Goal: Task Accomplishment & Management: Manage account settings

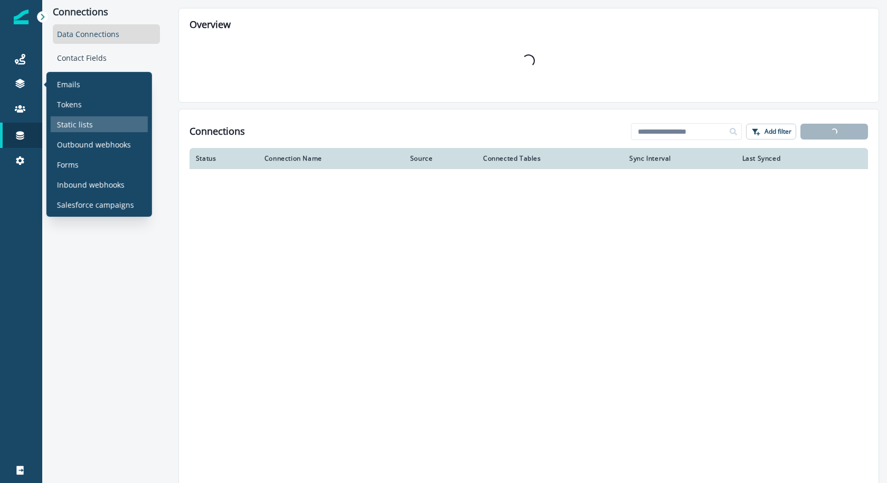
click at [65, 127] on p "Static lists" at bounding box center [75, 124] width 36 height 11
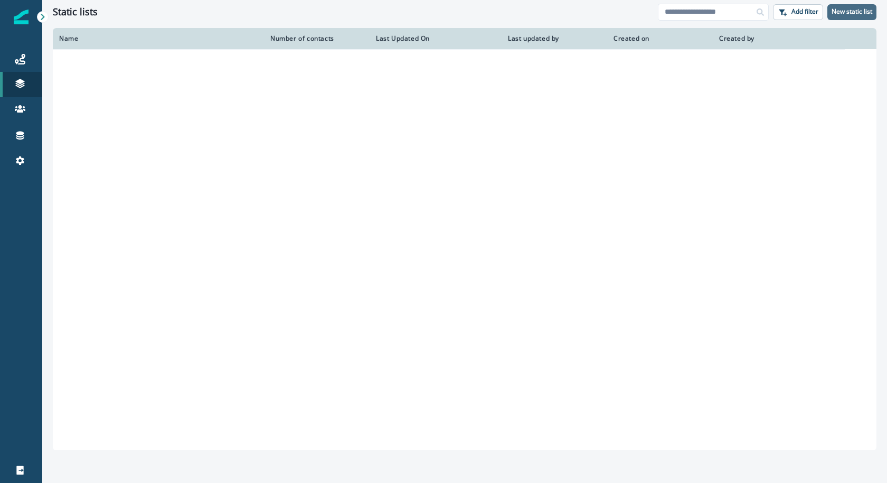
click at [848, 7] on button "New static list" at bounding box center [852, 12] width 49 height 16
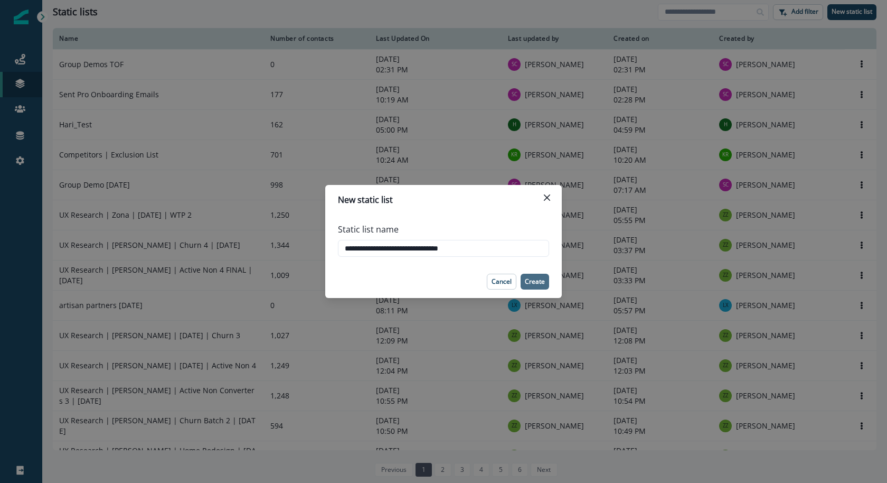
type input "**********"
click at [537, 284] on p "Create" at bounding box center [535, 281] width 20 height 7
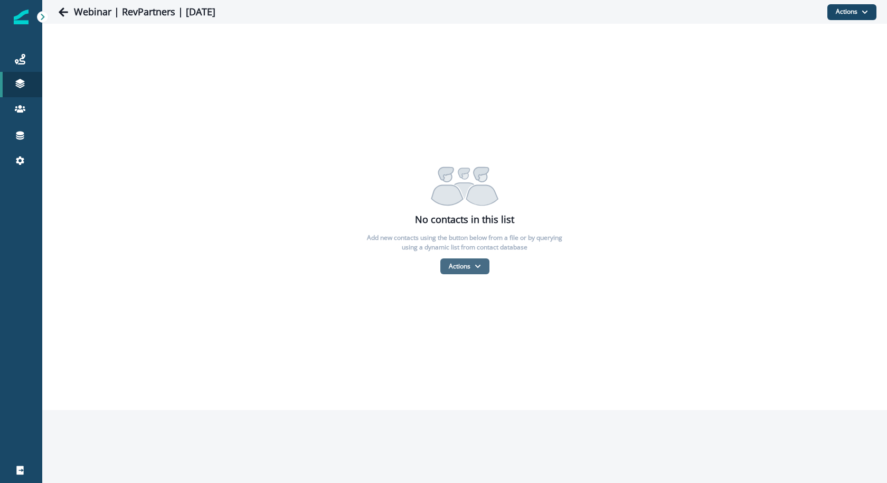
click at [464, 270] on button "Actions" at bounding box center [464, 266] width 49 height 16
click at [463, 313] on button "From a CSV file" at bounding box center [487, 311] width 94 height 17
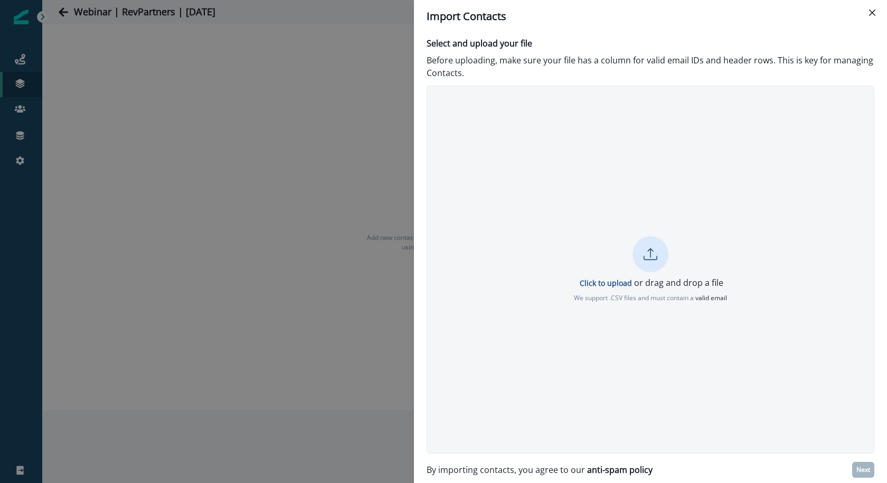
click at [657, 285] on p "Click to upload or drag and drop a file" at bounding box center [651, 282] width 146 height 13
click at [859, 463] on button "Next" at bounding box center [863, 470] width 22 height 16
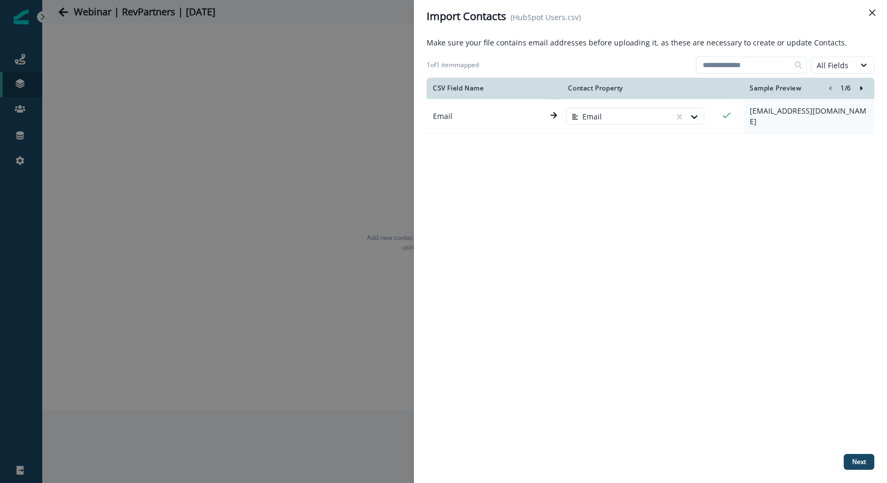
click at [784, 157] on div "CSV Field Name Contact Property Sample Preview 1 / 6 Email Email mohnadkings59@…" at bounding box center [651, 264] width 448 height 372
click at [869, 459] on button "Next" at bounding box center [859, 462] width 31 height 16
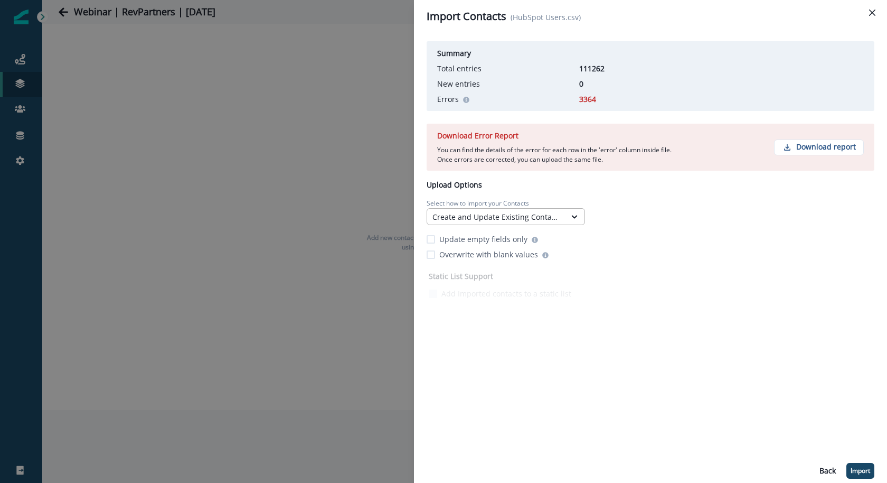
click at [455, 220] on div "Create and Update Existing Contacts" at bounding box center [497, 216] width 128 height 11
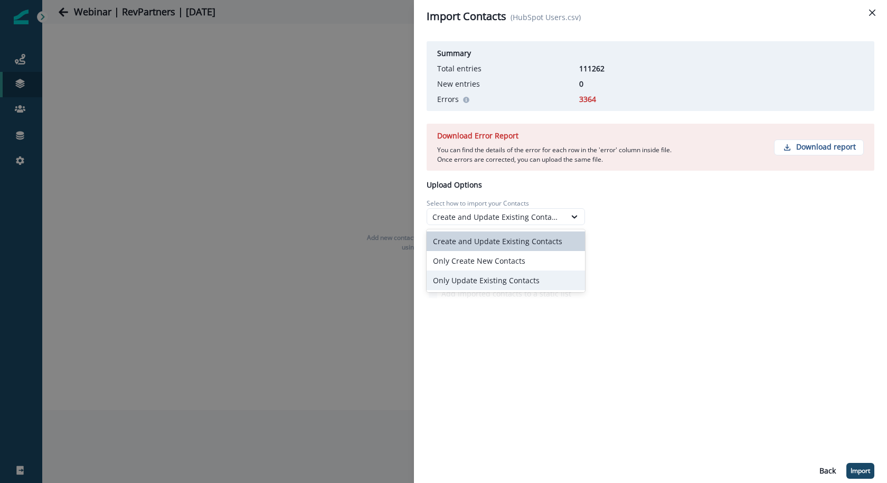
click at [459, 276] on div "Only Update Existing Contacts" at bounding box center [506, 280] width 158 height 20
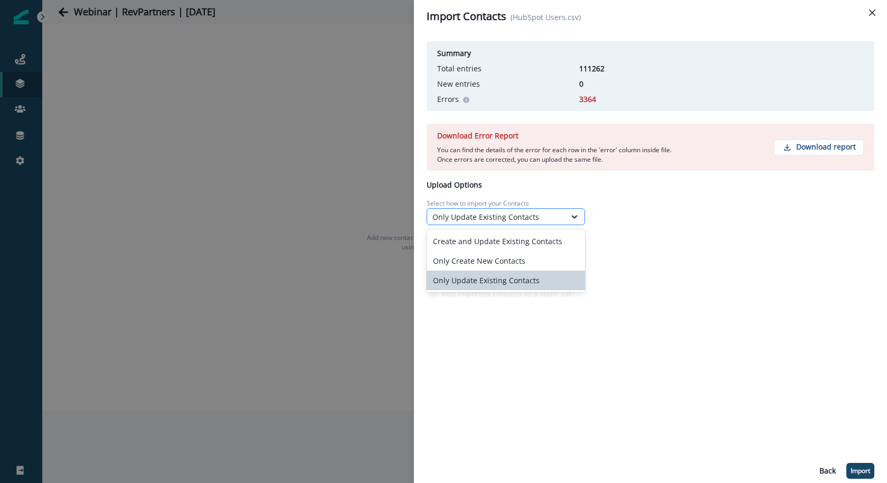
click at [470, 216] on div "Only Update Existing Contacts" at bounding box center [497, 216] width 128 height 11
click at [471, 257] on div "Only Create New Contacts" at bounding box center [506, 261] width 158 height 20
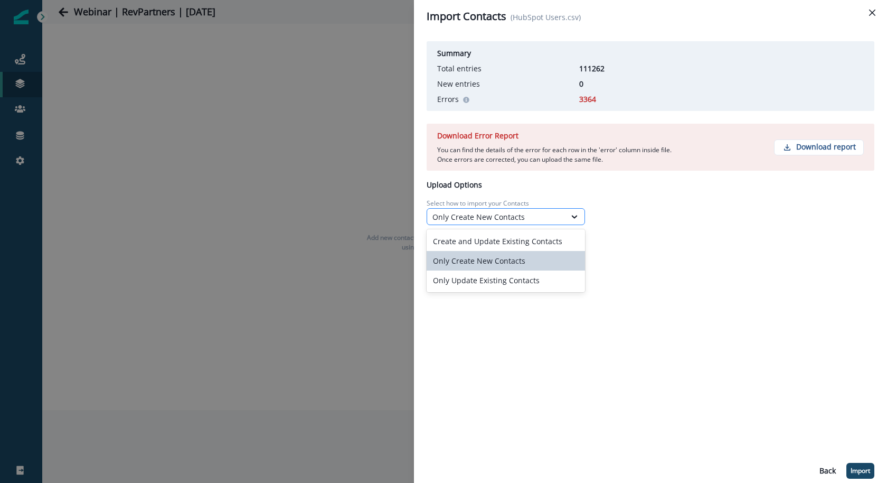
click at [476, 223] on div "Only Create New Contacts" at bounding box center [496, 216] width 138 height 13
click at [473, 245] on div "Create and Update Existing Contacts" at bounding box center [506, 241] width 158 height 20
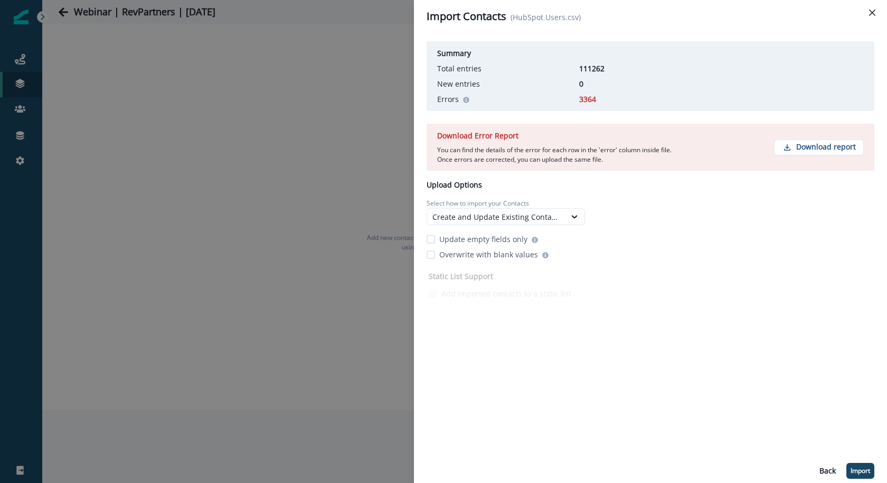
click at [471, 236] on p "Update empty fields only" at bounding box center [483, 238] width 88 height 11
click at [857, 475] on button "Import" at bounding box center [861, 471] width 28 height 16
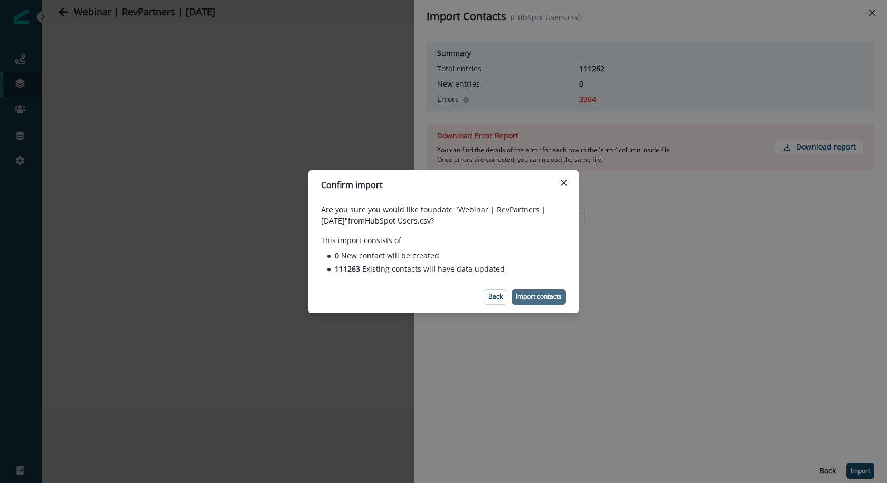
click at [552, 296] on p "Import contacts" at bounding box center [539, 296] width 46 height 7
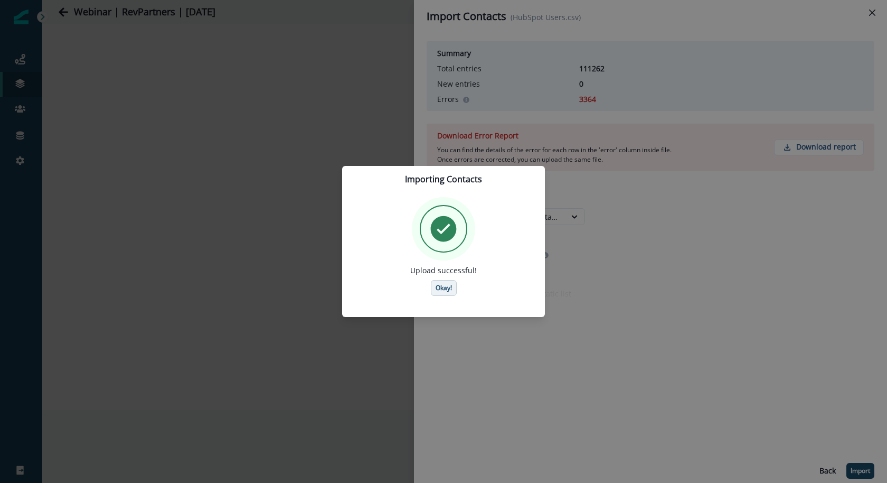
click at [446, 286] on p "Okay!" at bounding box center [444, 287] width 16 height 7
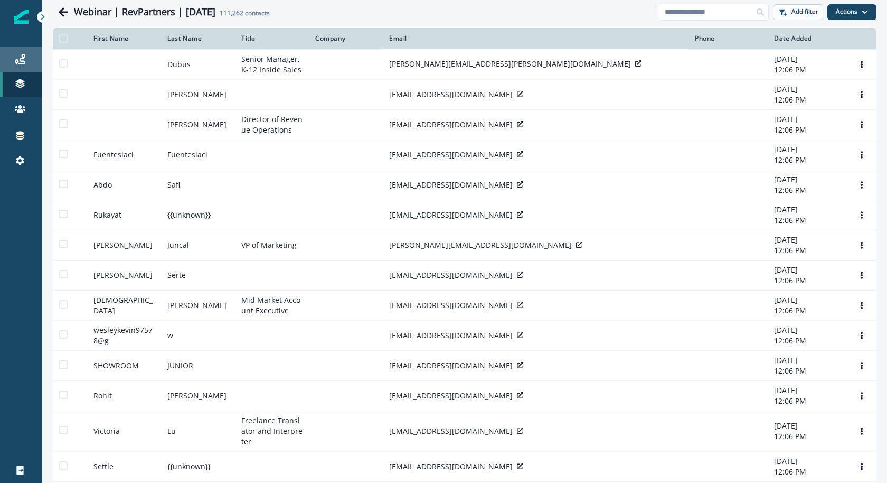
click at [30, 71] on link "Journeys" at bounding box center [21, 58] width 42 height 25
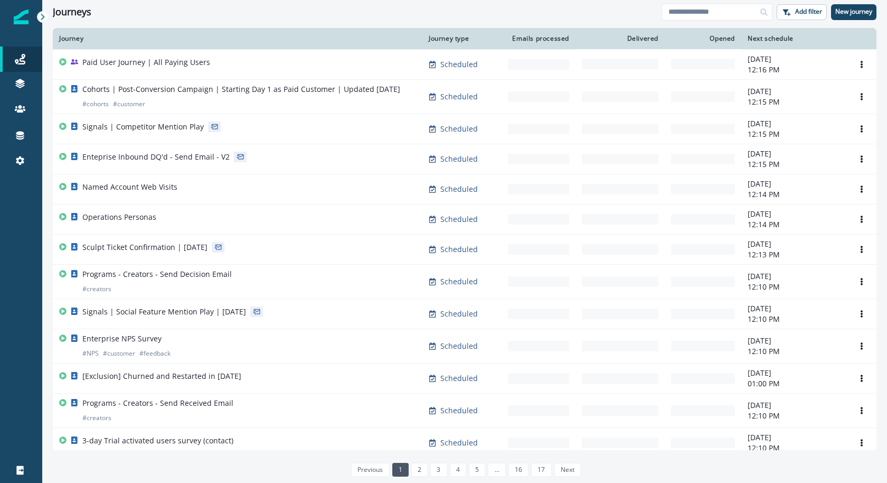
click at [878, 13] on div "Journeys Add filter New journey" at bounding box center [464, 12] width 845 height 24
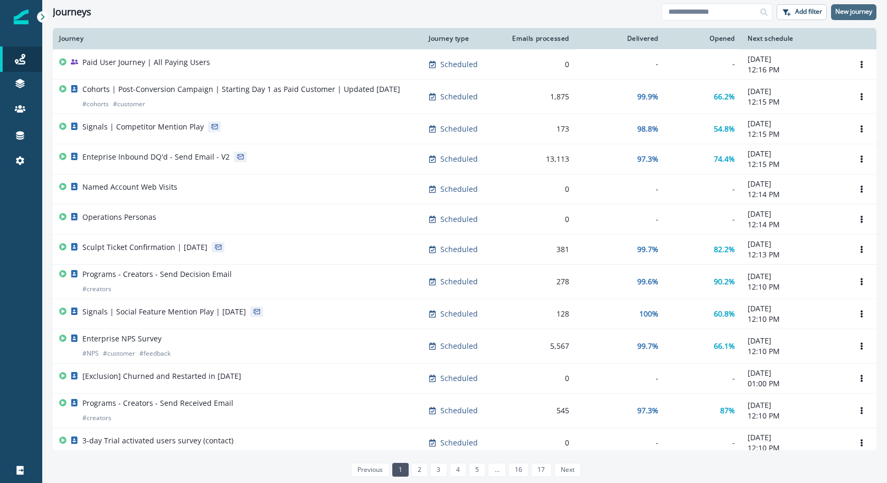
click at [862, 15] on p "New journey" at bounding box center [854, 11] width 37 height 7
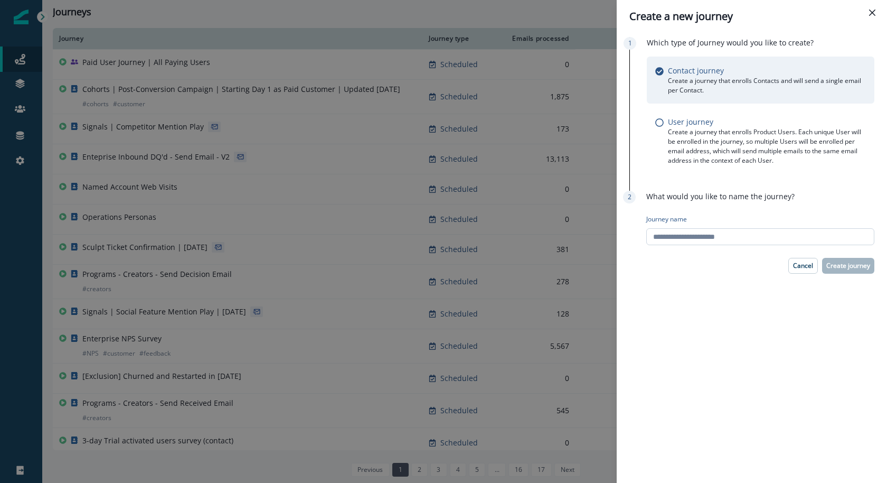
click at [803, 243] on input "Journey name" at bounding box center [760, 236] width 228 height 17
type input "**********"
click at [850, 263] on p "Create journey" at bounding box center [849, 265] width 44 height 7
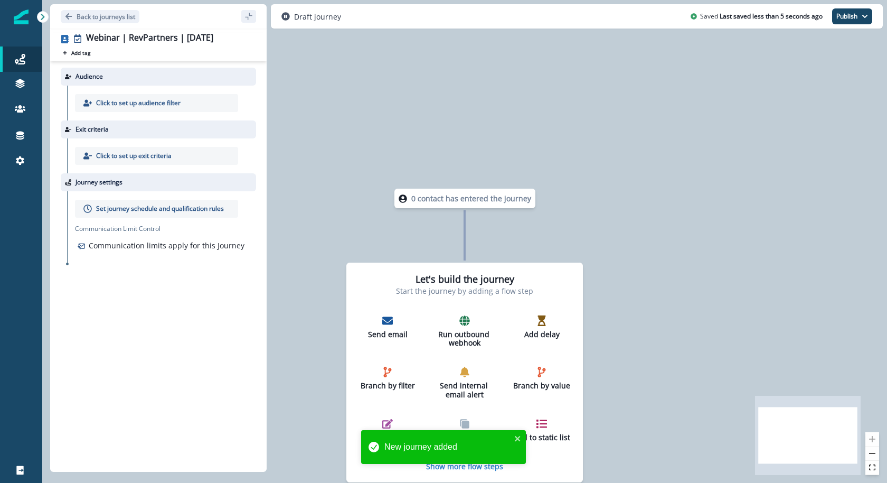
click at [170, 98] on p "Click to set up audience filter" at bounding box center [138, 103] width 85 height 10
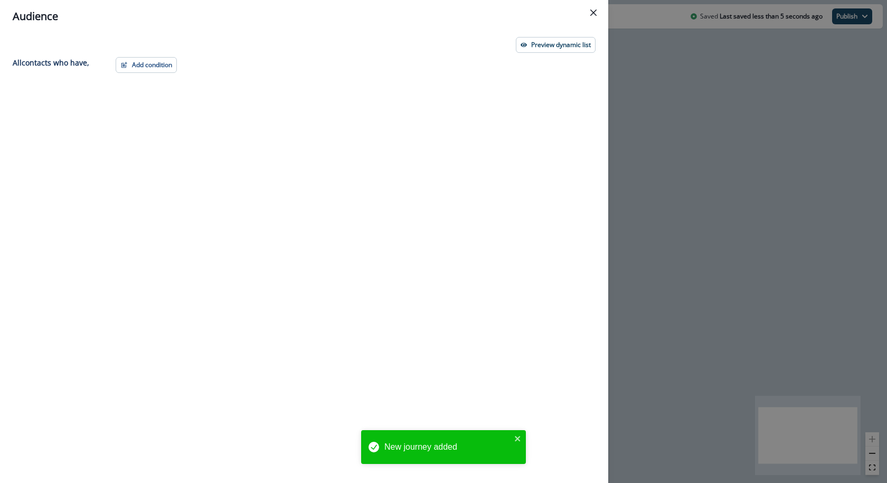
click at [140, 73] on div "Add condition Contact properties A person property Performed a product event Pe…" at bounding box center [352, 250] width 486 height 387
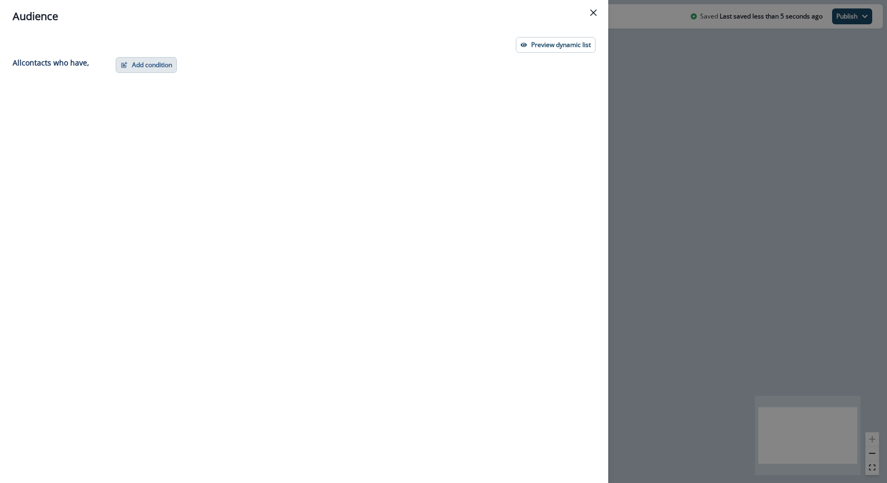
click at [140, 66] on button "Add condition" at bounding box center [146, 65] width 61 height 16
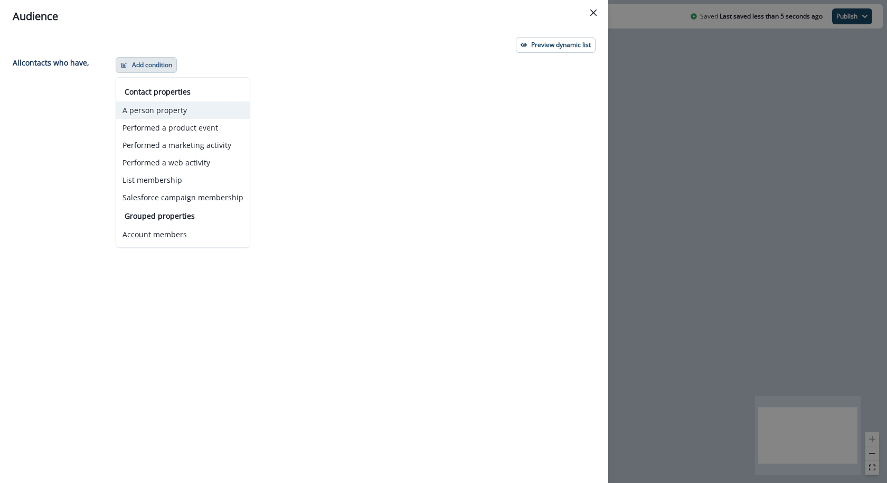
click button "A person property" at bounding box center [183, 109] width 134 height 17
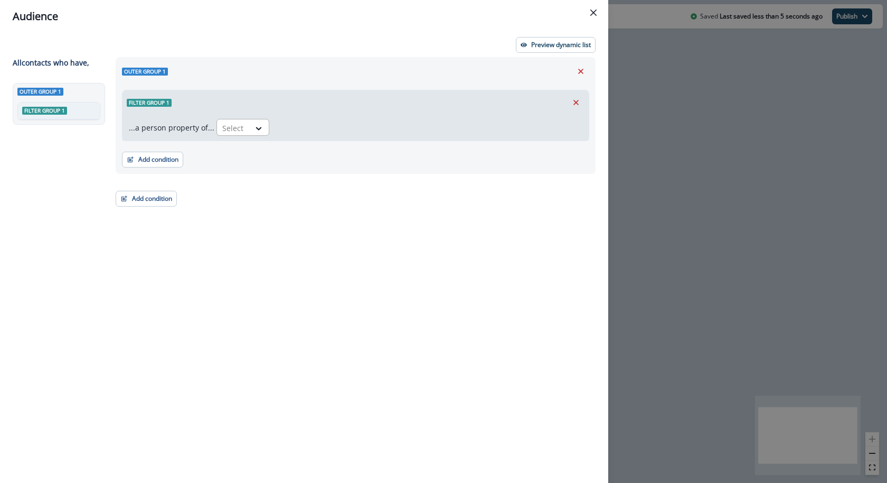
click at [250, 136] on div at bounding box center [259, 127] width 19 height 17
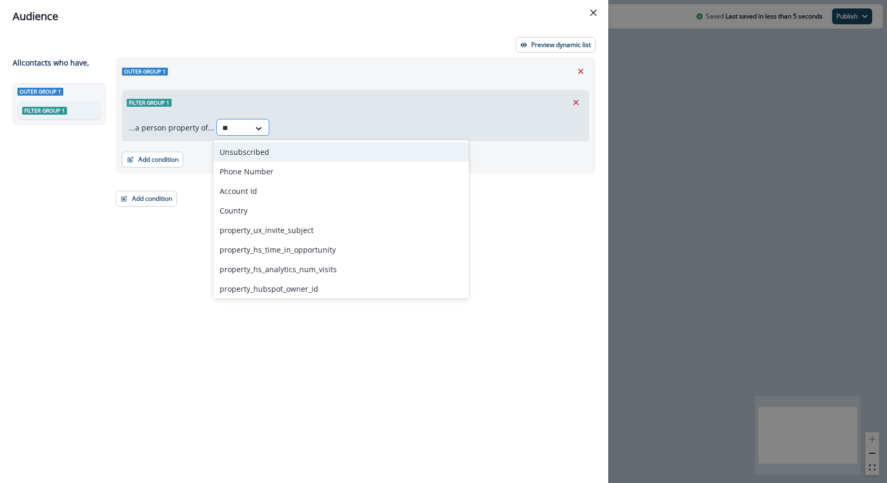
type input "***"
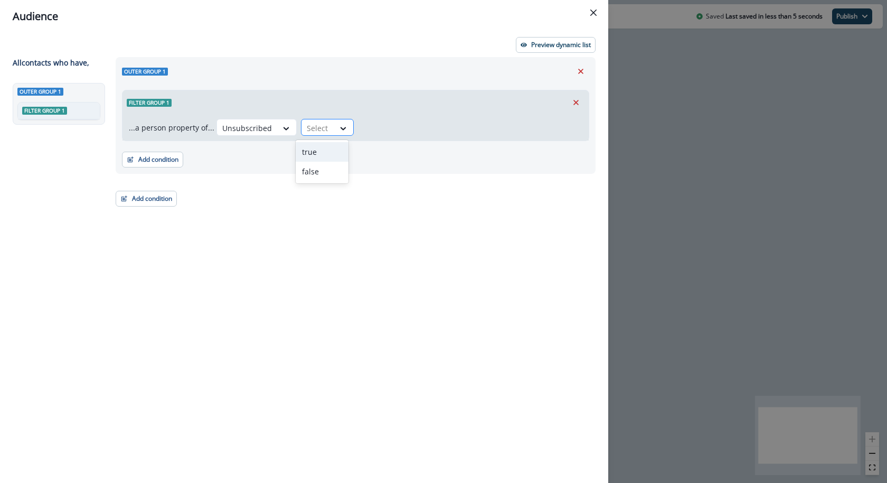
click at [323, 133] on div at bounding box center [318, 127] width 22 height 13
click at [323, 171] on div "false" at bounding box center [322, 172] width 53 height 20
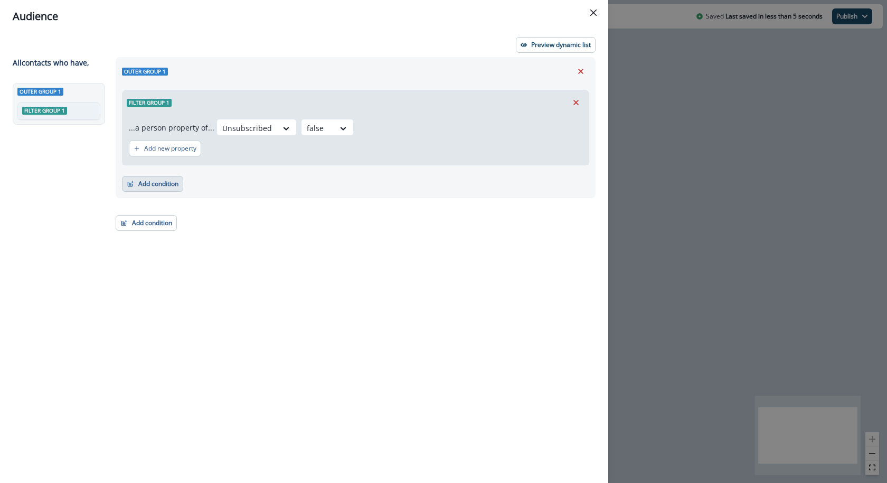
click at [172, 190] on button "Add condition" at bounding box center [152, 184] width 61 height 16
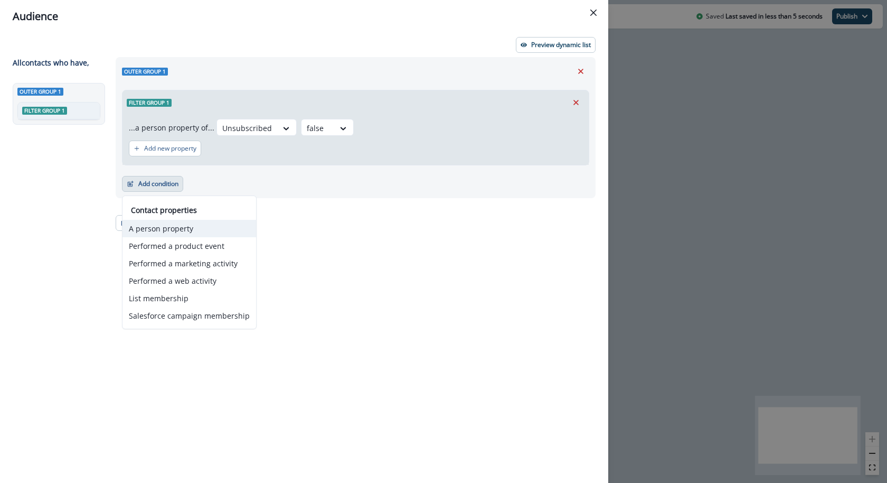
click at [175, 229] on button "A person property" at bounding box center [190, 228] width 134 height 17
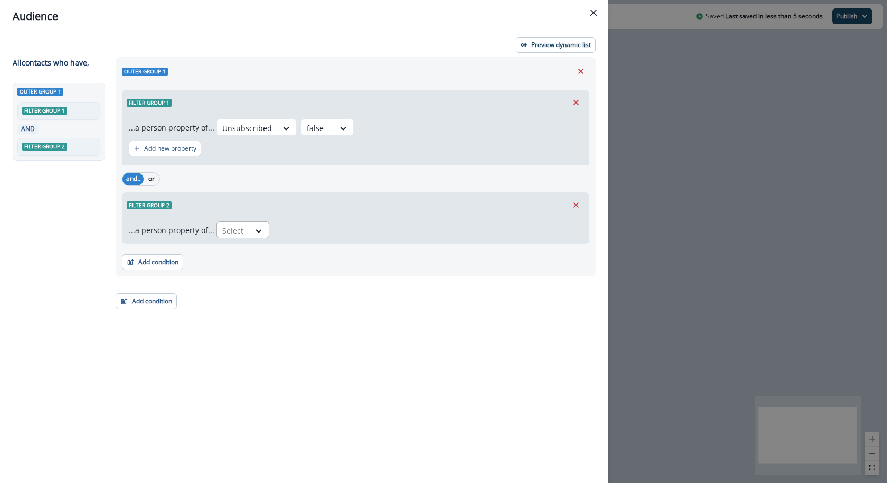
click at [225, 224] on div at bounding box center [233, 230] width 22 height 13
click at [571, 204] on icon "Remove" at bounding box center [576, 205] width 10 height 10
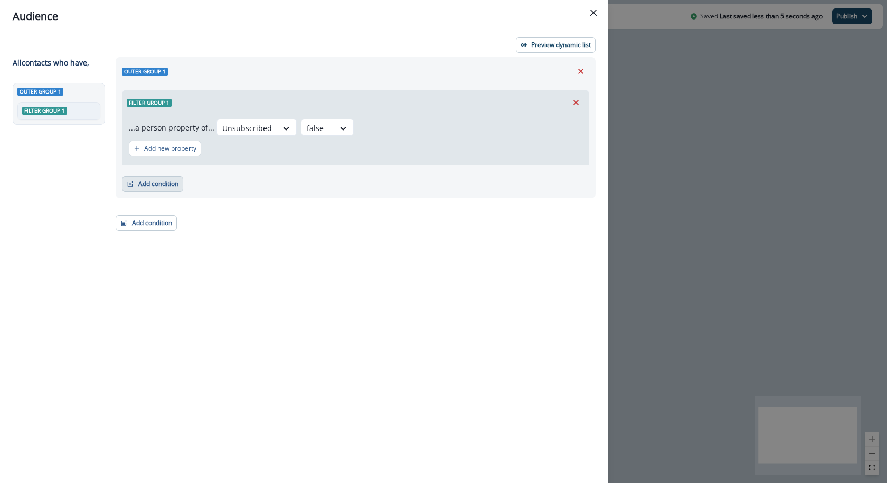
click at [166, 187] on button "Add condition" at bounding box center [152, 184] width 61 height 16
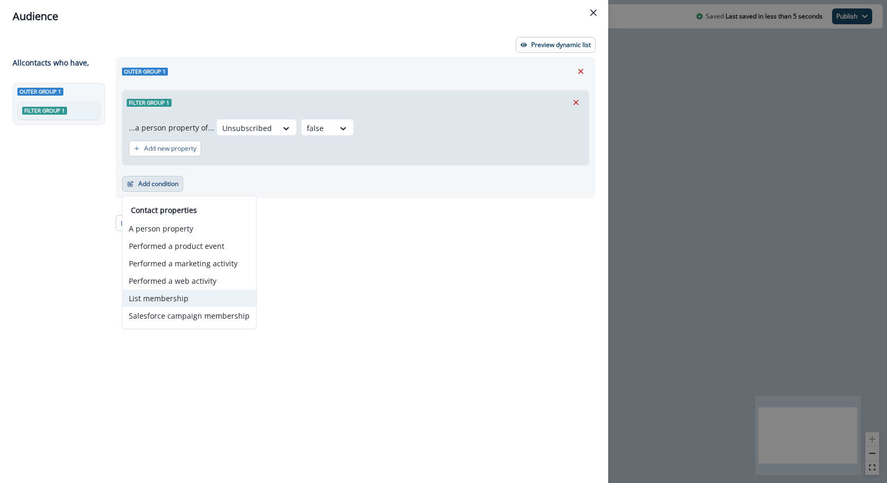
click at [166, 290] on button "List membership" at bounding box center [190, 297] width 134 height 17
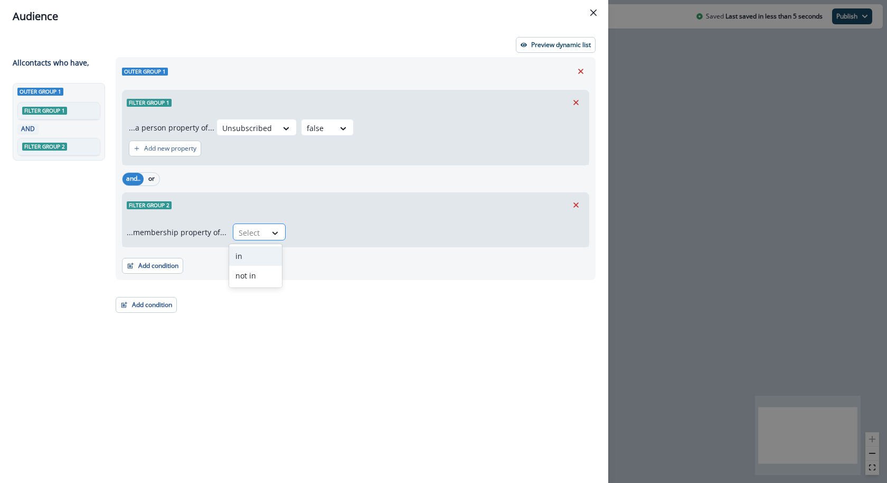
click at [266, 230] on div at bounding box center [275, 233] width 18 height 11
click at [263, 261] on div "in" at bounding box center [255, 256] width 53 height 20
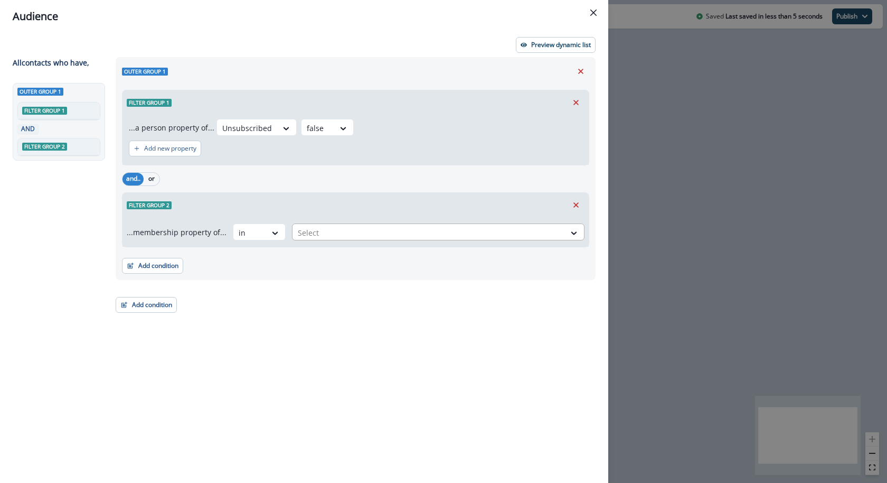
click at [345, 231] on div at bounding box center [429, 232] width 262 height 13
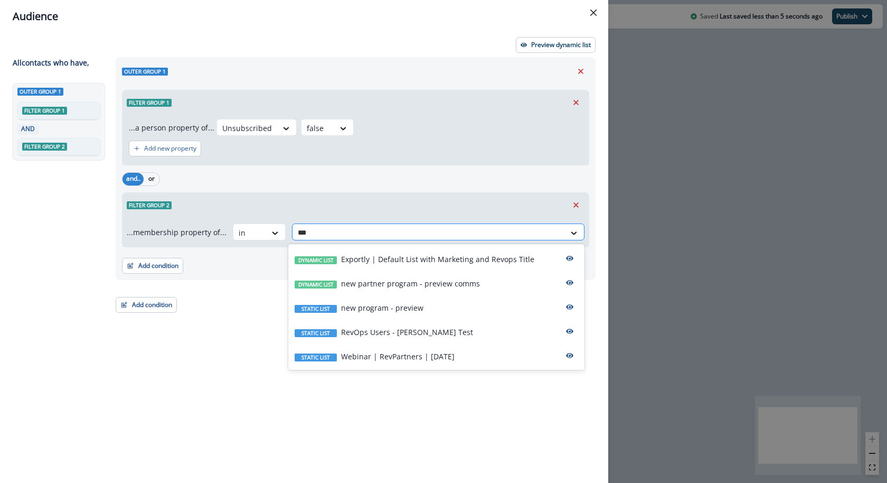
type input "****"
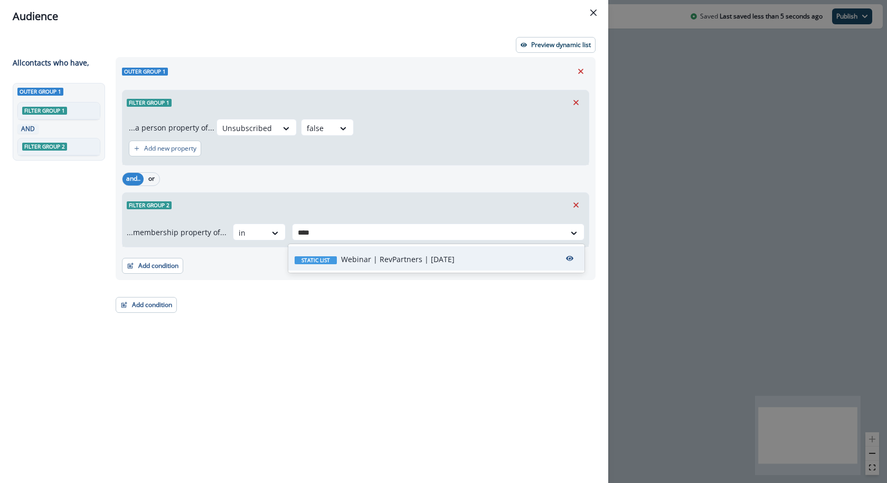
click at [366, 256] on p "Webinar | RevPartners | [DATE]" at bounding box center [398, 259] width 114 height 11
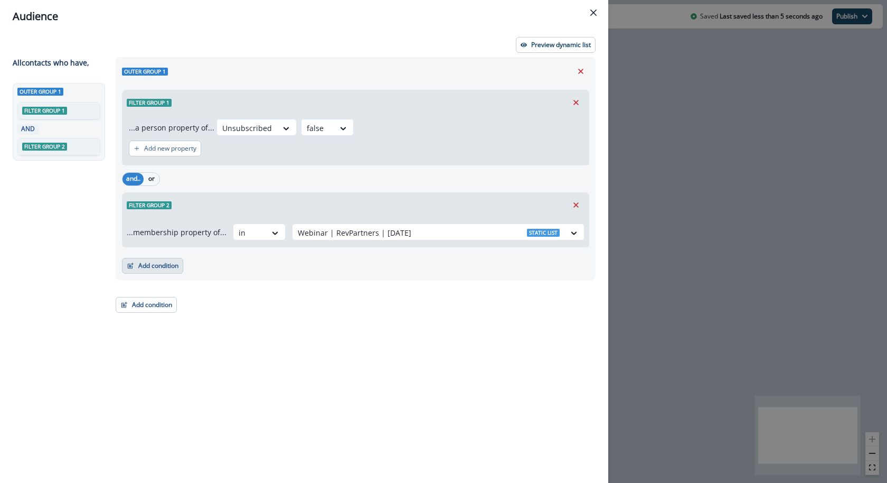
click at [181, 263] on button "Add condition" at bounding box center [152, 266] width 61 height 16
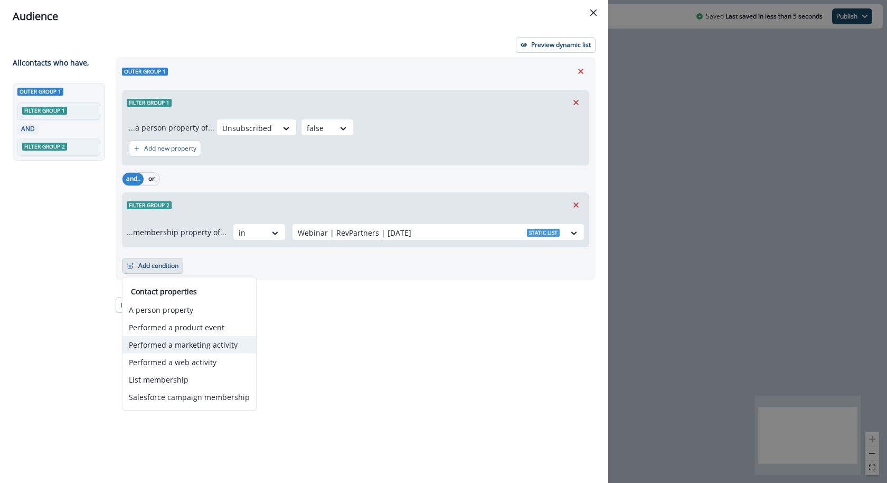
click at [170, 340] on button "Performed a marketing activity" at bounding box center [190, 344] width 134 height 17
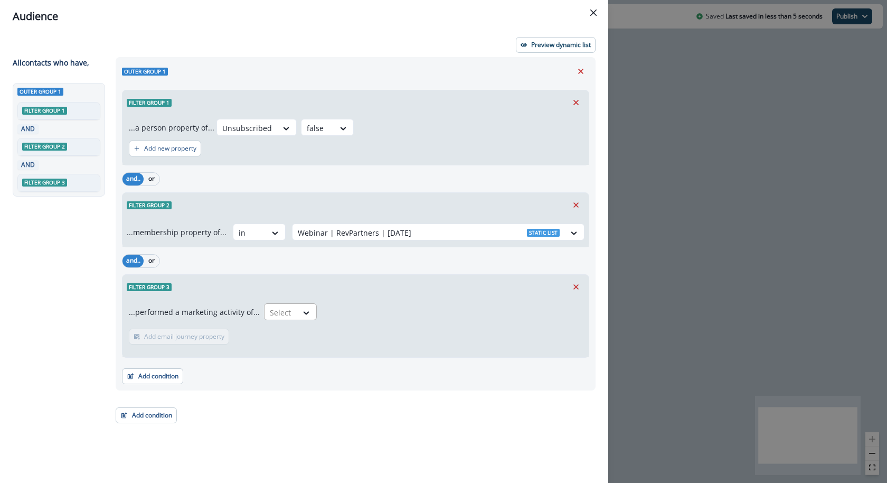
click at [270, 307] on input "text" at bounding box center [271, 312] width 2 height 11
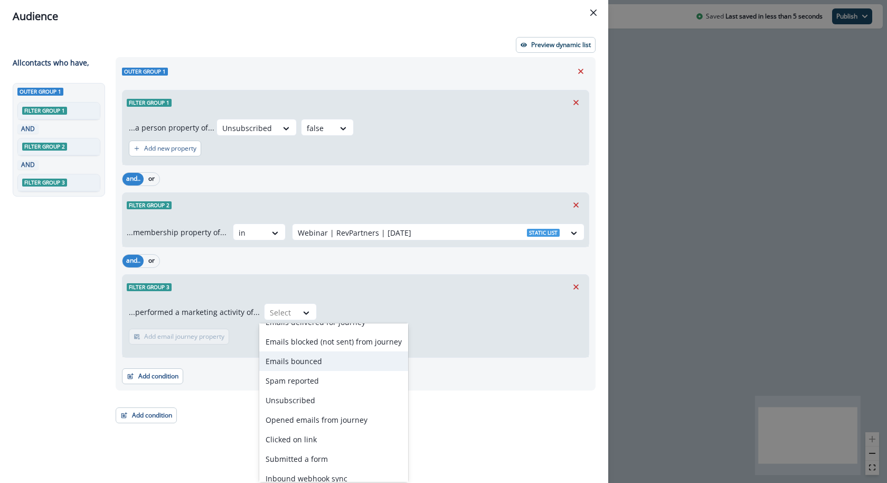
scroll to position [38, 0]
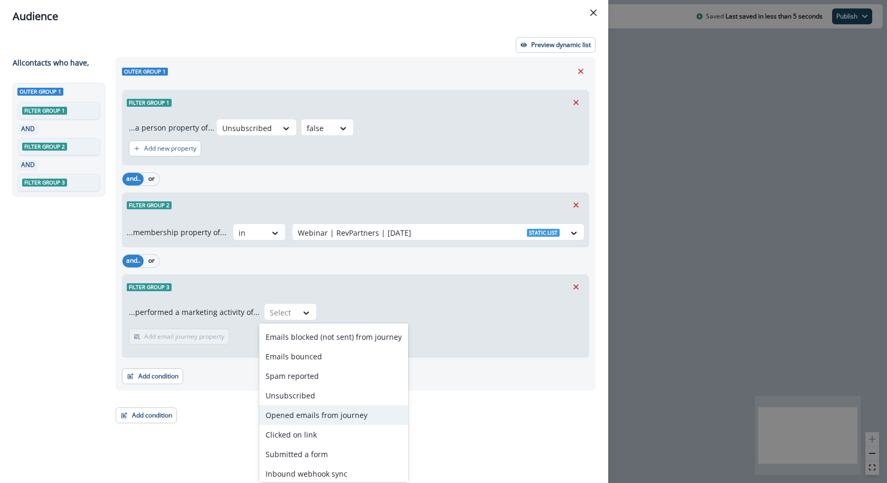
click at [283, 413] on div "Opened emails from journey" at bounding box center [333, 415] width 149 height 20
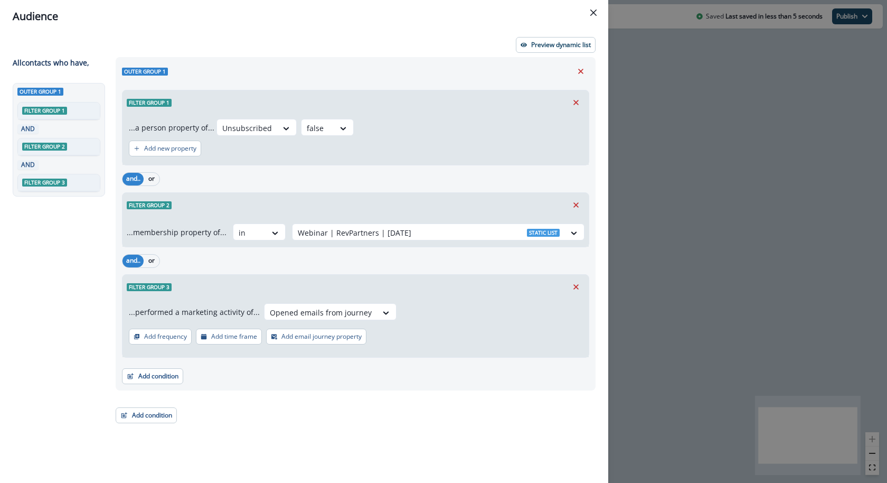
click at [174, 334] on p "Add frequency" at bounding box center [165, 336] width 43 height 7
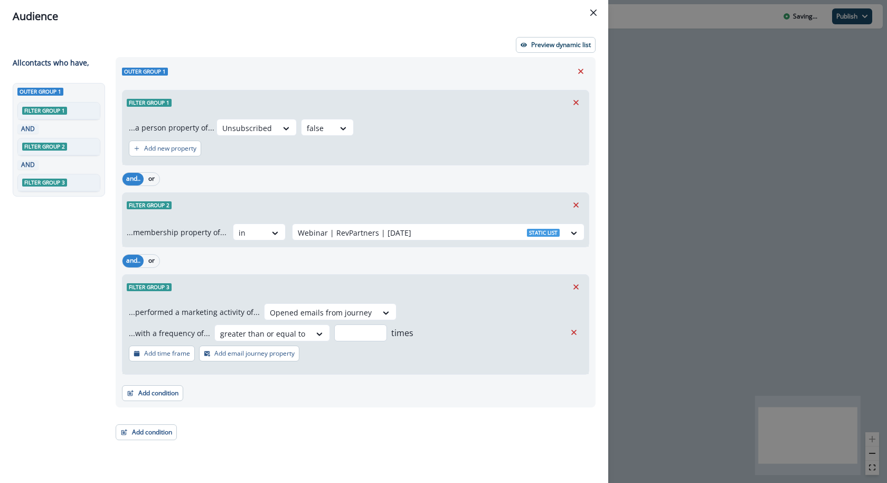
click at [355, 328] on input "number" at bounding box center [360, 332] width 53 height 17
click at [577, 331] on icon "Remove" at bounding box center [574, 332] width 10 height 10
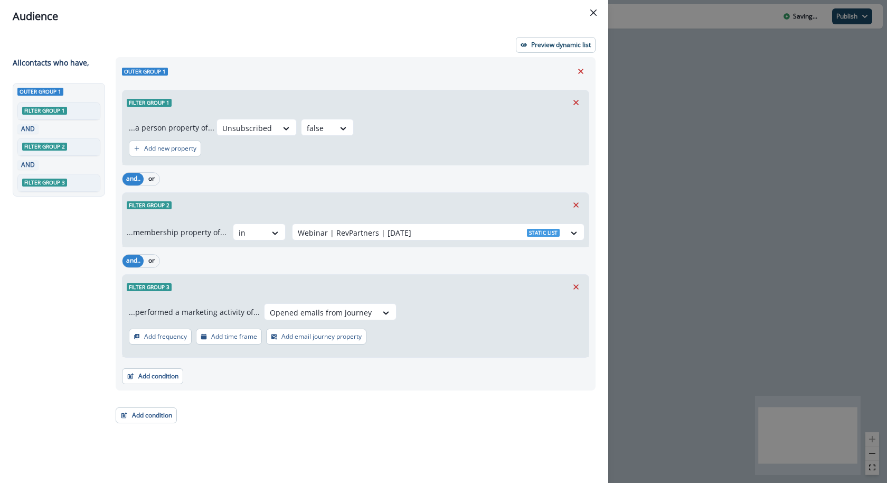
click at [218, 335] on p "Add time frame" at bounding box center [234, 336] width 46 height 7
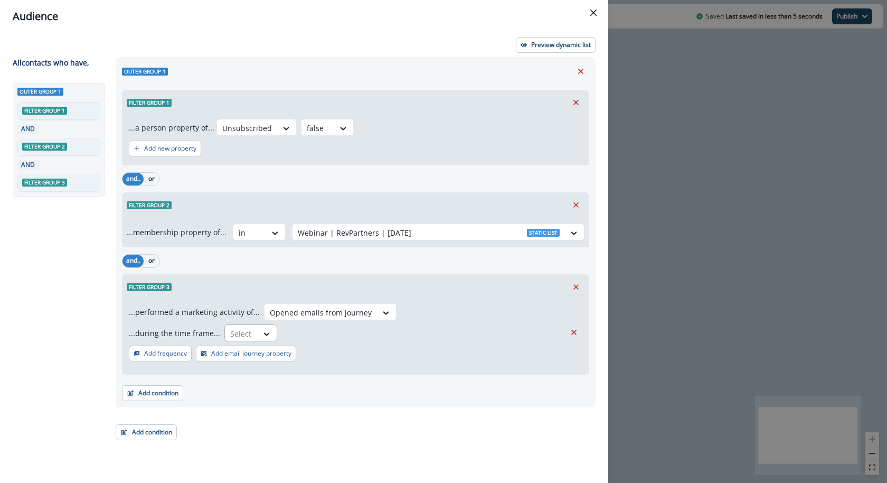
click at [241, 334] on div at bounding box center [241, 333] width 22 height 13
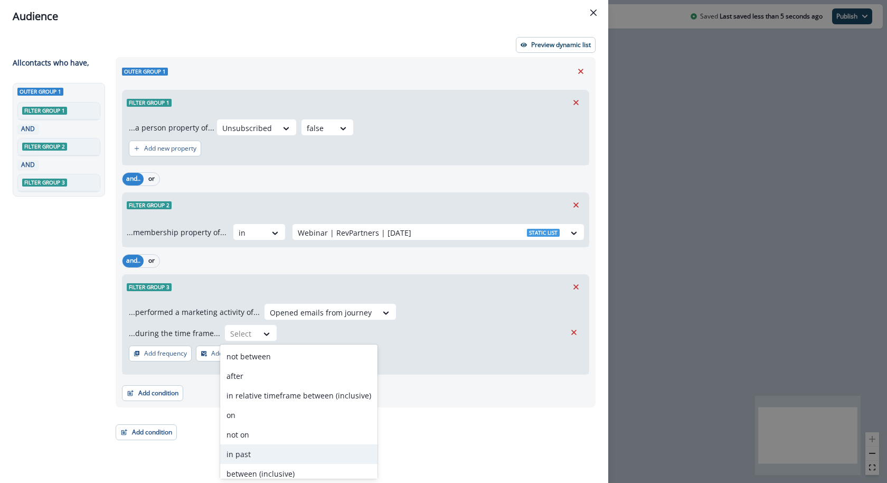
click at [249, 451] on div "in past" at bounding box center [298, 454] width 157 height 20
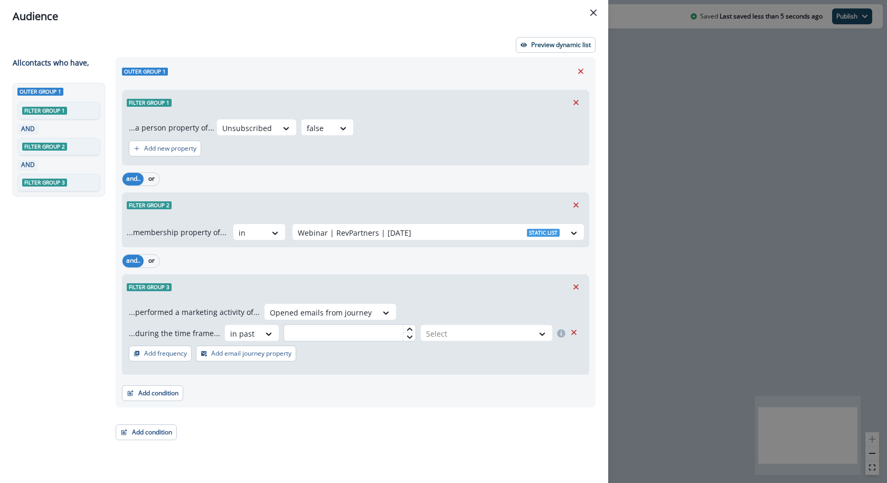
click at [359, 330] on input "text" at bounding box center [350, 332] width 133 height 17
type input "*"
click at [500, 341] on div "...during the time frame... in past ** Select" at bounding box center [356, 334] width 454 height 21
click at [500, 335] on div at bounding box center [477, 333] width 102 height 13
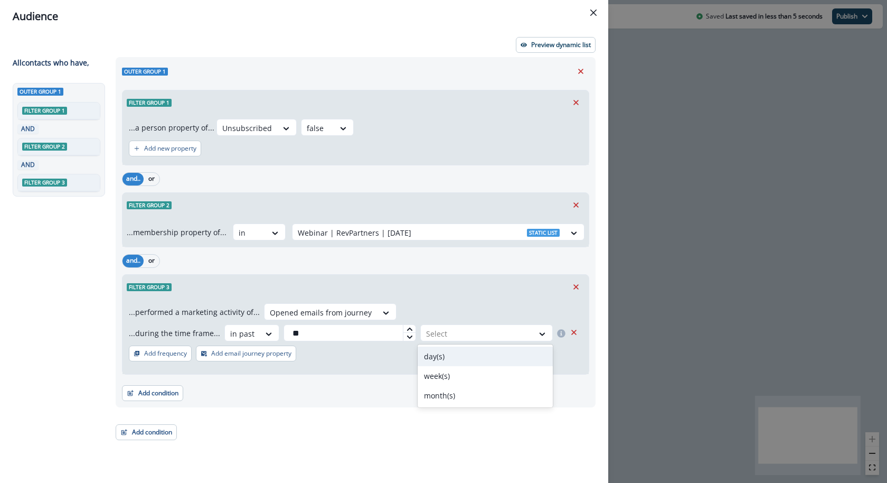
click at [493, 352] on div "day(s)" at bounding box center [486, 356] width 136 height 20
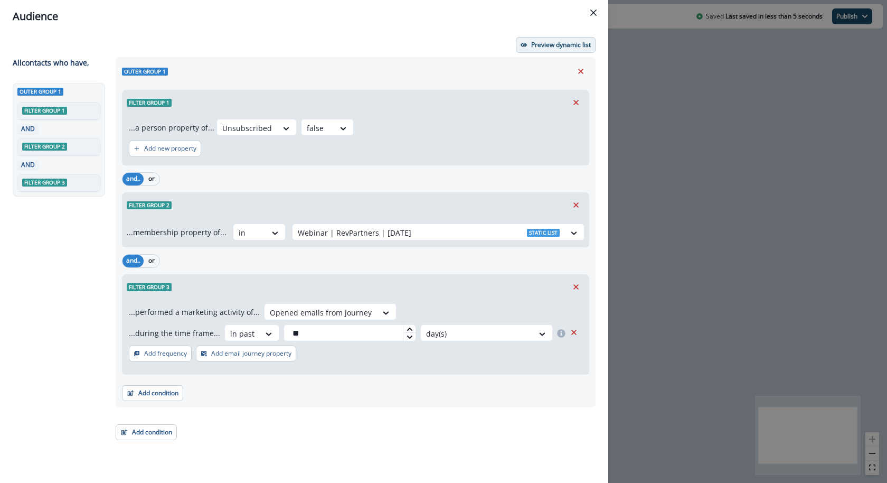
click at [570, 41] on p "Preview dynamic list" at bounding box center [561, 44] width 60 height 7
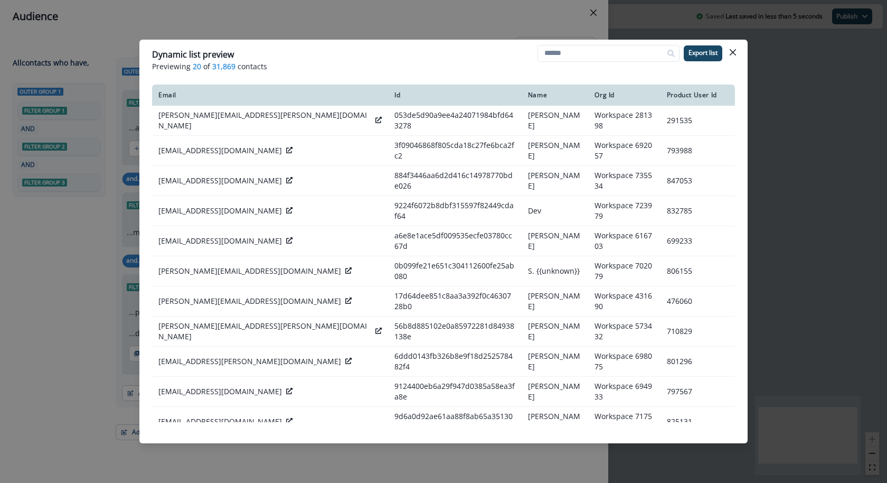
click at [569, 18] on div "Dynamic list preview Previewing 20 of 31,869 contacts Export list Email Id Name…" at bounding box center [443, 241] width 887 height 483
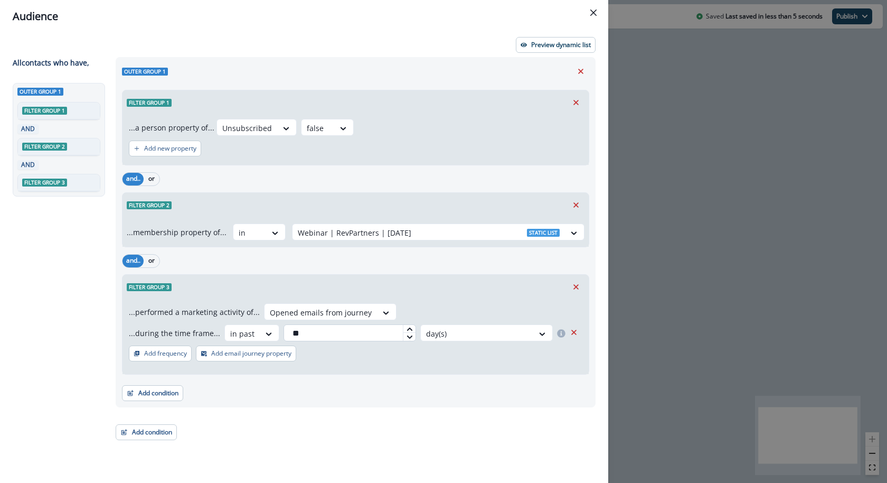
click at [345, 334] on input "**" at bounding box center [350, 332] width 133 height 17
type input "*"
type input "**"
click at [570, 46] on p "Preview dynamic list" at bounding box center [561, 44] width 60 height 7
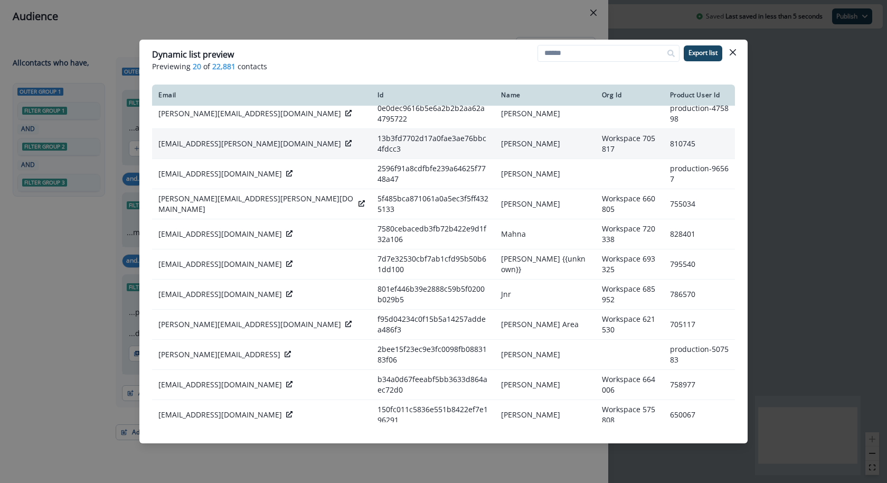
scroll to position [211, 0]
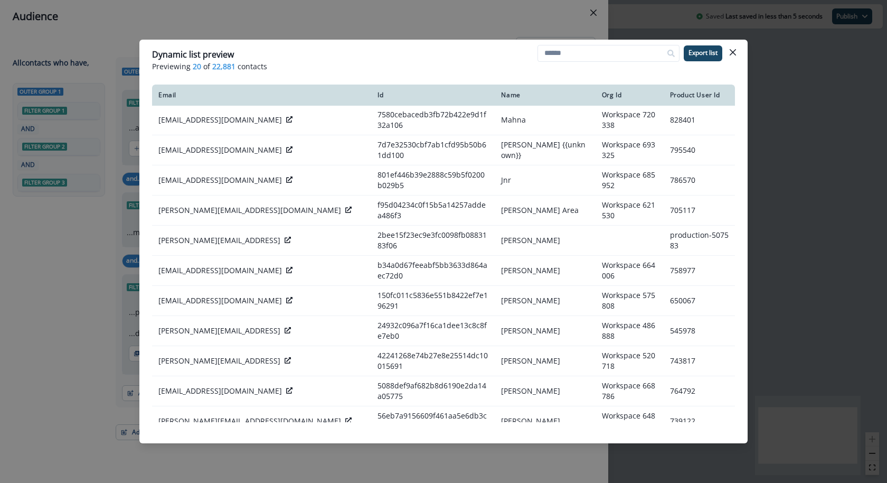
click at [474, 26] on div "Dynamic list preview Previewing 20 of 22,881 contacts Export list Email Id Name…" at bounding box center [443, 241] width 887 height 483
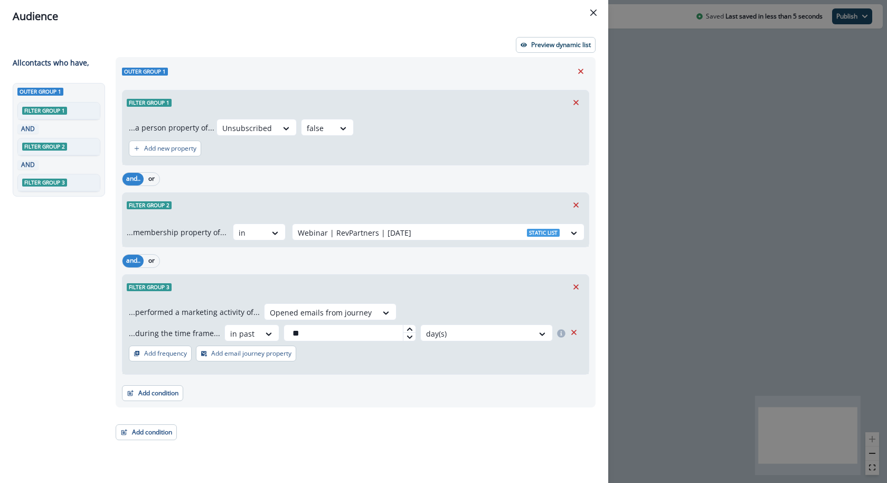
click at [538, 53] on div "Preview dynamic list All contact s who have, Outer group 1 Filter group 1 AND F…" at bounding box center [304, 258] width 608 height 450
click at [538, 47] on p "Preview dynamic list" at bounding box center [561, 44] width 60 height 7
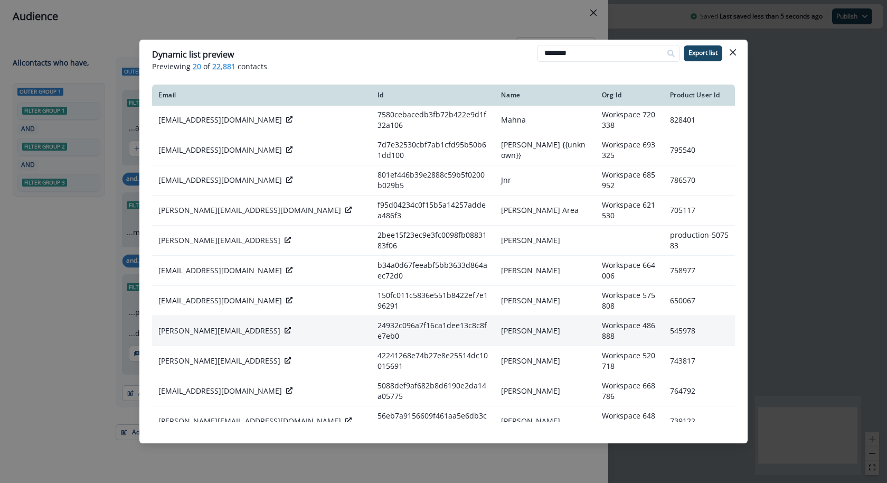
type input "********"
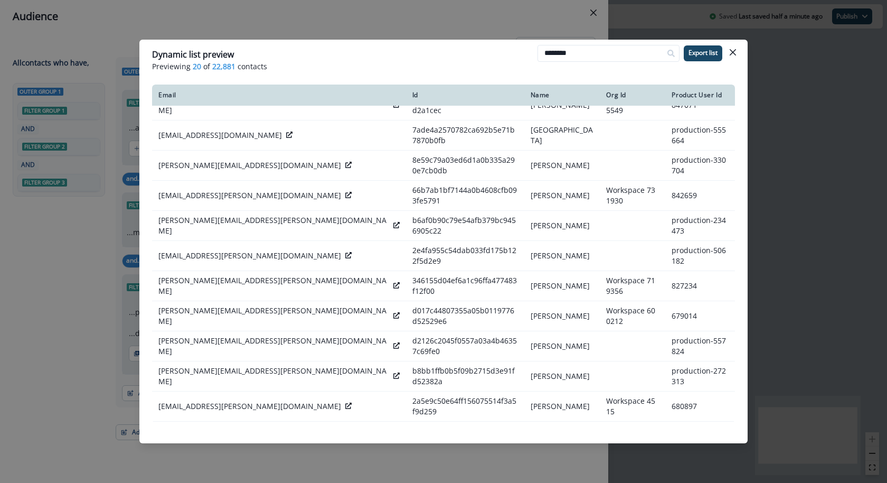
scroll to position [0, 0]
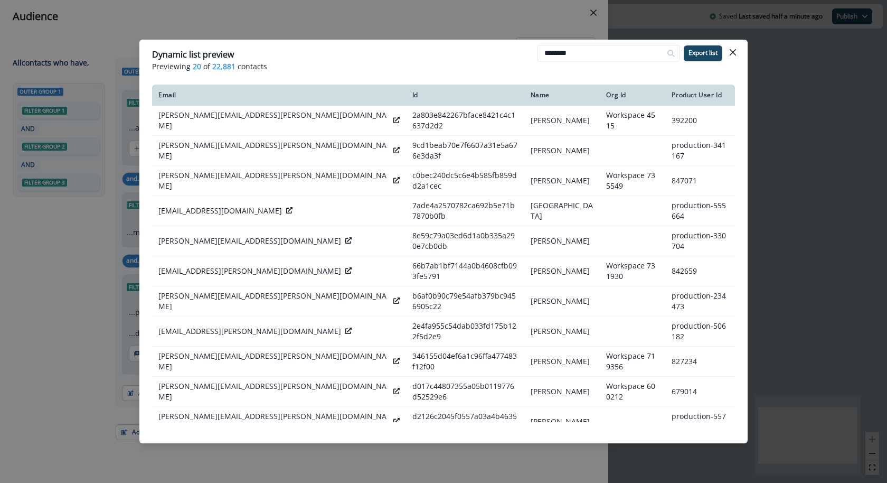
click at [374, 20] on div "Dynamic list preview Previewing 20 of 22,881 contacts ******** Export list Emai…" at bounding box center [443, 241] width 887 height 483
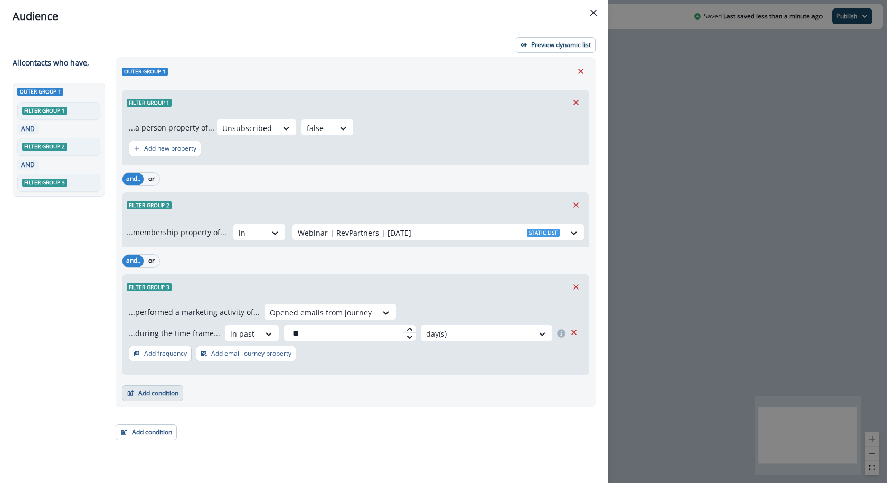
click at [163, 397] on button "Add condition" at bounding box center [152, 393] width 61 height 16
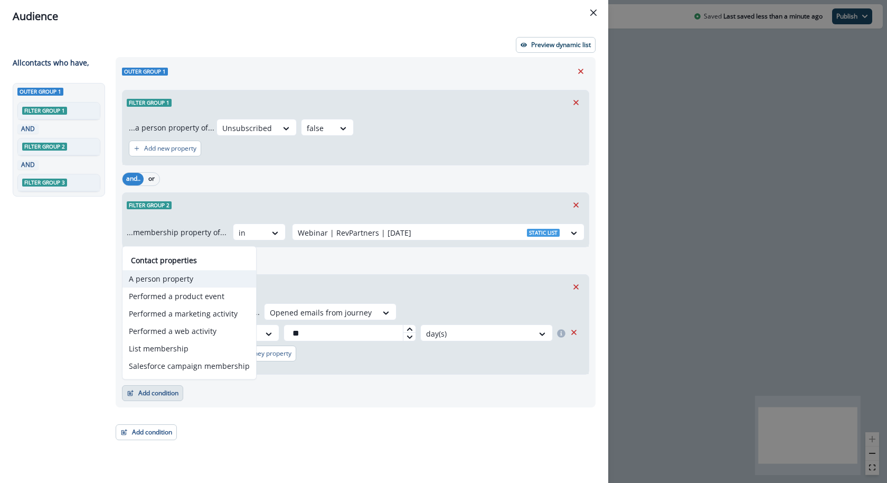
click at [176, 282] on button "A person property" at bounding box center [190, 278] width 134 height 17
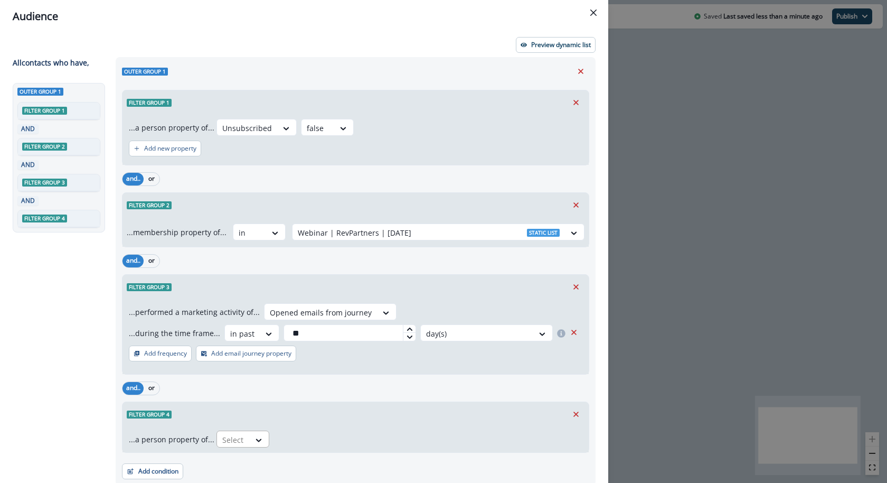
click at [223, 434] on div at bounding box center [233, 439] width 22 height 13
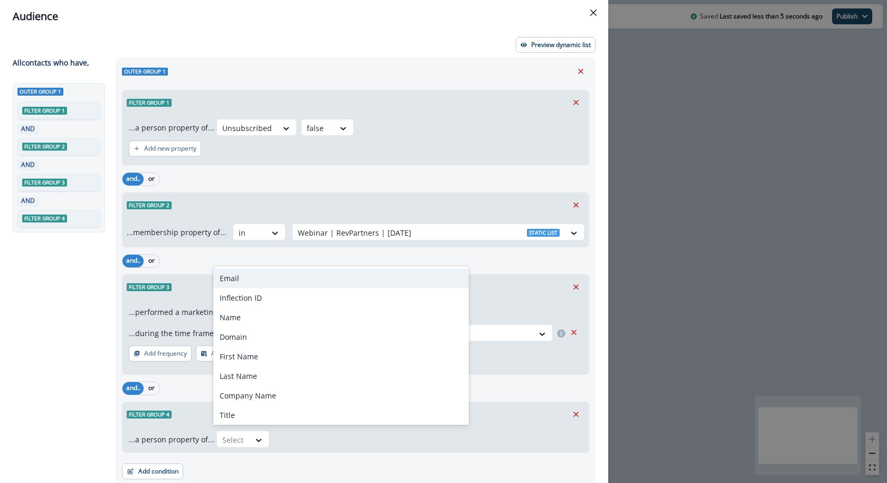
click at [254, 276] on div "Email" at bounding box center [341, 278] width 256 height 20
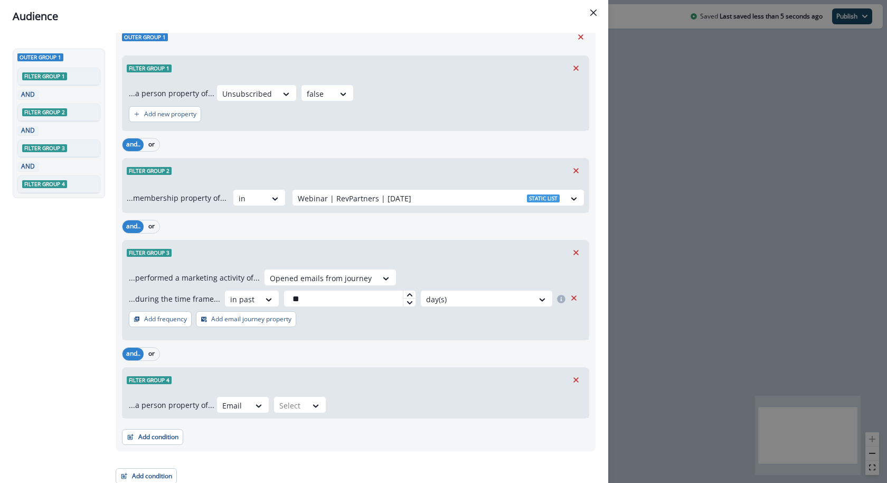
scroll to position [37, 0]
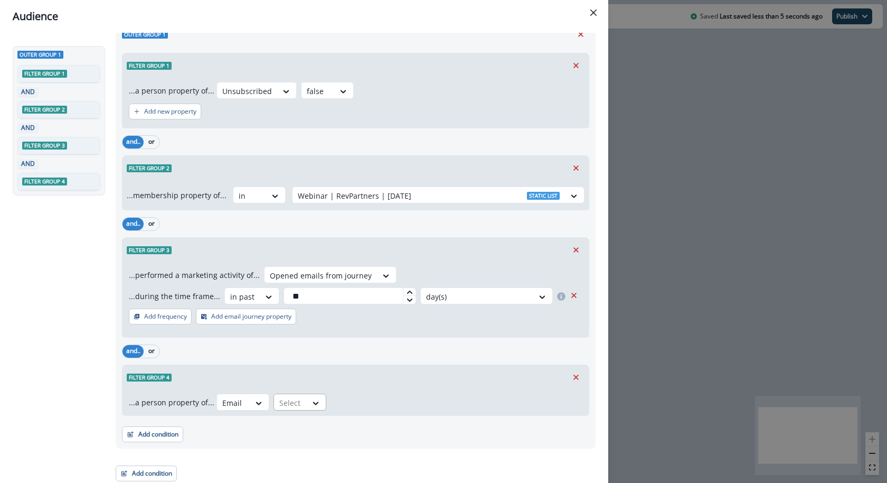
click at [284, 407] on div at bounding box center [290, 402] width 22 height 13
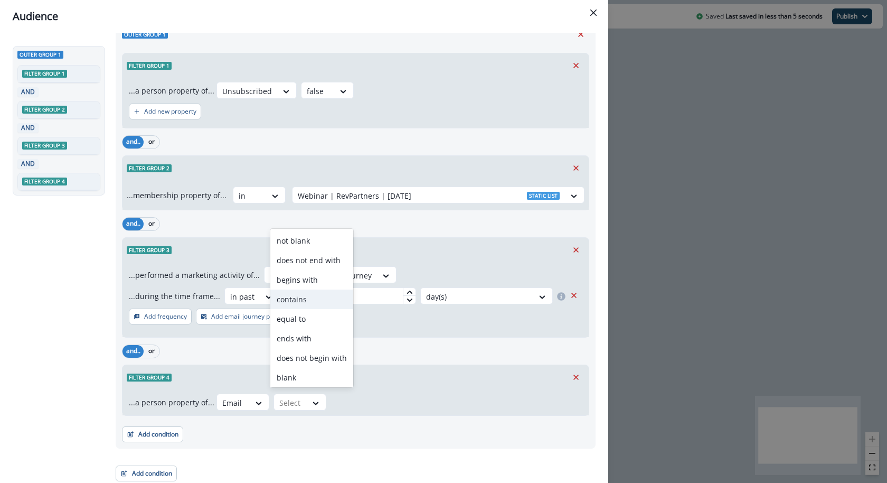
scroll to position [22, 0]
click at [316, 373] on div "does not contain" at bounding box center [311, 375] width 83 height 20
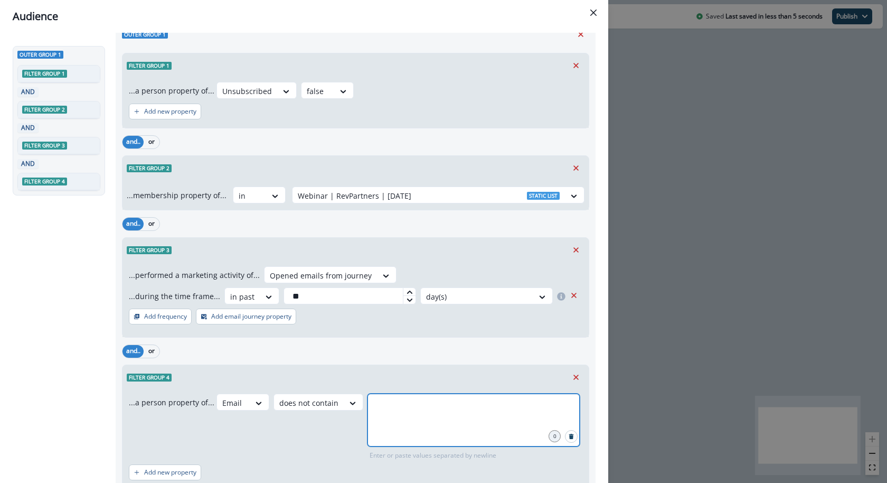
click at [381, 402] on input "text" at bounding box center [473, 406] width 209 height 21
type input "********"
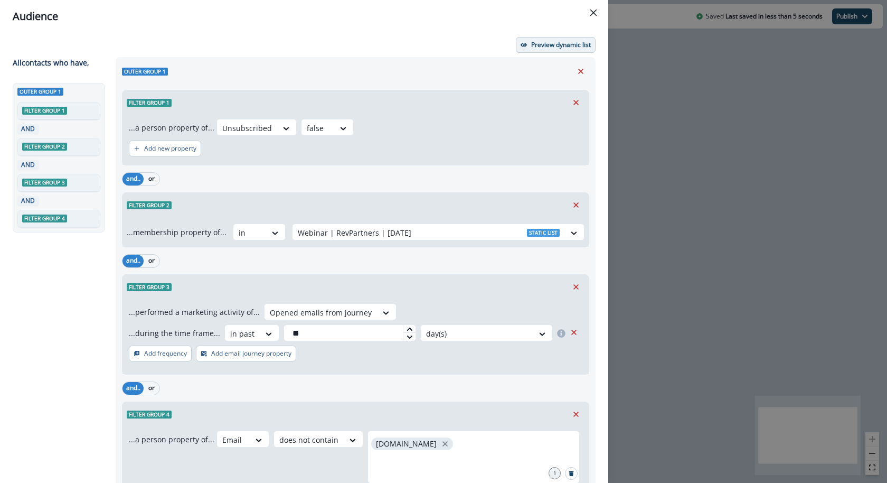
click at [541, 38] on button "Preview dynamic list" at bounding box center [556, 45] width 80 height 16
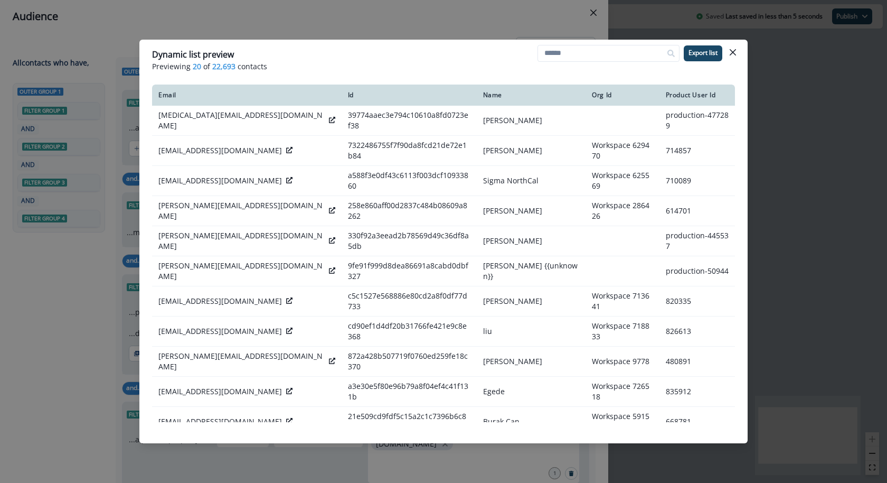
click at [503, 19] on div "Dynamic list preview Previewing 20 of 22,693 contacts Export list Email Id Name…" at bounding box center [443, 241] width 887 height 483
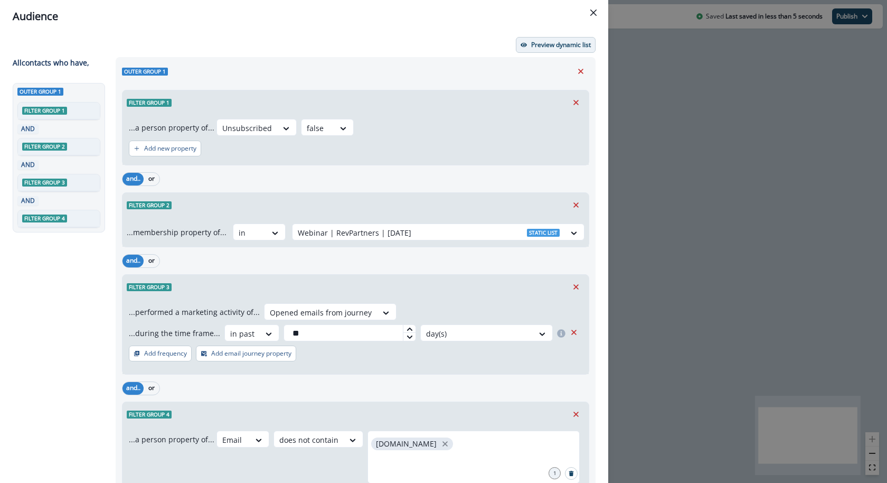
click at [523, 38] on button "Preview dynamic list" at bounding box center [556, 45] width 80 height 16
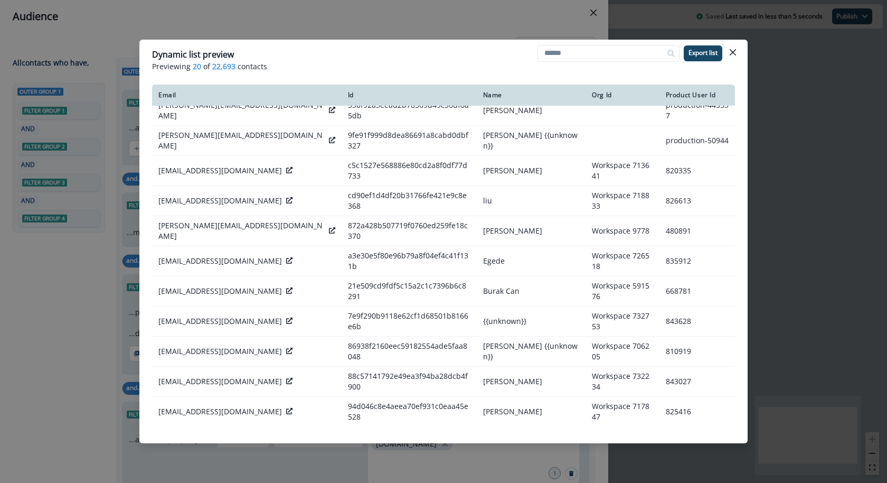
scroll to position [211, 0]
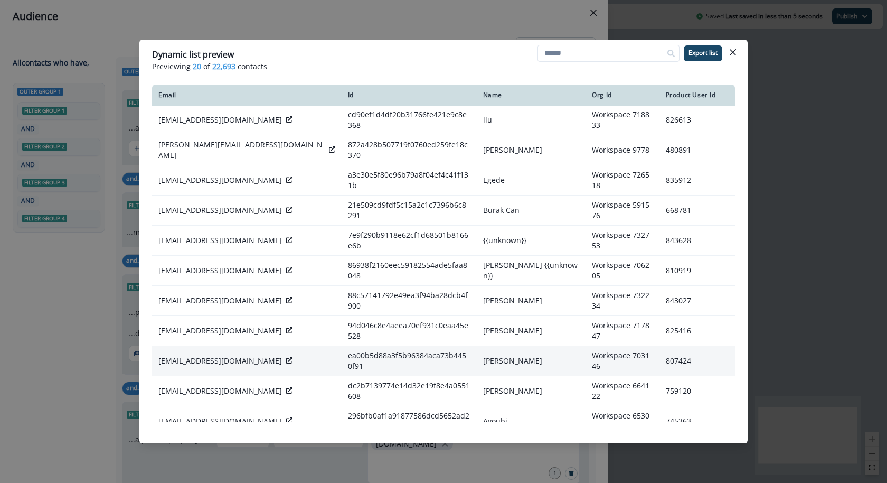
click at [286, 357] on icon at bounding box center [289, 360] width 6 height 6
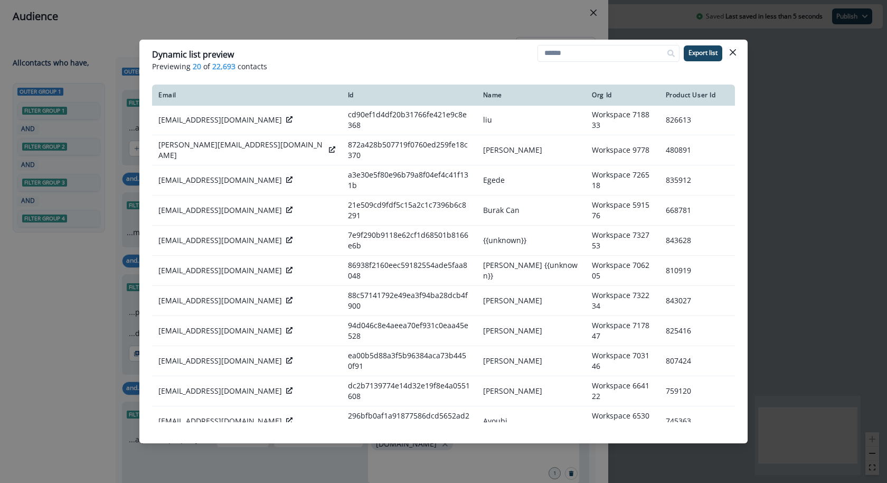
click at [105, 281] on div "Dynamic list preview Previewing 20 of 22,693 contacts Export list Email Id Name…" at bounding box center [443, 241] width 887 height 483
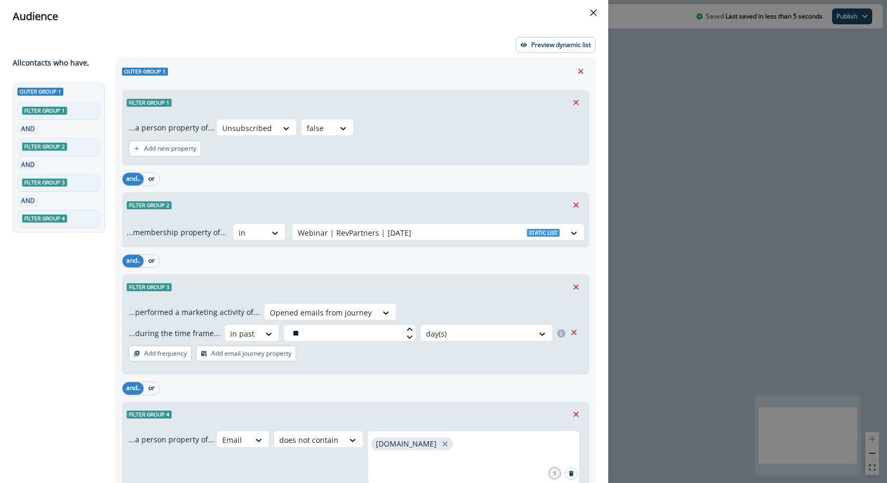
scroll to position [111, 0]
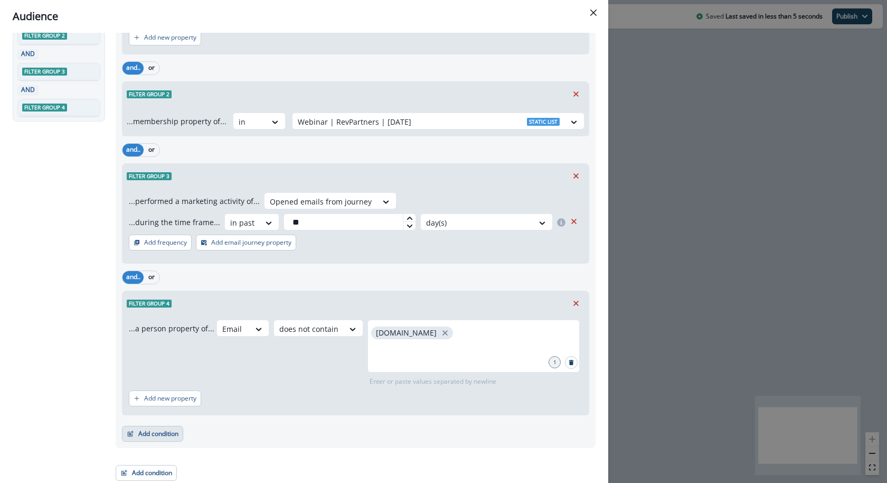
click at [153, 429] on button "Add condition" at bounding box center [152, 434] width 61 height 16
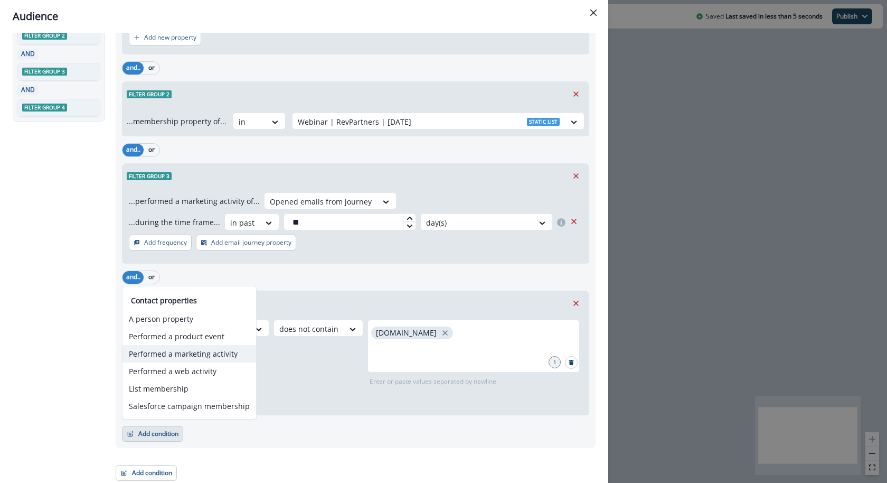
click at [170, 353] on button "Performed a marketing activity" at bounding box center [190, 353] width 134 height 17
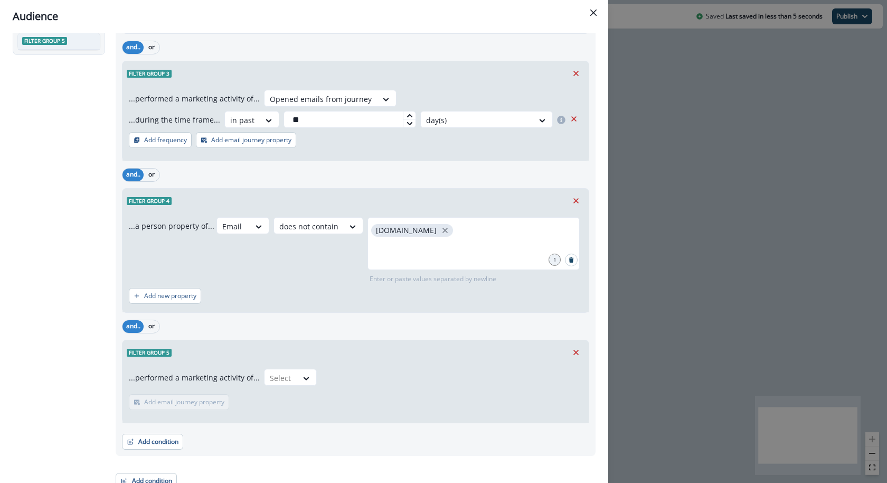
scroll to position [220, 0]
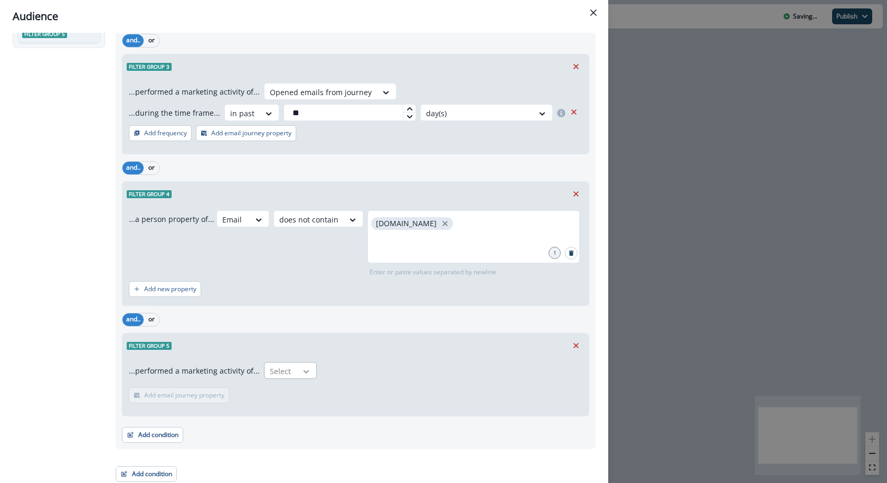
click at [302, 370] on icon at bounding box center [307, 371] width 10 height 11
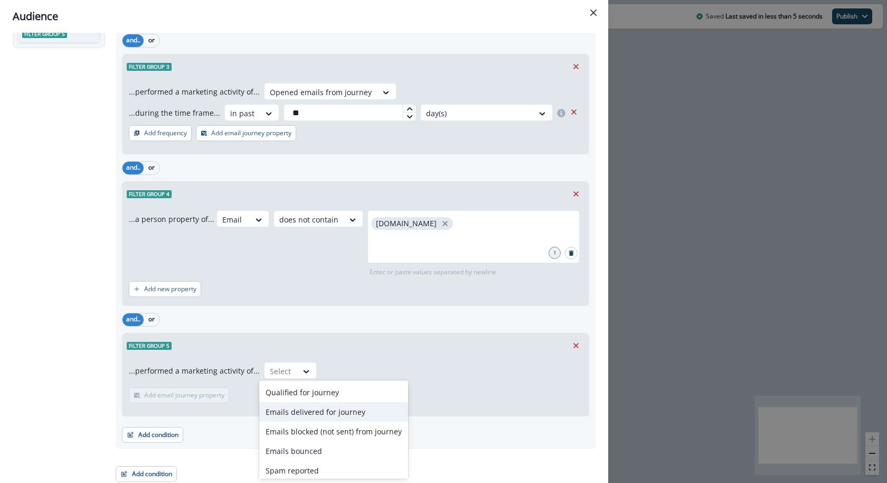
click at [293, 408] on div "Emails delivered for journey" at bounding box center [333, 412] width 149 height 20
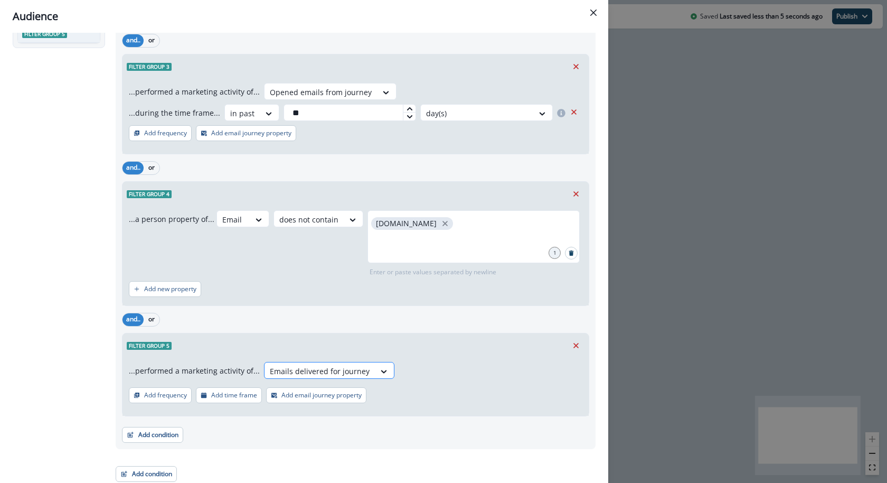
click at [290, 372] on div at bounding box center [320, 370] width 100 height 13
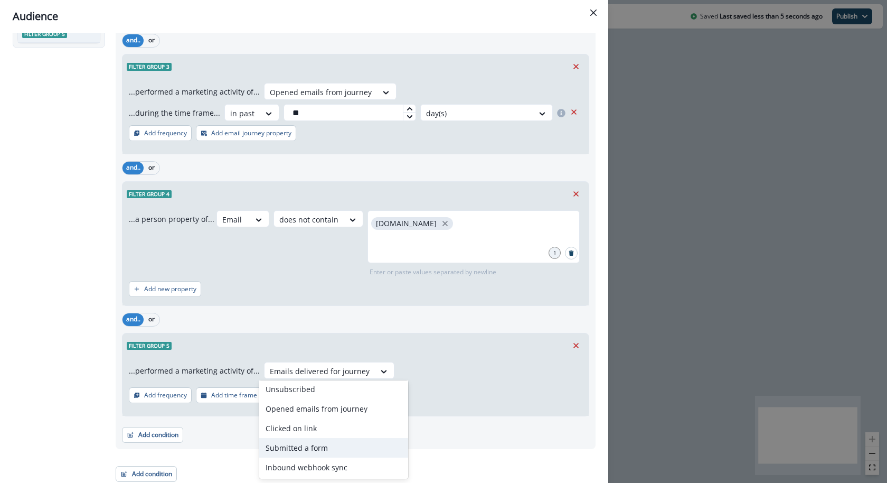
scroll to position [100, 0]
click at [308, 321] on div "and.. or" at bounding box center [355, 319] width 467 height 18
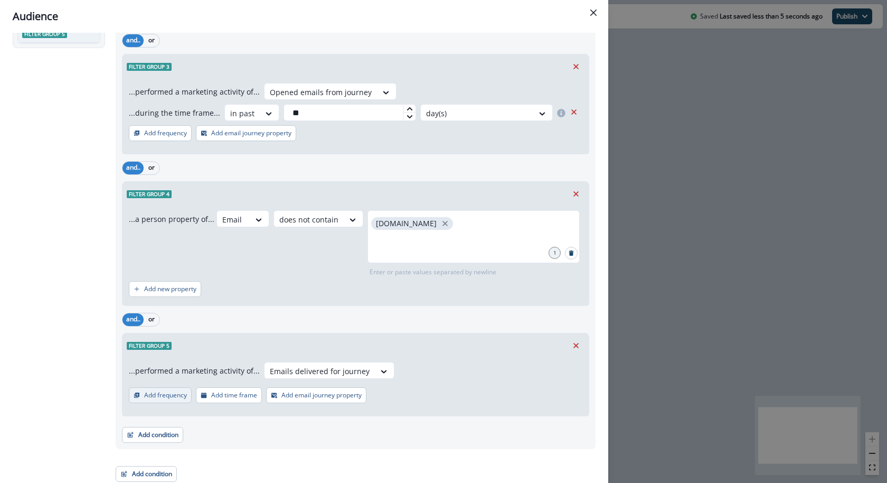
click at [160, 391] on p "Add frequency" at bounding box center [165, 394] width 43 height 7
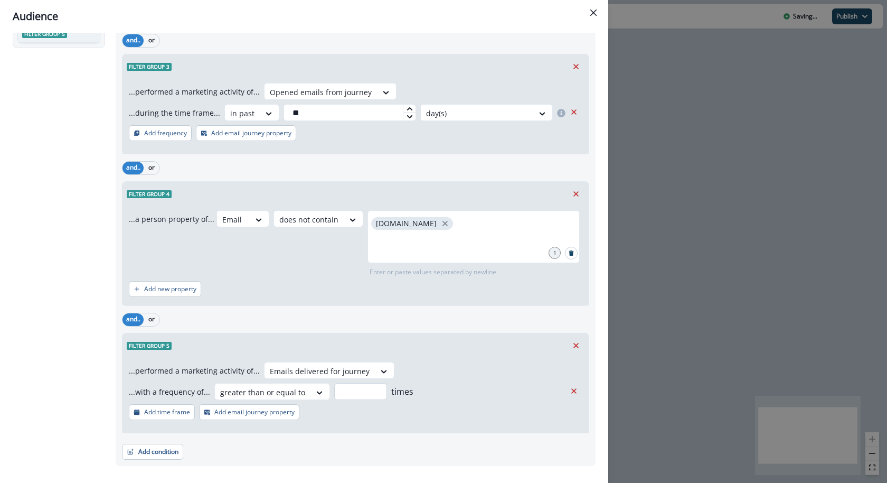
click at [348, 383] on input "number" at bounding box center [360, 391] width 53 height 17
type input "*"
click at [576, 341] on icon "Remove" at bounding box center [576, 346] width 10 height 10
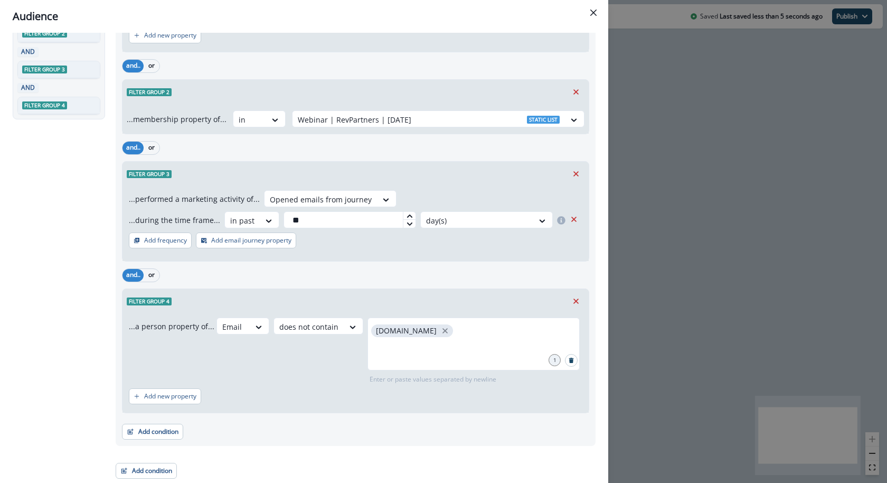
scroll to position [111, 0]
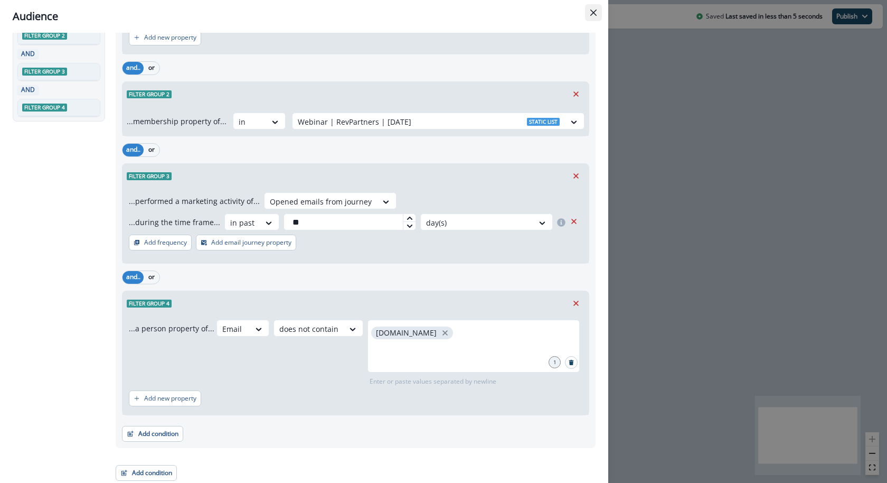
click at [595, 14] on icon "Close" at bounding box center [594, 13] width 6 height 6
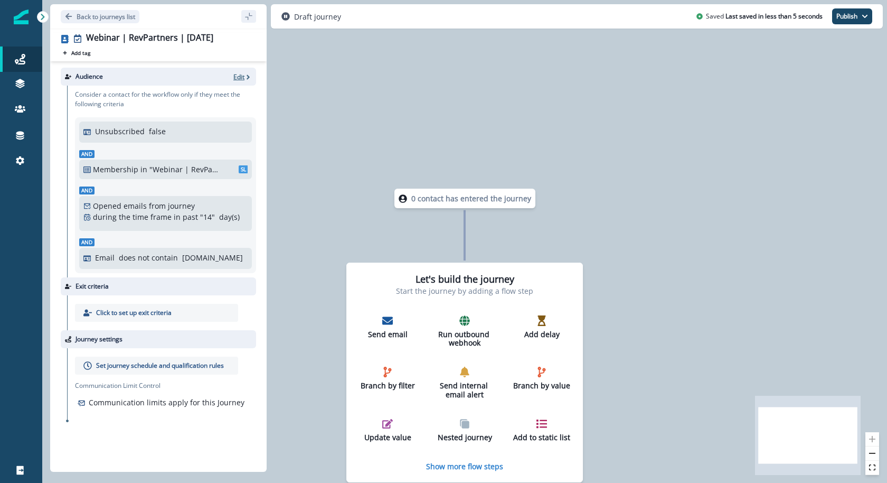
click at [241, 73] on p "Edit" at bounding box center [238, 76] width 11 height 9
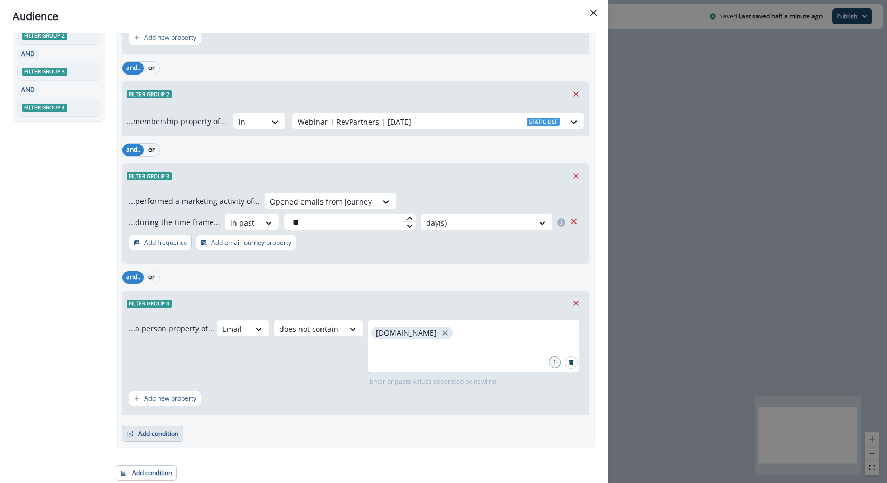
click at [155, 428] on button "Add condition" at bounding box center [152, 434] width 61 height 16
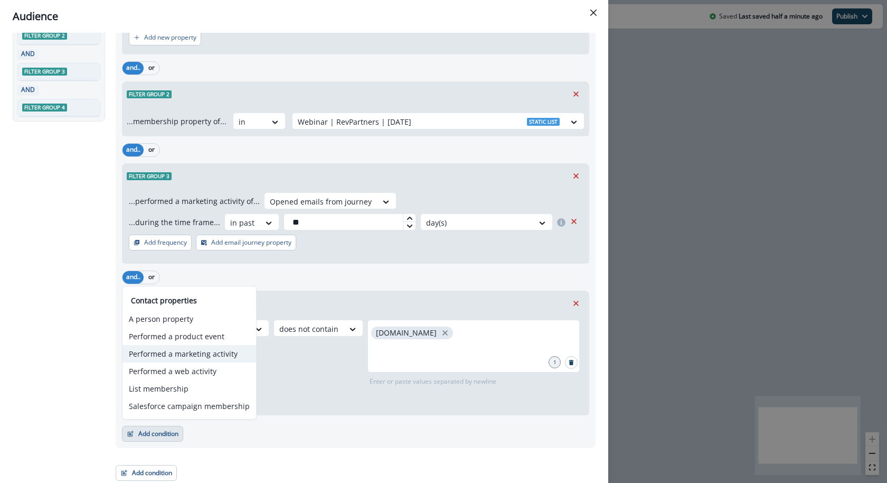
click at [192, 358] on button "Performed a marketing activity" at bounding box center [190, 353] width 134 height 17
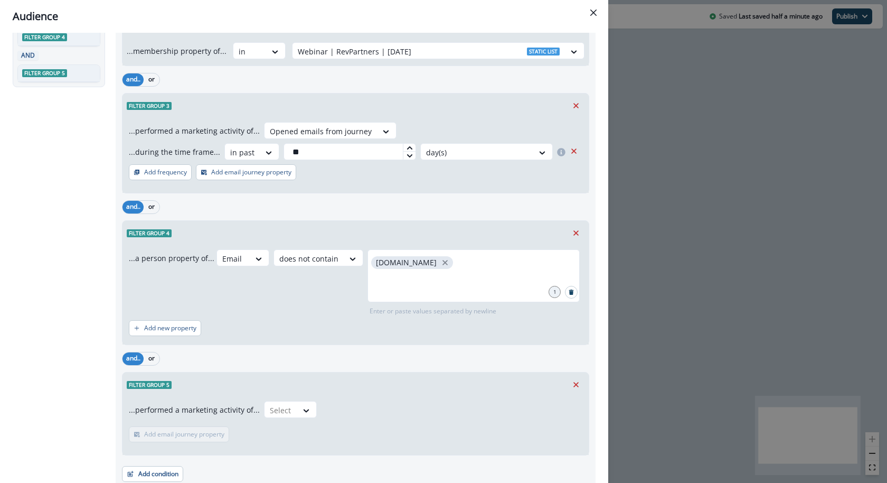
scroll to position [220, 0]
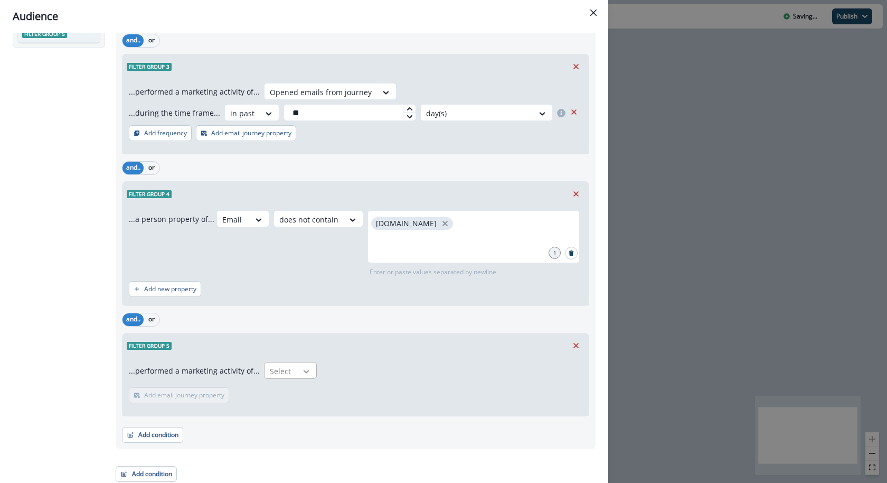
click at [306, 370] on icon at bounding box center [307, 371] width 10 height 11
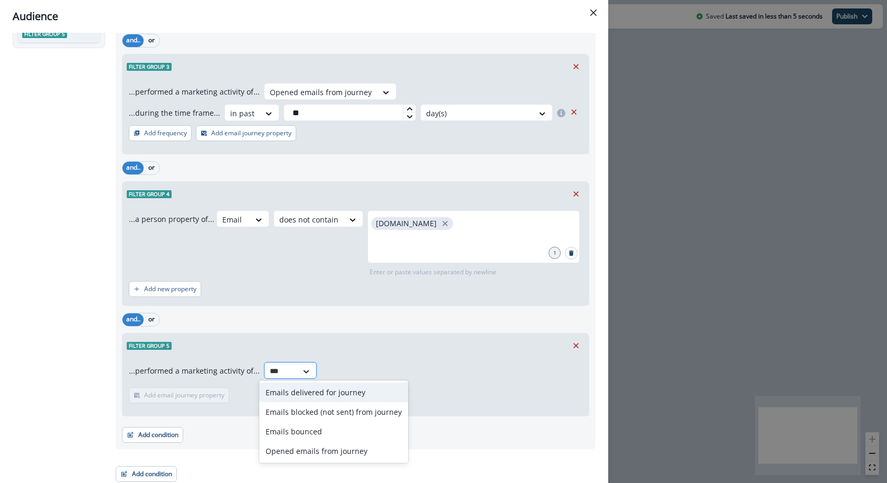
type input "****"
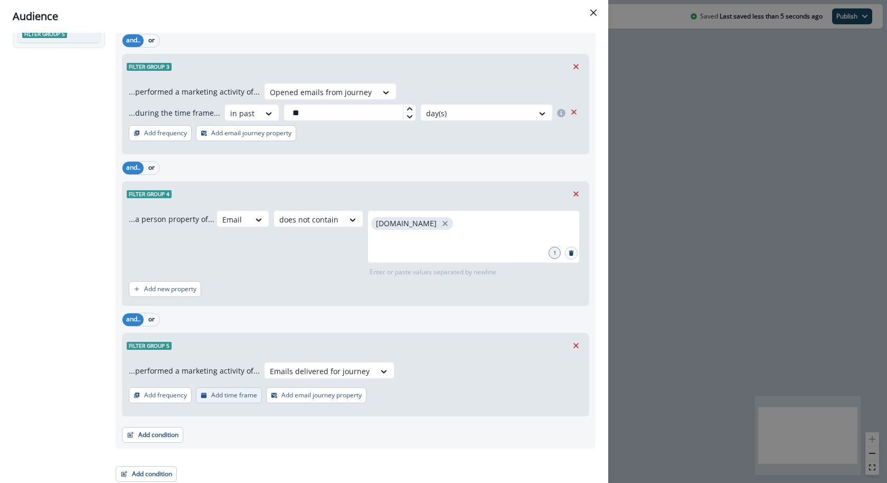
click at [222, 387] on button "Add time frame" at bounding box center [229, 395] width 66 height 16
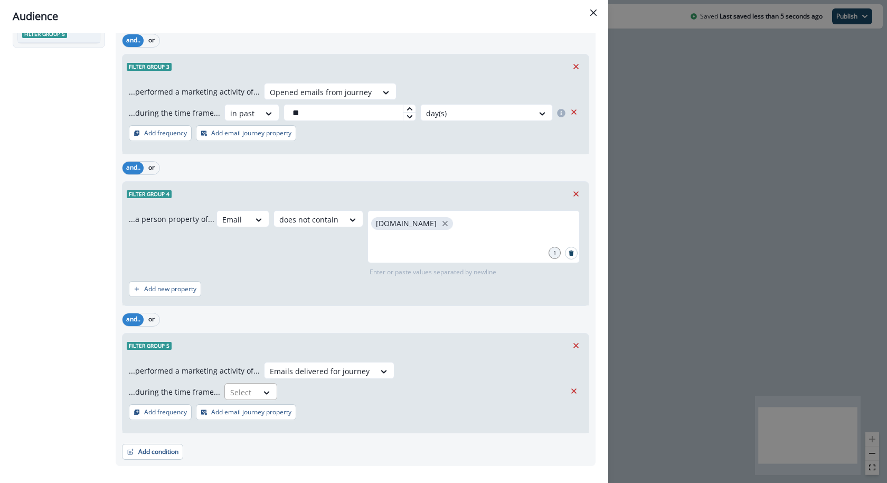
click at [232, 386] on div at bounding box center [241, 392] width 22 height 13
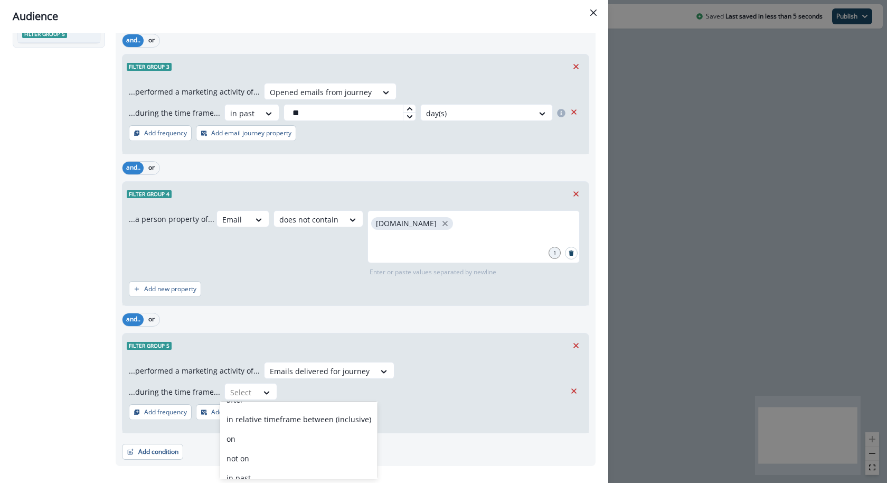
scroll to position [122, 0]
click at [370, 311] on div "and.. or" at bounding box center [355, 319] width 467 height 18
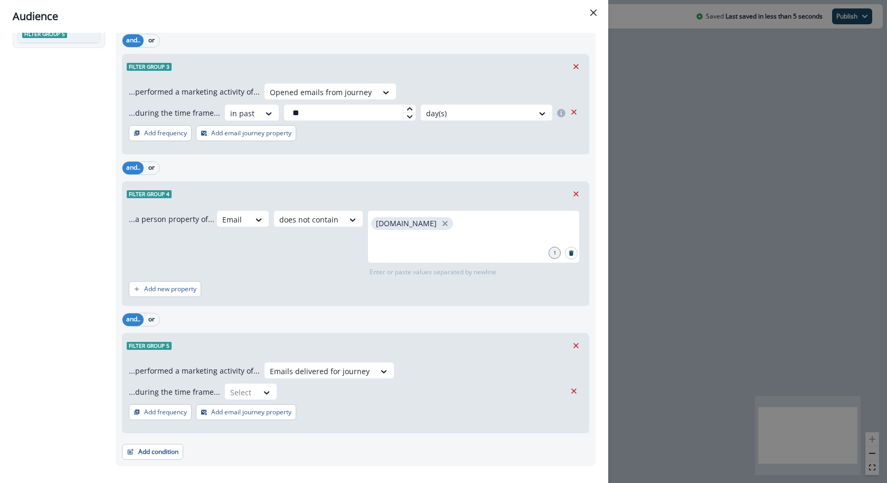
scroll to position [238, 0]
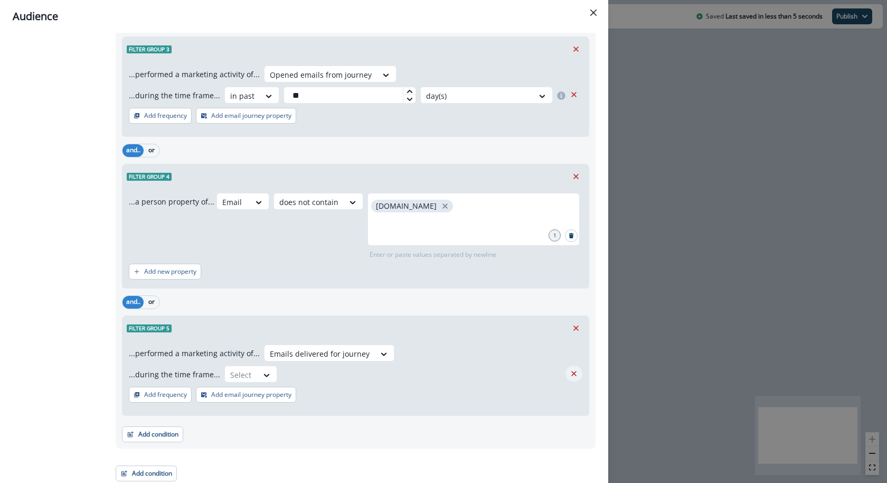
click at [574, 371] on icon "Remove" at bounding box center [573, 373] width 5 height 5
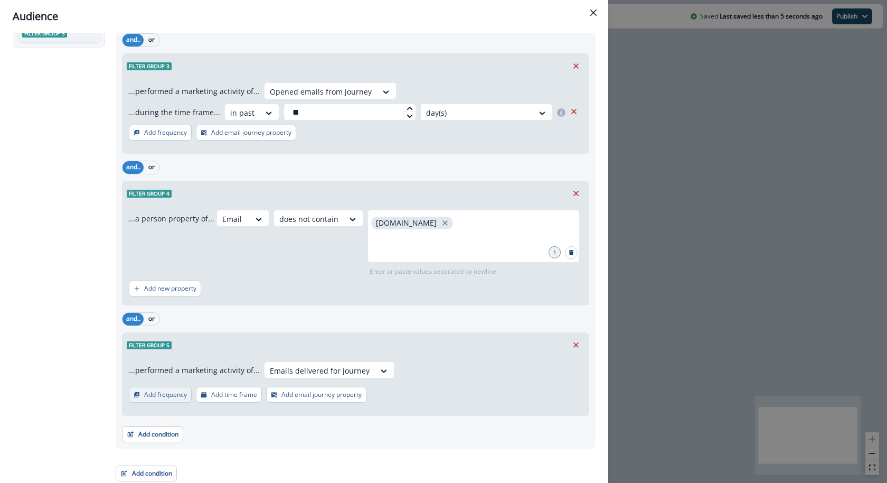
click at [174, 393] on p "Add frequency" at bounding box center [165, 394] width 43 height 7
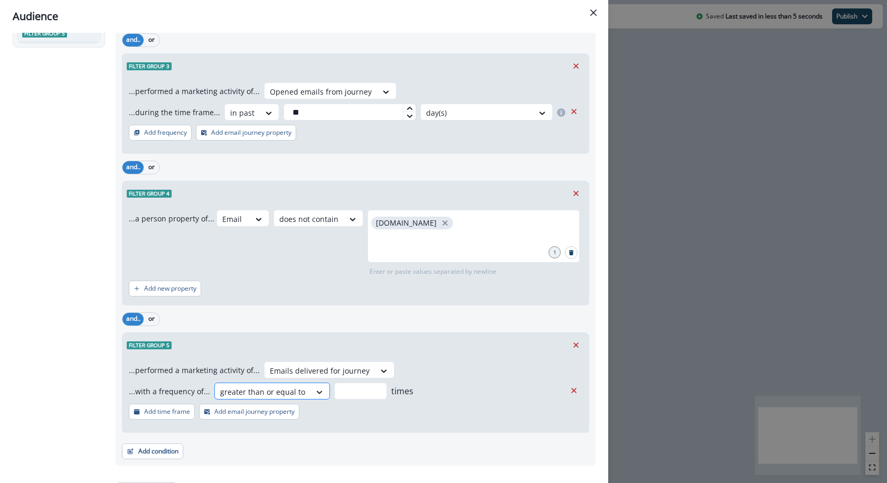
click at [315, 389] on icon at bounding box center [320, 392] width 10 height 11
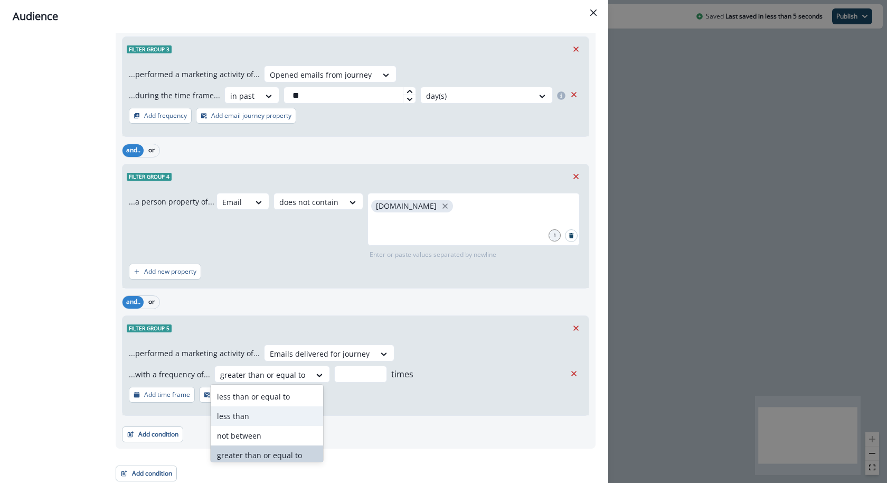
scroll to position [102, 0]
click at [282, 433] on div "never" at bounding box center [267, 431] width 113 height 20
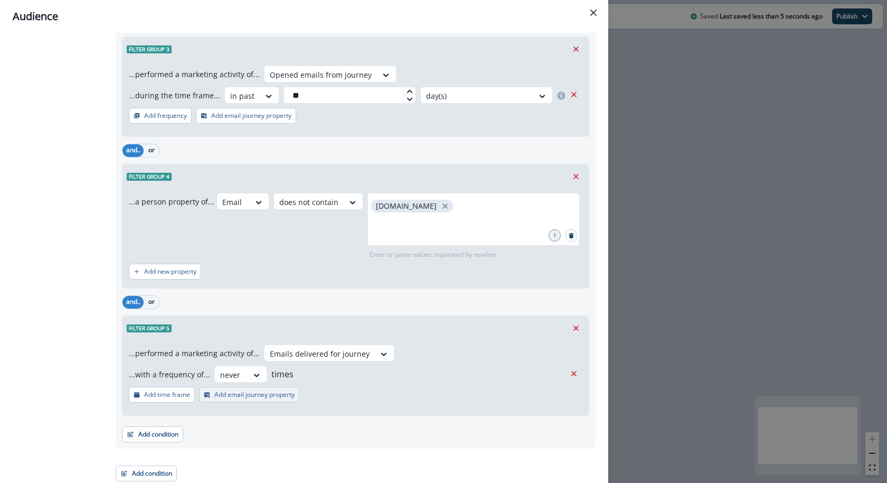
click at [229, 398] on button "Add email journey property" at bounding box center [249, 395] width 100 height 16
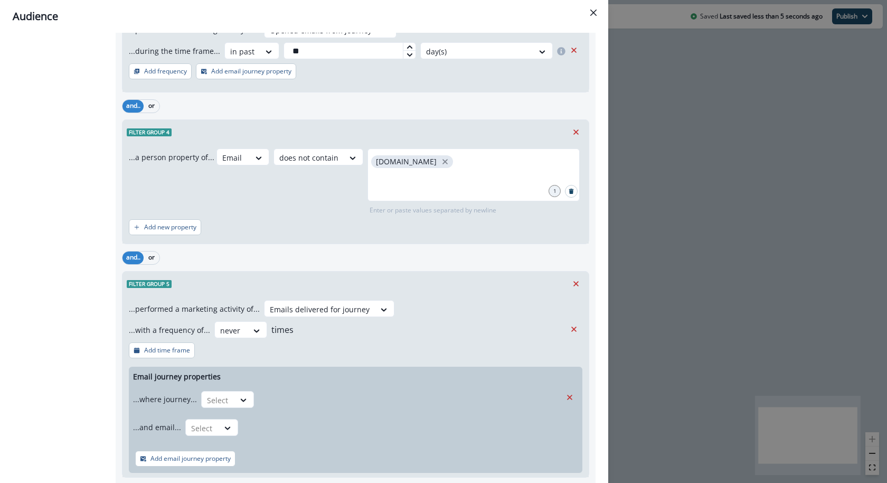
scroll to position [287, 0]
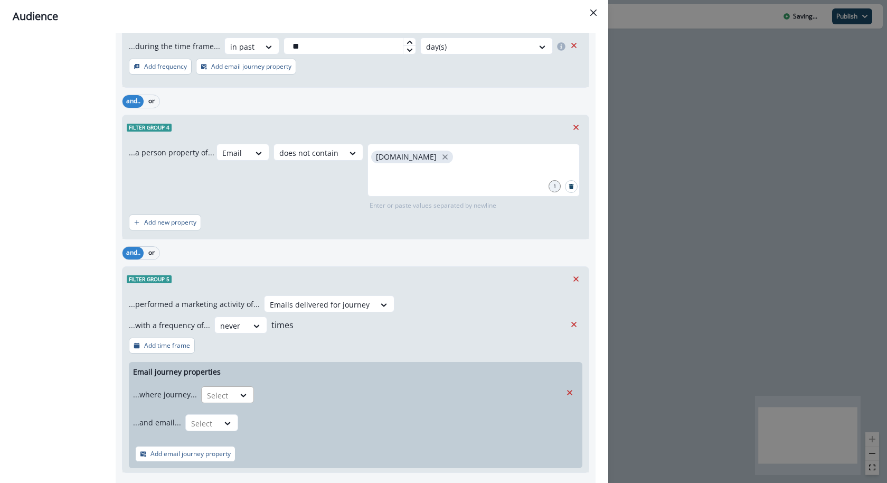
click at [229, 399] on div "Select" at bounding box center [218, 395] width 33 height 17
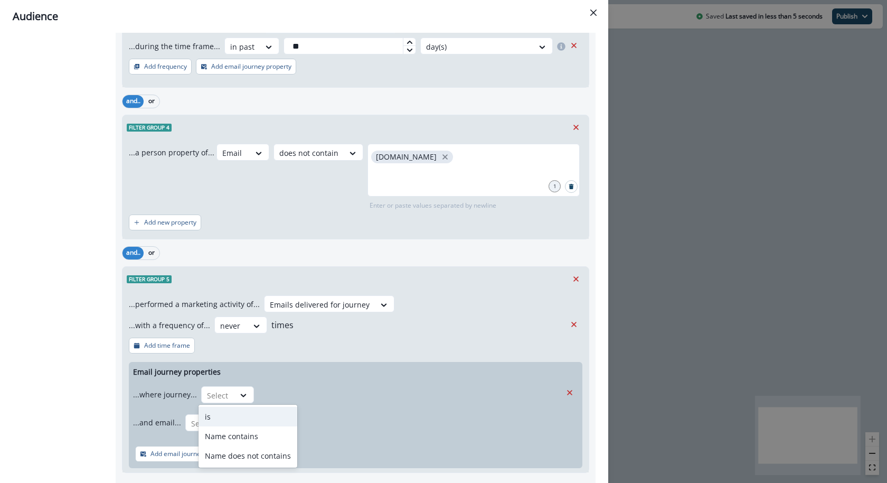
click at [228, 417] on div "is" at bounding box center [248, 417] width 99 height 20
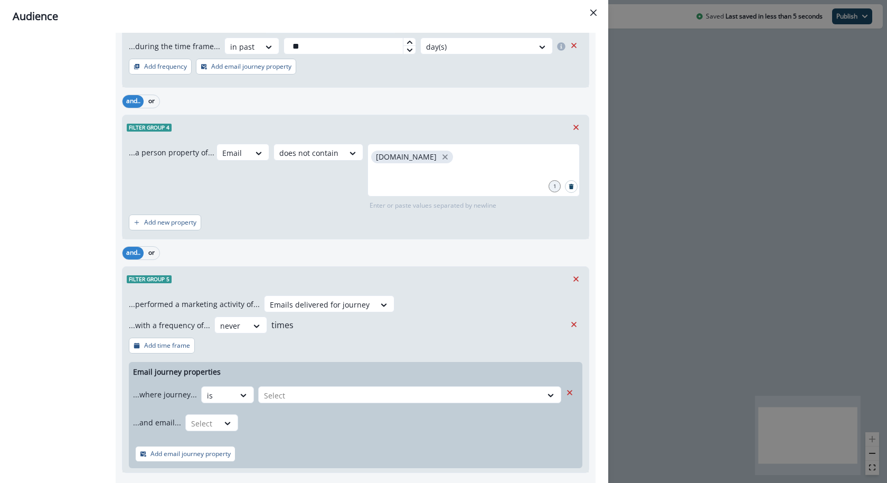
click at [305, 386] on div "Select" at bounding box center [409, 394] width 303 height 17
click at [299, 393] on div at bounding box center [400, 395] width 273 height 13
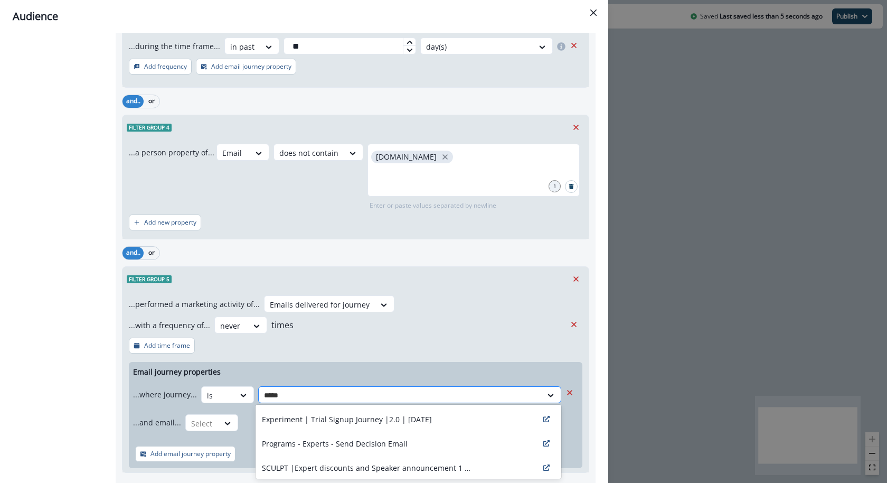
type input "******"
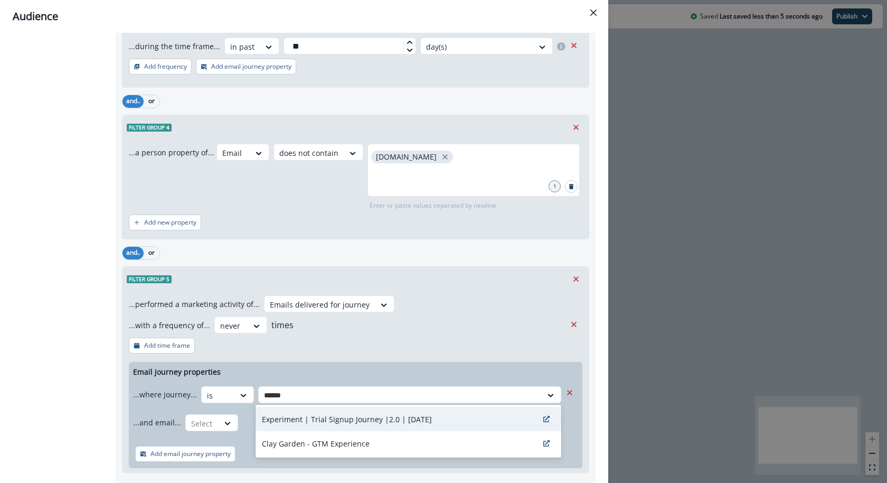
click at [304, 419] on p "Experiment | Trial Signup Journey |2.0 | [DATE]" at bounding box center [347, 419] width 170 height 11
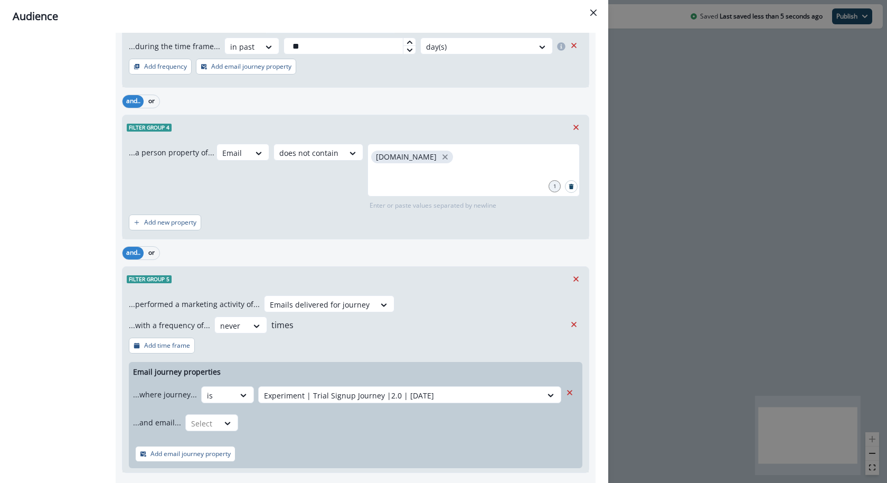
scroll to position [307, 0]
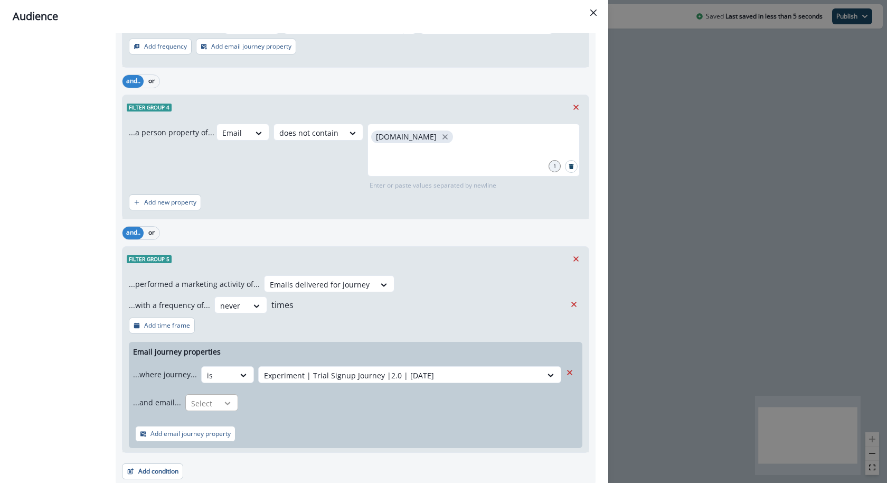
click at [239, 380] on icon at bounding box center [244, 375] width 10 height 11
click at [223, 428] on div "is" at bounding box center [232, 425] width 99 height 20
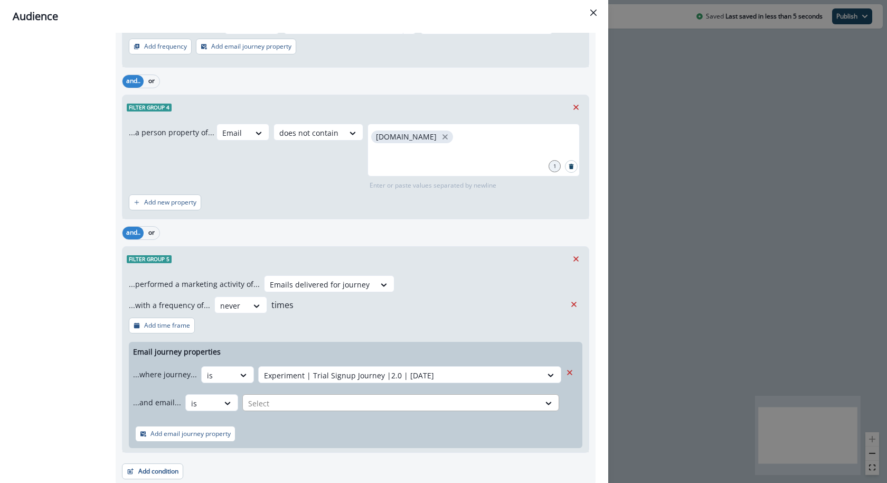
click at [287, 384] on div "Select" at bounding box center [400, 375] width 283 height 17
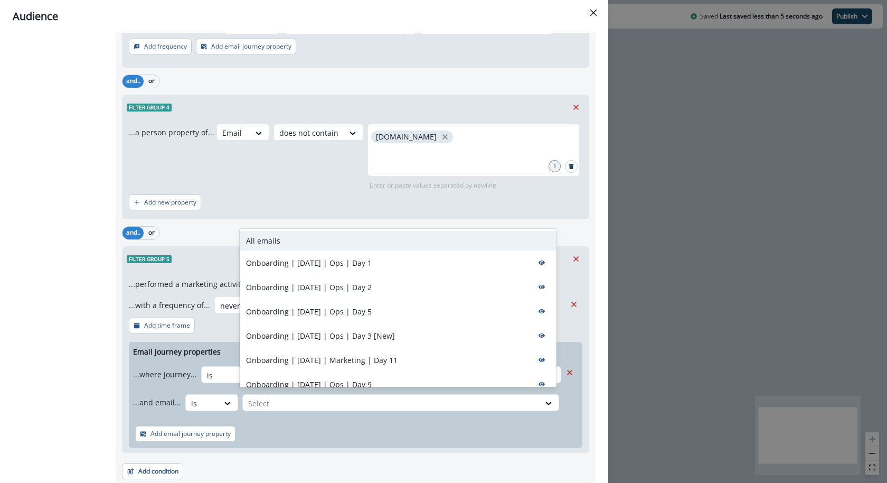
click at [331, 242] on div "All emails" at bounding box center [398, 241] width 317 height 20
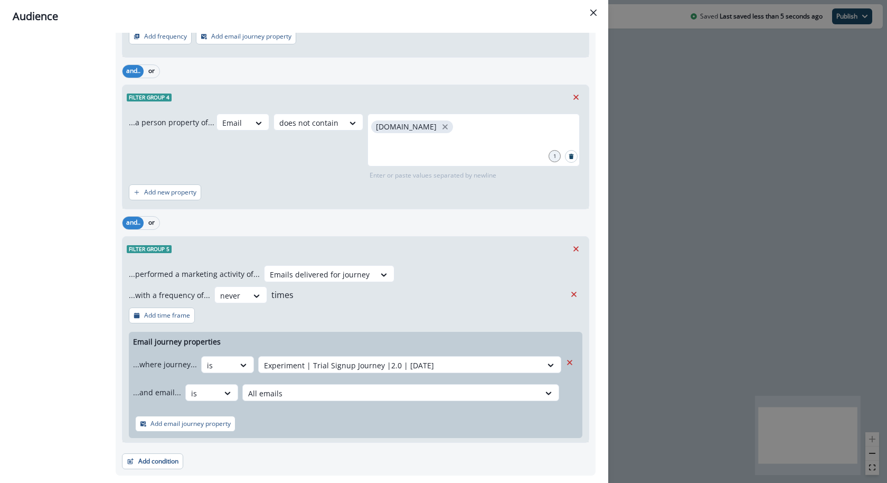
scroll to position [320, 0]
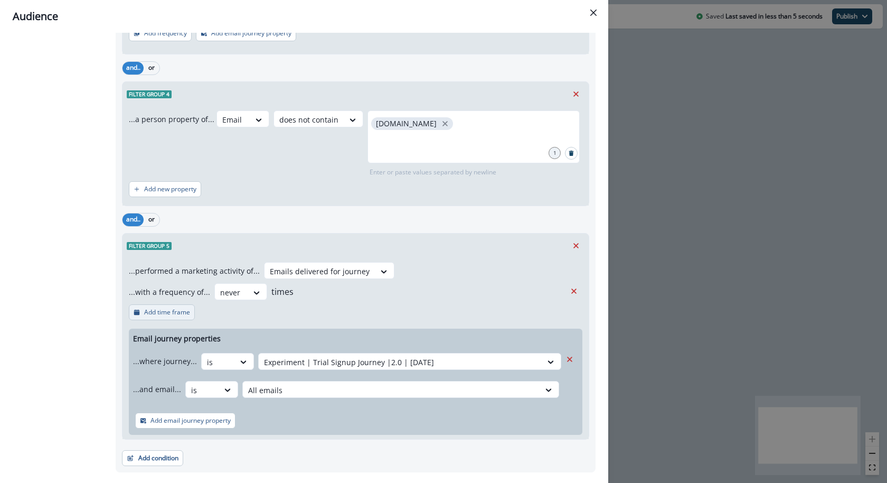
click at [189, 308] on p "Add time frame" at bounding box center [167, 311] width 46 height 7
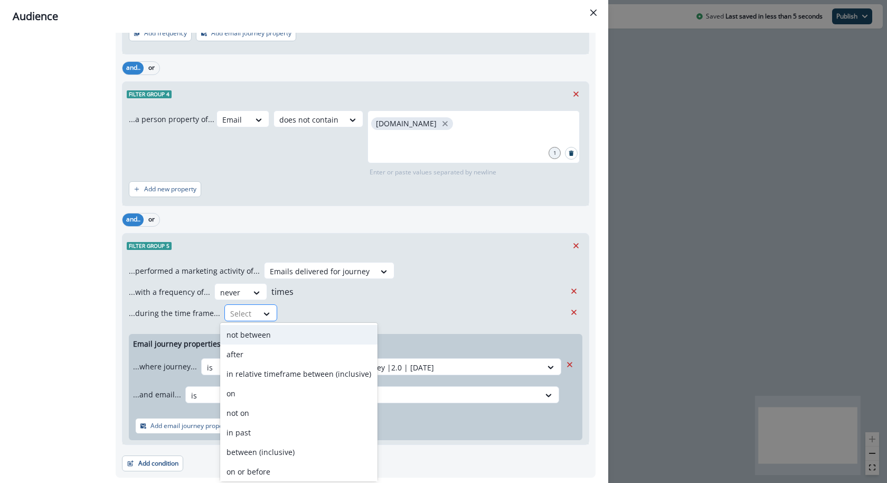
click at [243, 309] on div at bounding box center [241, 313] width 22 height 13
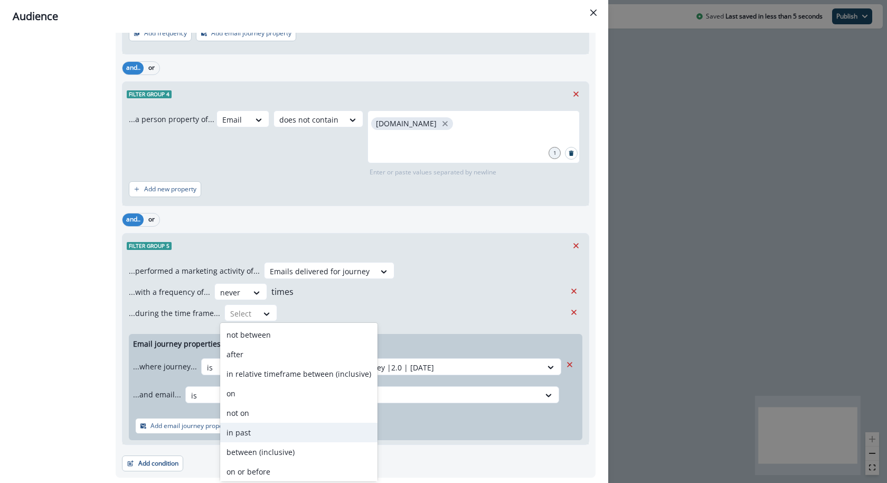
click at [254, 428] on div "in past" at bounding box center [298, 433] width 157 height 20
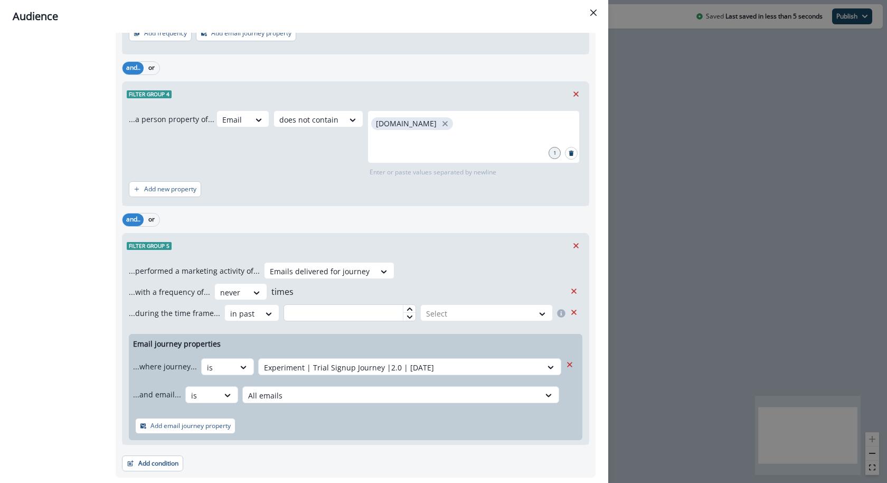
click at [318, 318] on input "text" at bounding box center [350, 312] width 133 height 17
type input "**"
click at [451, 308] on div at bounding box center [477, 313] width 102 height 13
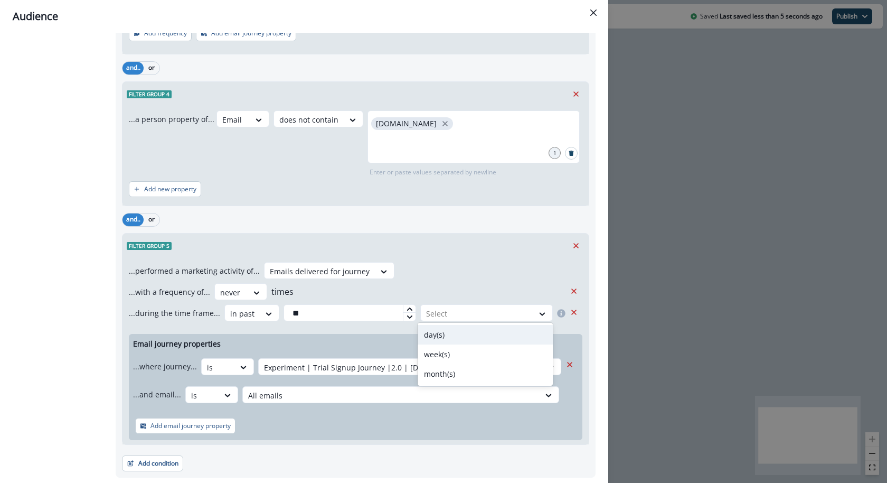
click at [444, 332] on div "day(s)" at bounding box center [486, 335] width 136 height 20
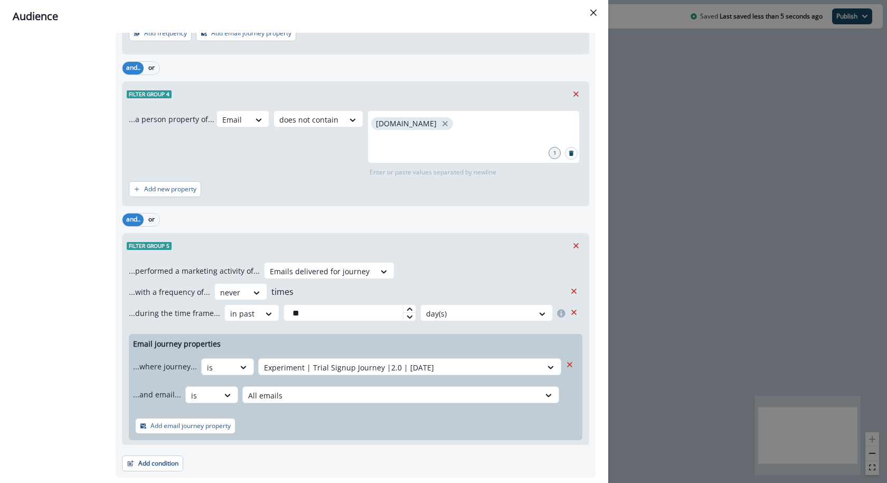
scroll to position [0, 0]
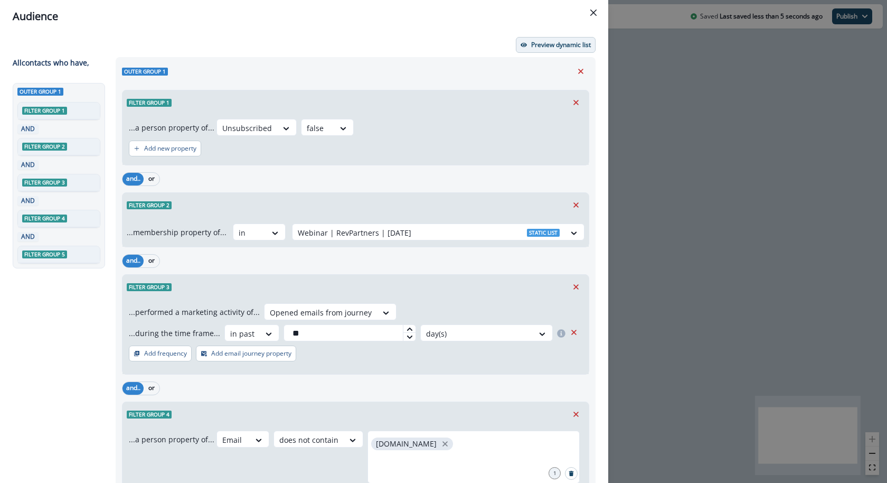
click at [539, 49] on p "Preview dynamic list" at bounding box center [561, 44] width 60 height 7
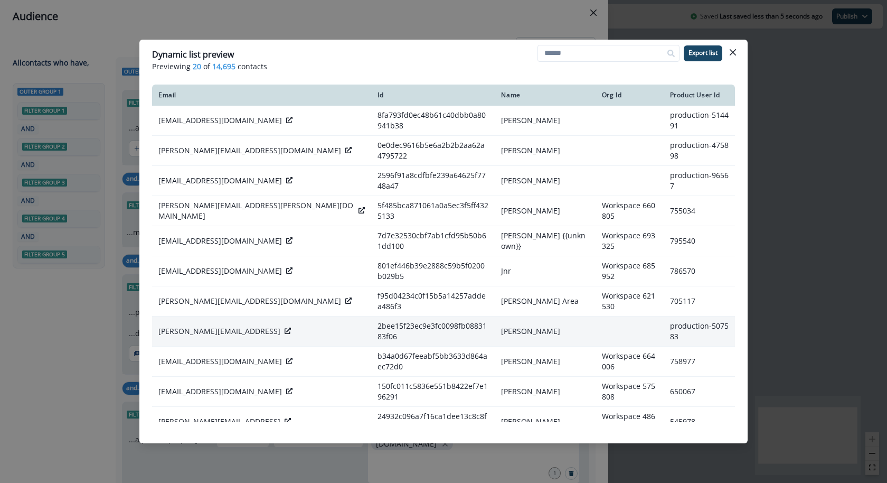
click at [285, 327] on icon at bounding box center [288, 330] width 6 height 6
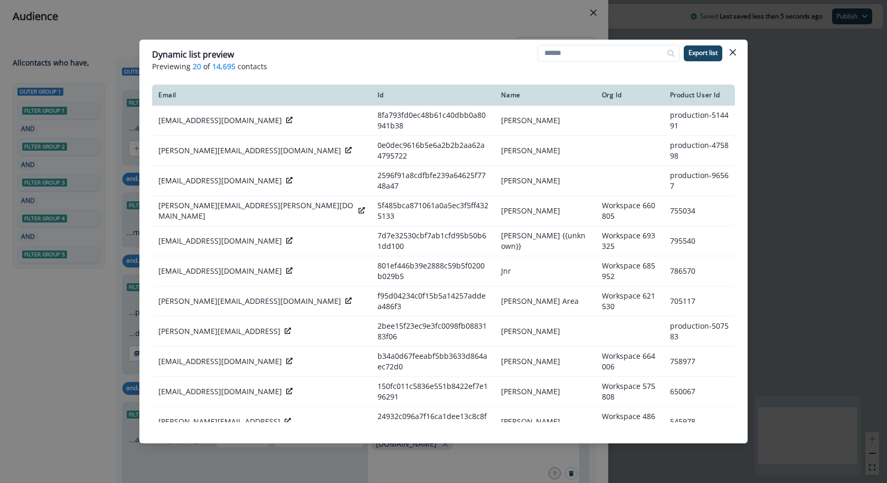
click at [444, 19] on div "Dynamic list preview Previewing 20 of 14,695 contacts Export list Email Id Name…" at bounding box center [443, 241] width 887 height 483
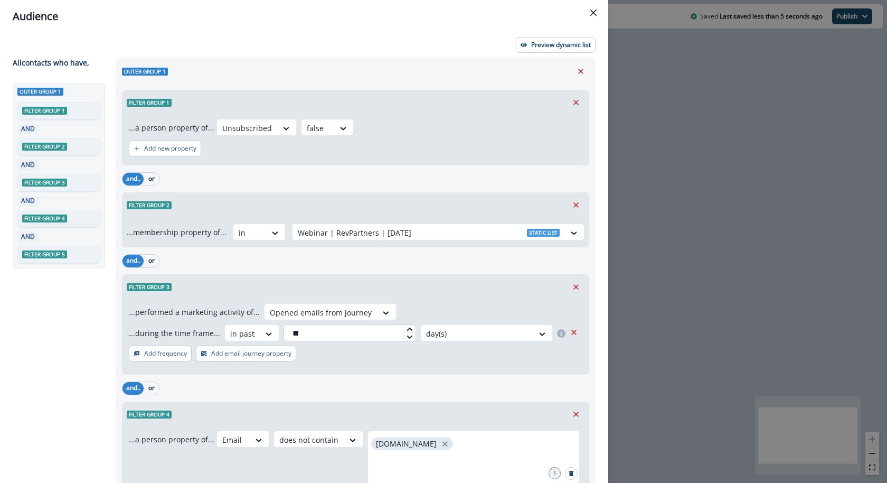
click at [323, 333] on input "**" at bounding box center [350, 332] width 133 height 17
type input "*"
type input "**"
click at [538, 41] on p "Preview dynamic list" at bounding box center [561, 44] width 60 height 7
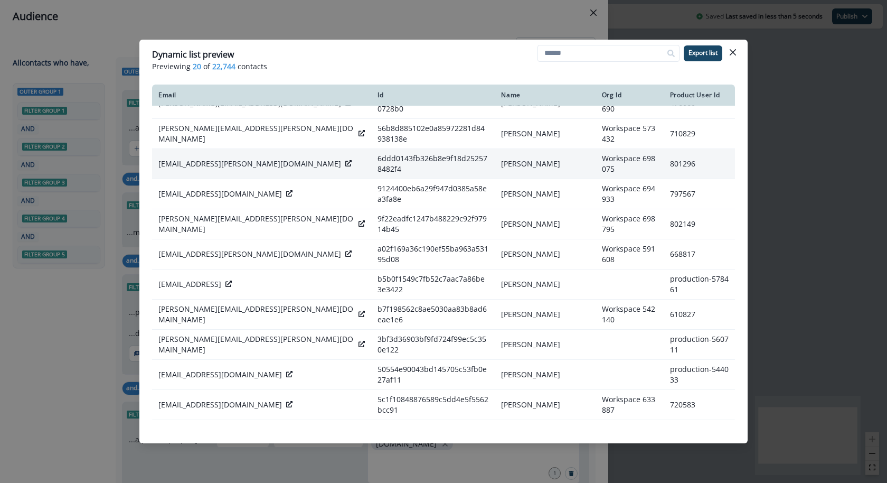
scroll to position [211, 0]
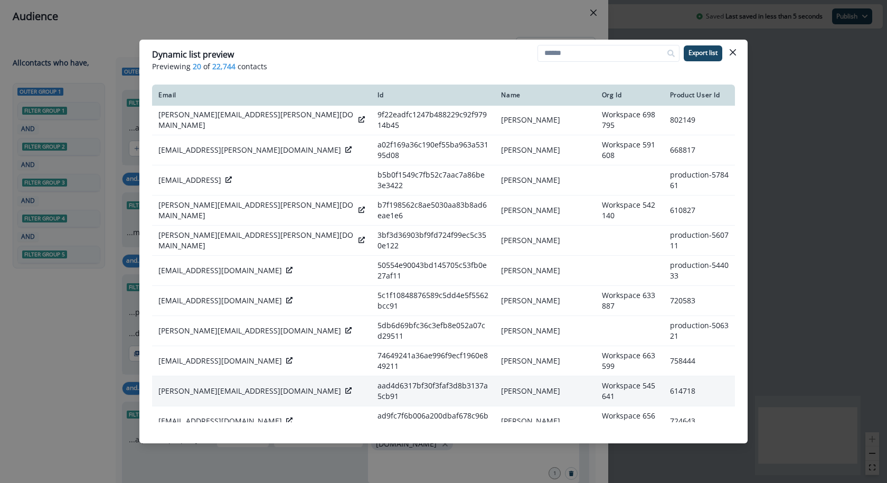
click at [345, 387] on icon at bounding box center [348, 390] width 6 height 6
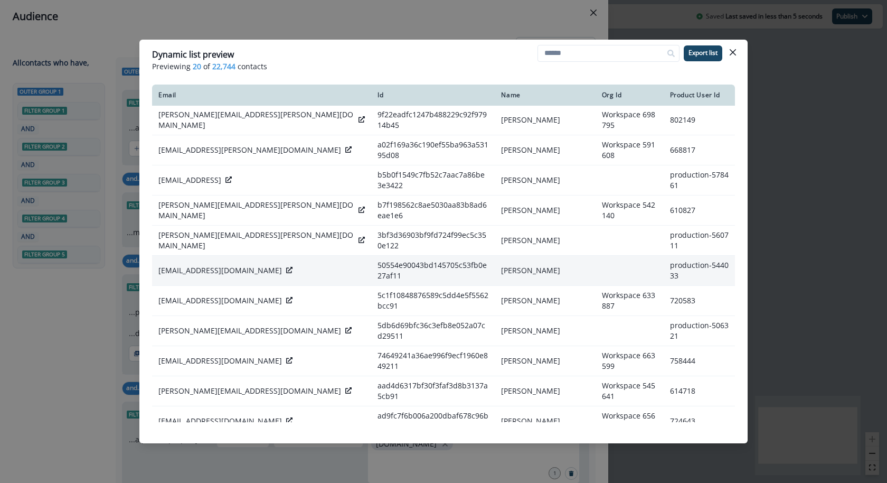
click at [286, 267] on icon at bounding box center [289, 270] width 6 height 6
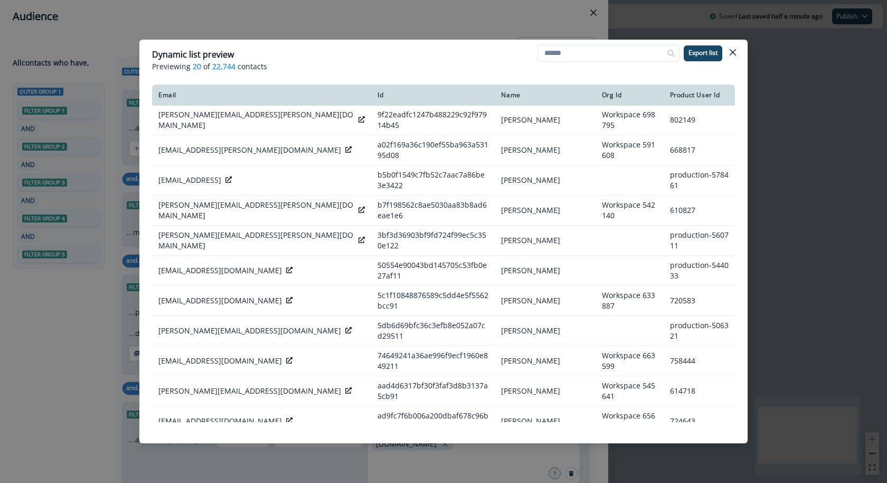
click at [804, 59] on div "Dynamic list preview Previewing 20 of 22,744 contacts Export list Email Id Name…" at bounding box center [443, 241] width 887 height 483
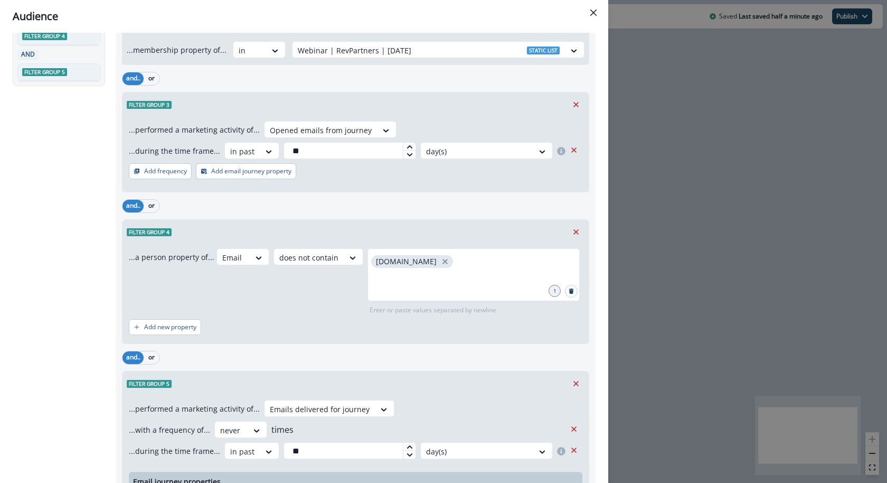
scroll to position [0, 0]
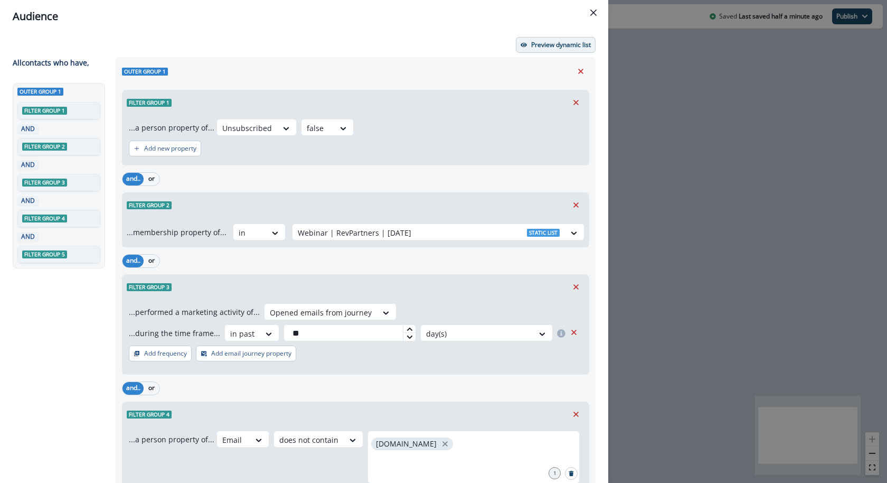
click at [556, 37] on button "Preview dynamic list" at bounding box center [556, 45] width 80 height 16
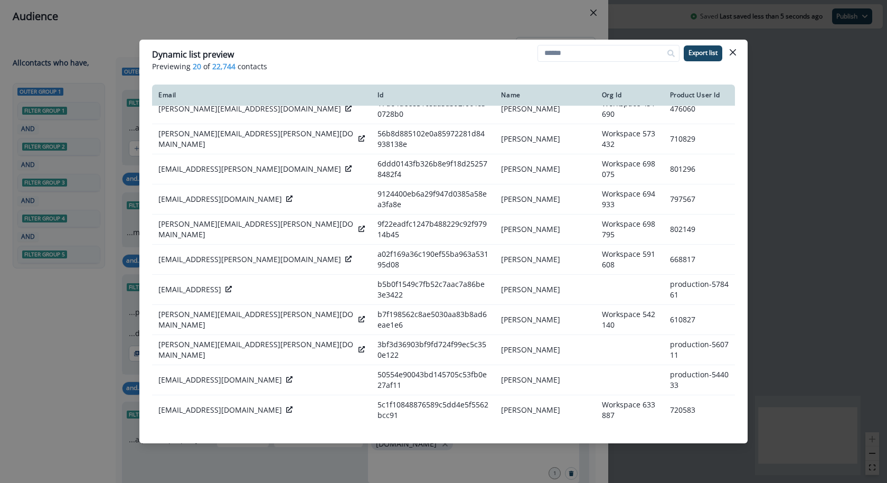
scroll to position [211, 0]
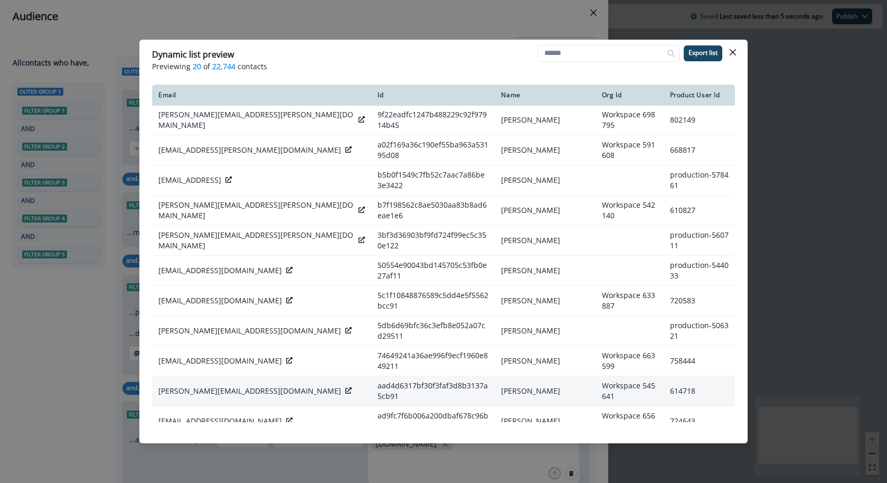
click at [345, 387] on icon at bounding box center [348, 390] width 6 height 6
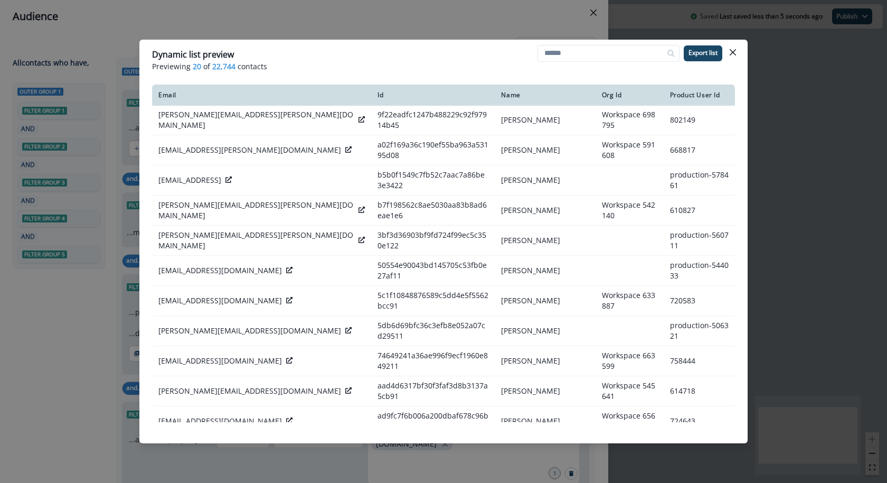
click at [359, 17] on div "Dynamic list preview Previewing 20 of 22,744 contacts Export list Email Id Name…" at bounding box center [443, 241] width 887 height 483
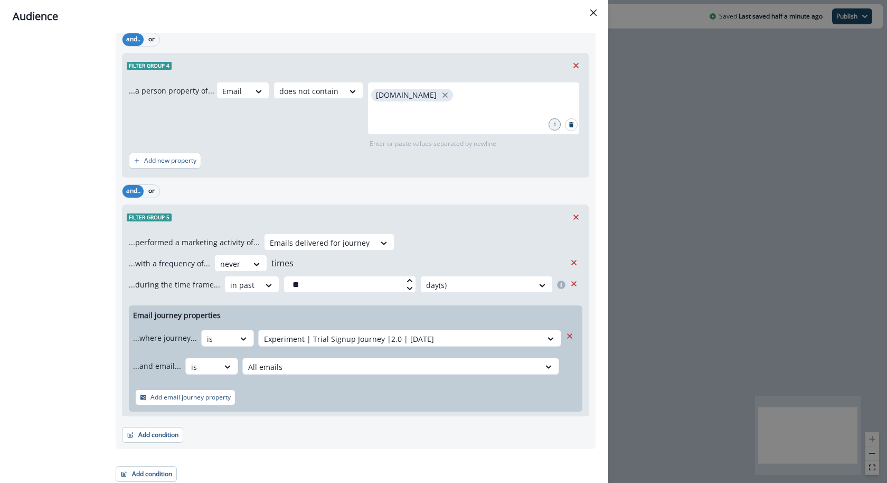
scroll to position [348, 0]
click at [210, 399] on p "Add email journey property" at bounding box center [191, 397] width 80 height 7
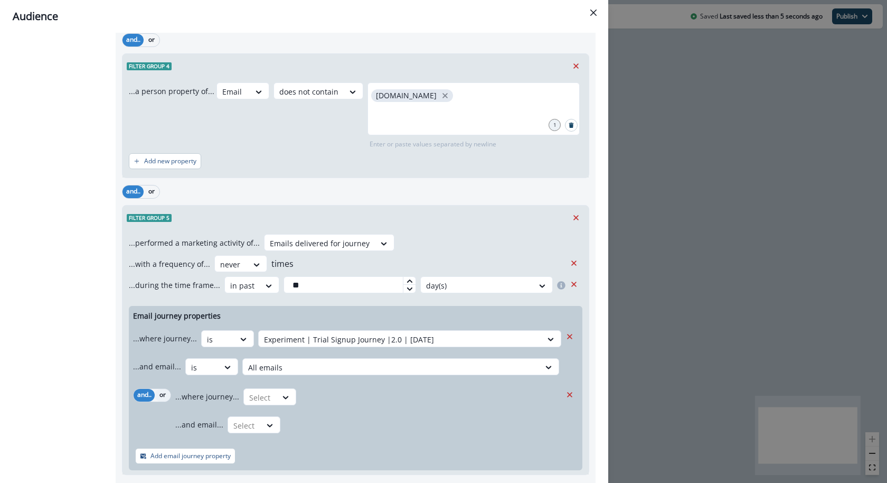
click at [164, 391] on button "or" at bounding box center [163, 395] width 16 height 13
click at [229, 346] on div at bounding box center [218, 339] width 22 height 13
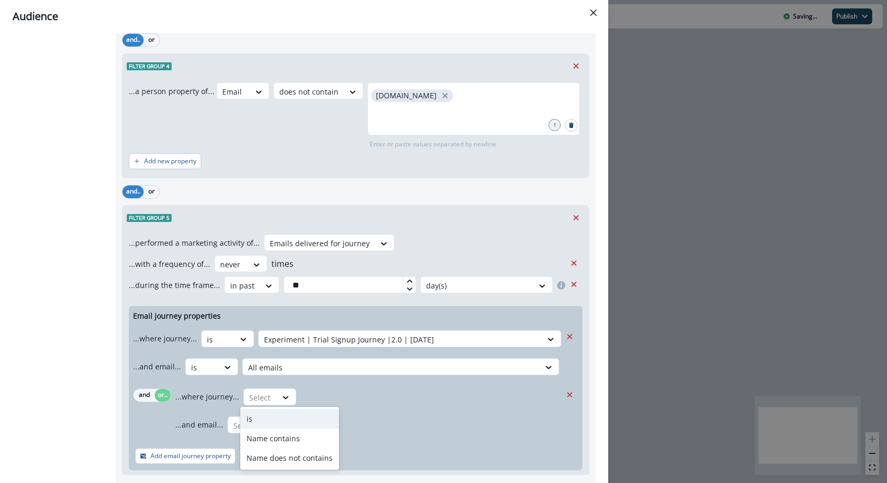
click at [265, 413] on div "is" at bounding box center [289, 419] width 99 height 20
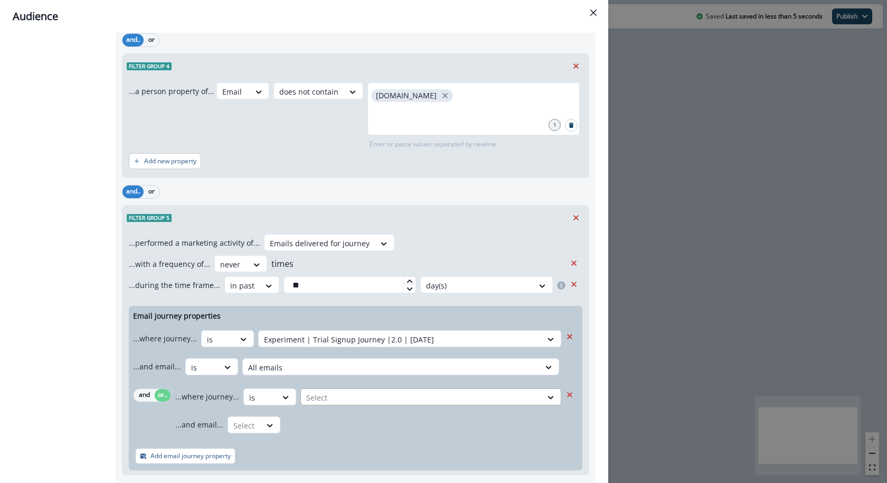
click at [353, 346] on div at bounding box center [400, 339] width 273 height 13
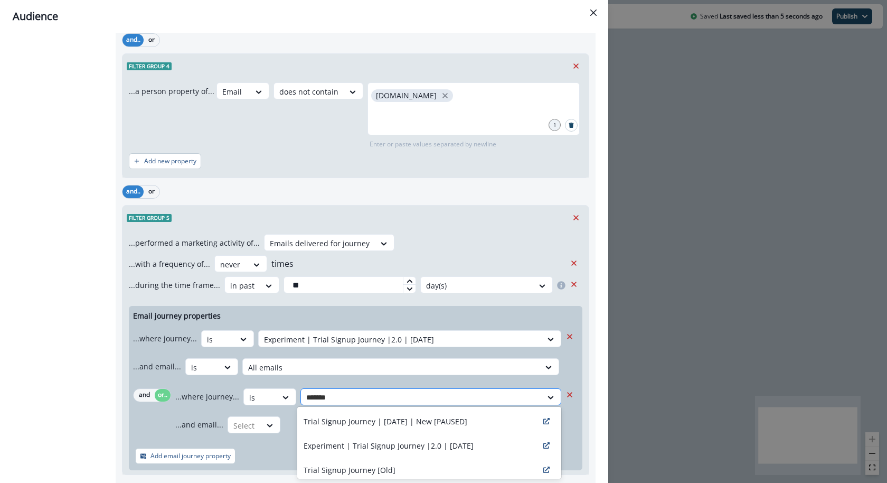
type input "********"
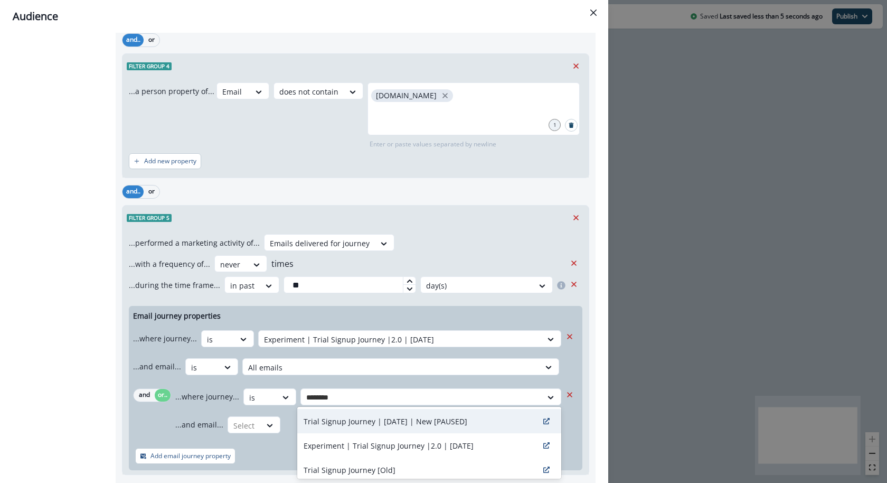
click at [357, 424] on p "Trial Signup Journey | [DATE] | New [PAUSED]" at bounding box center [386, 421] width 164 height 11
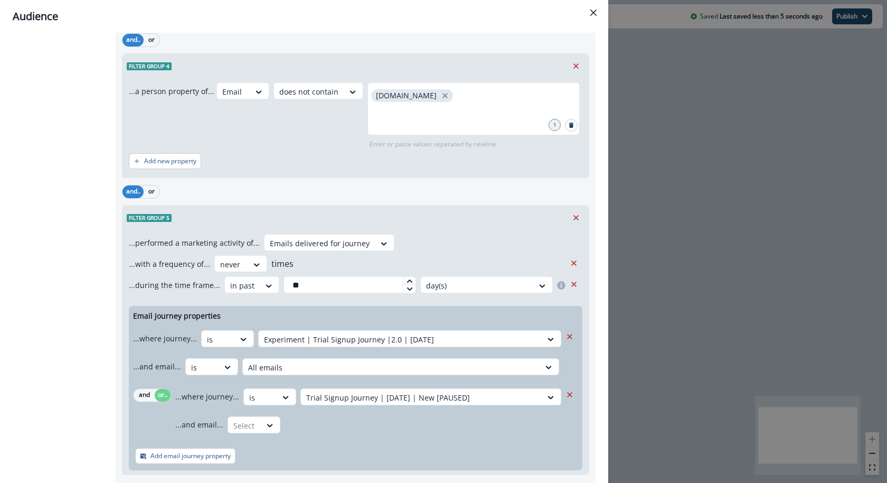
scroll to position [357, 0]
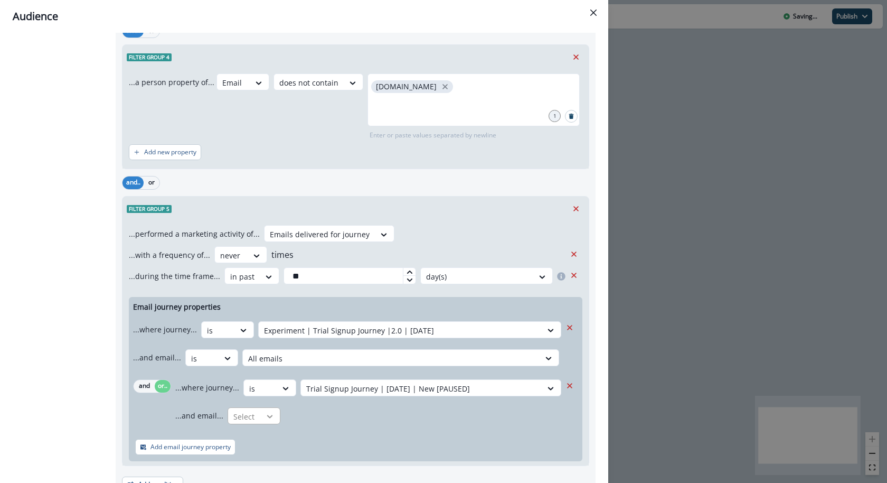
click at [248, 335] on icon at bounding box center [244, 330] width 10 height 11
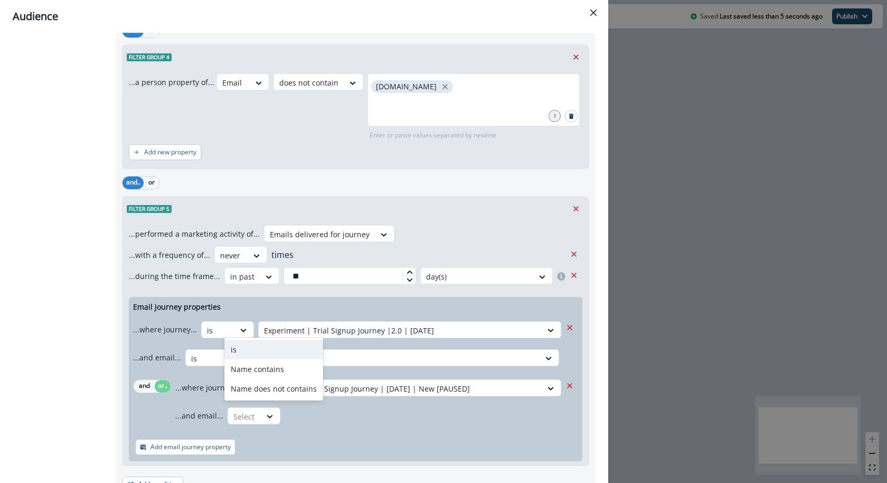
click at [270, 349] on div "is" at bounding box center [273, 350] width 99 height 20
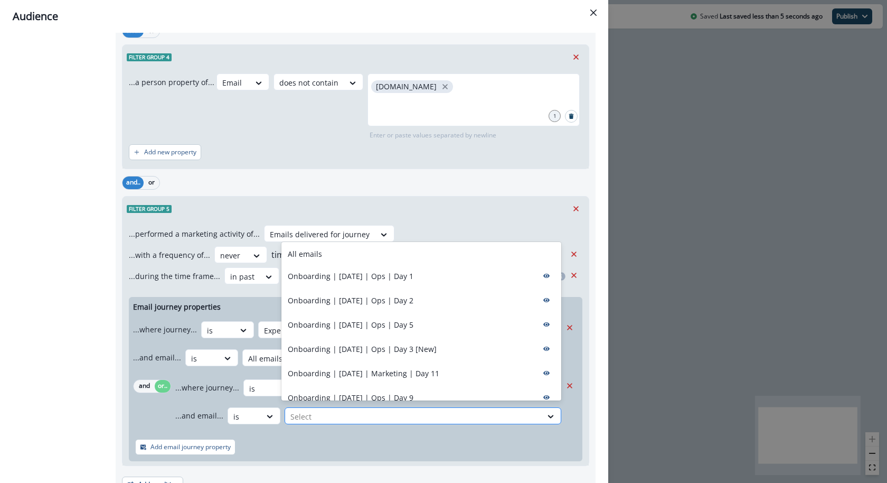
click at [307, 410] on div at bounding box center [413, 416] width 246 height 13
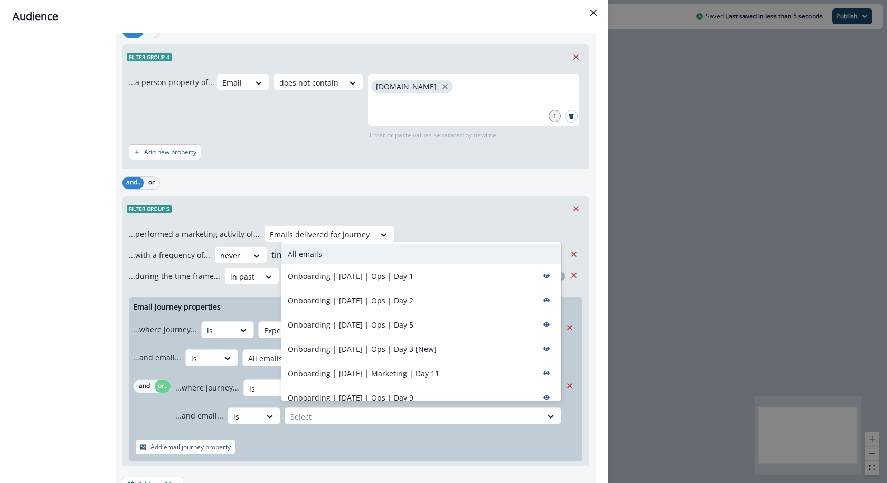
click at [340, 259] on div "All emails" at bounding box center [422, 254] width 280 height 20
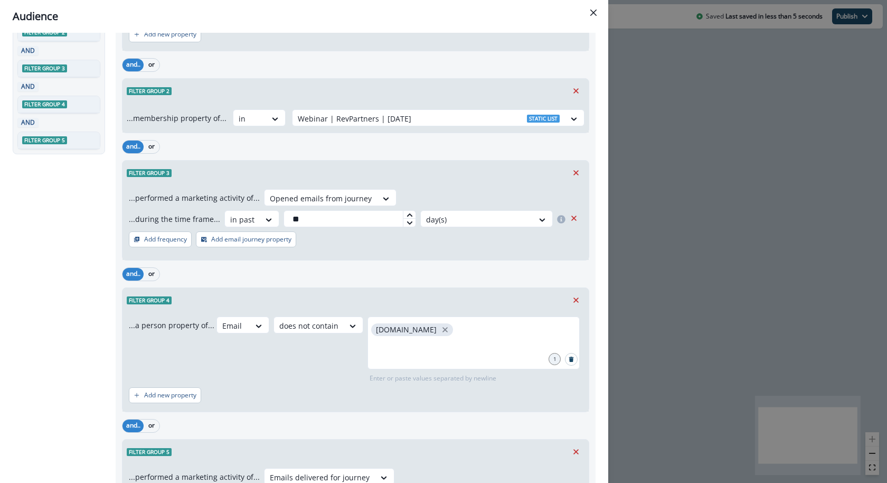
scroll to position [0, 0]
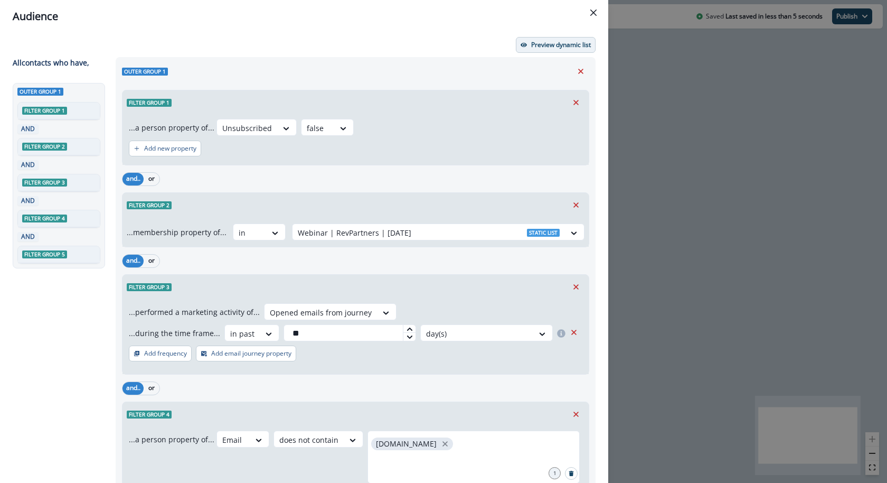
click at [547, 41] on p "Preview dynamic list" at bounding box center [561, 44] width 60 height 7
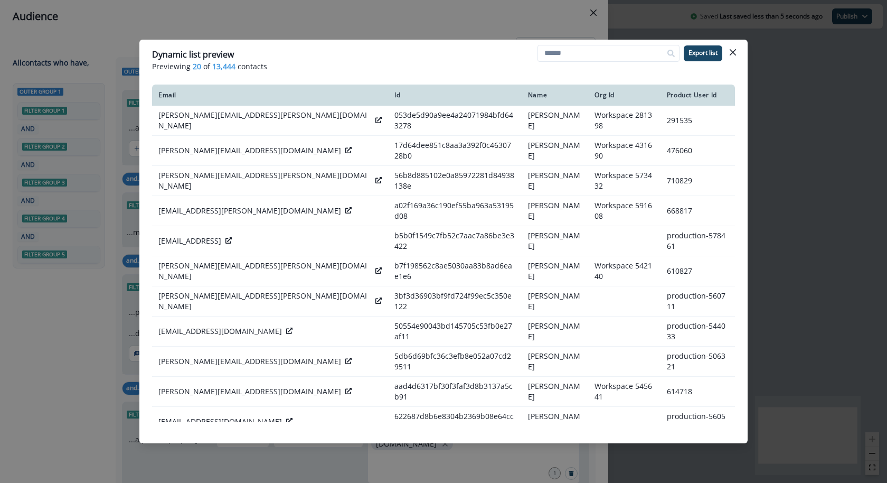
click at [475, 38] on div "Dynamic list preview Previewing 20 of 13,444 contacts Export list Email Id Name…" at bounding box center [443, 241] width 887 height 483
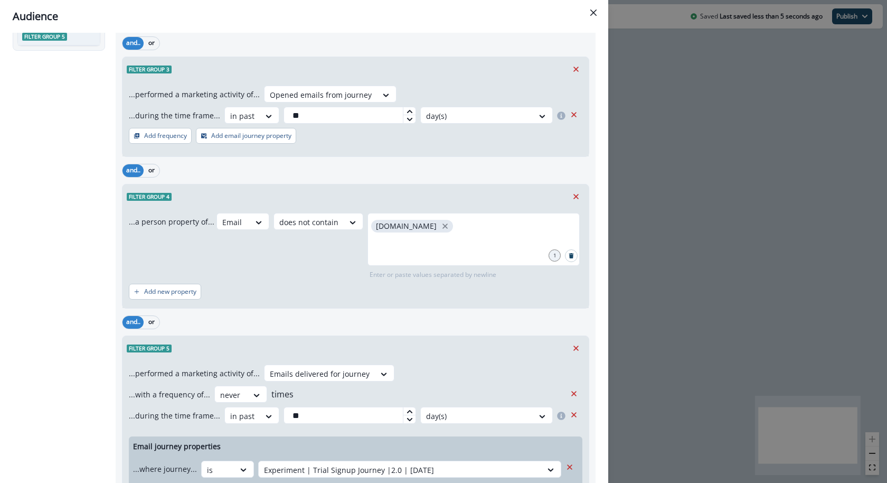
scroll to position [407, 0]
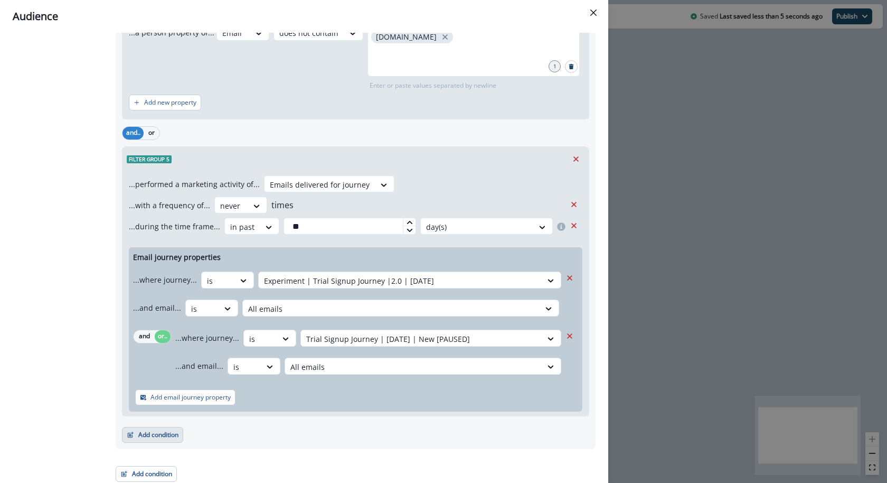
click at [174, 427] on button "Add condition" at bounding box center [152, 435] width 61 height 16
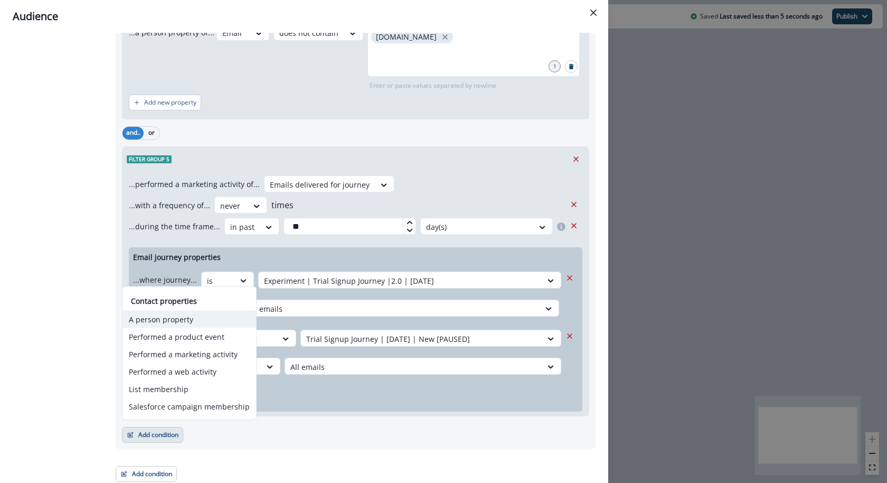
click at [199, 321] on button "A person property" at bounding box center [190, 319] width 134 height 17
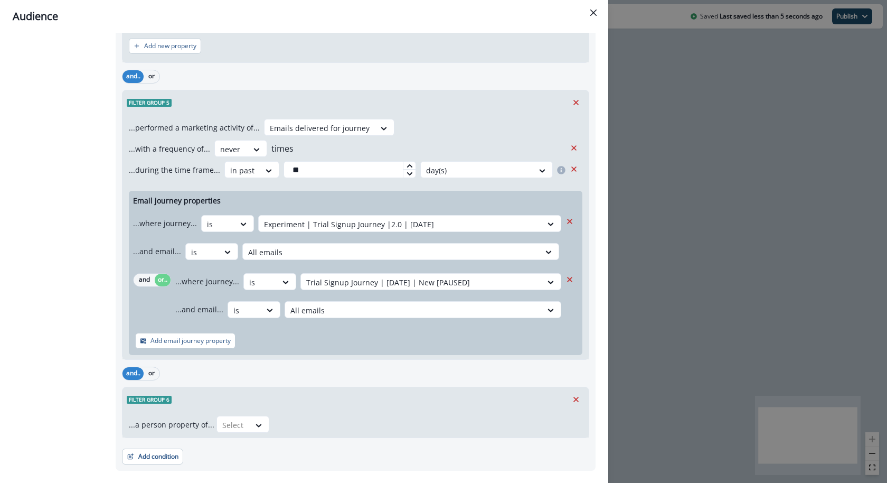
scroll to position [464, 0]
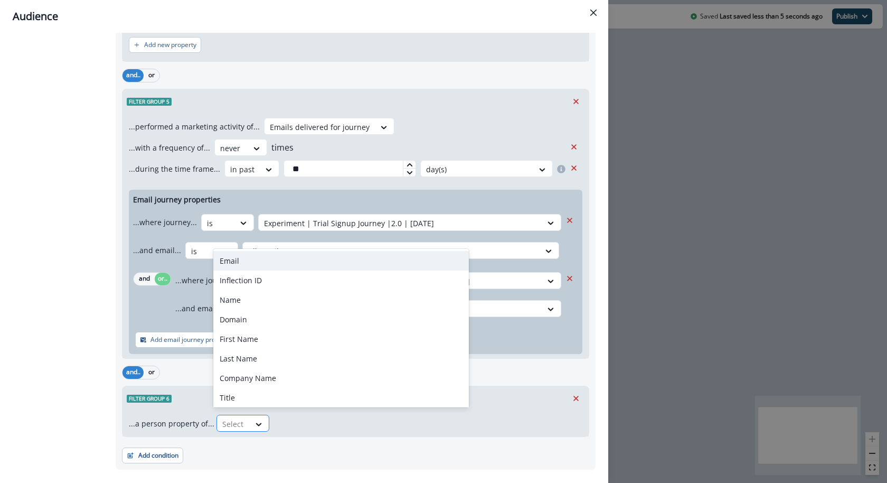
click at [245, 424] on div "Select" at bounding box center [233, 423] width 33 height 17
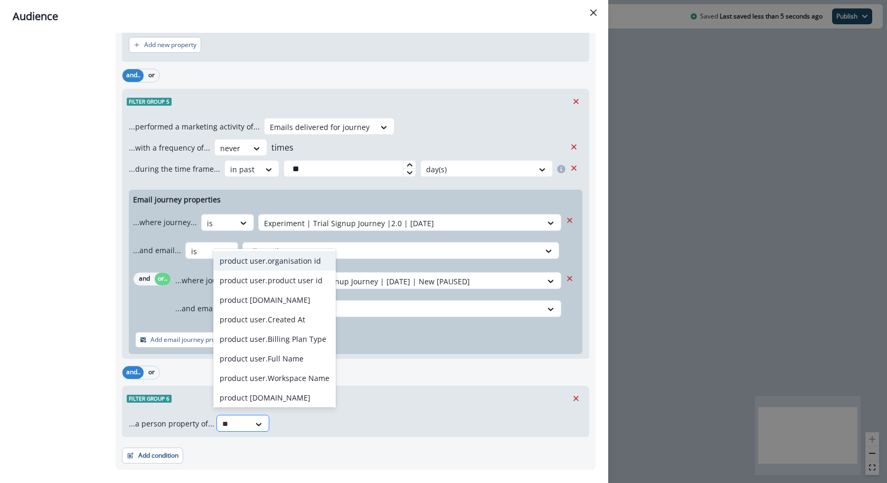
type input "*"
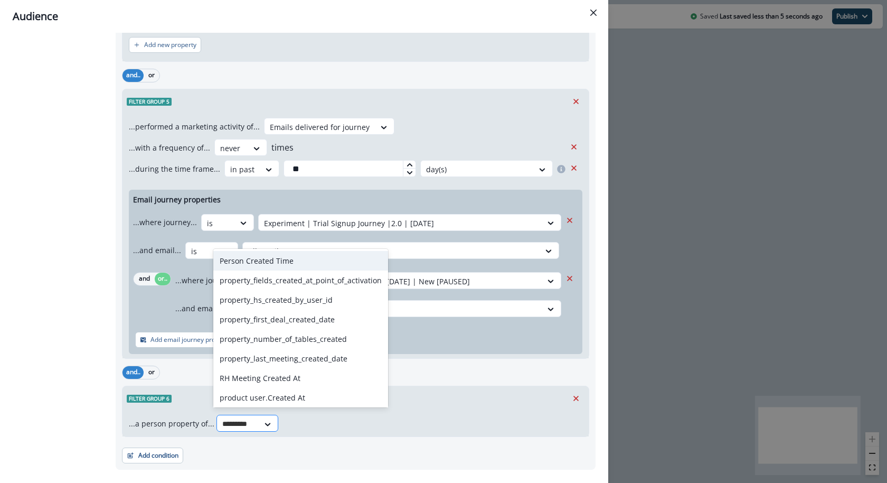
type input "**********"
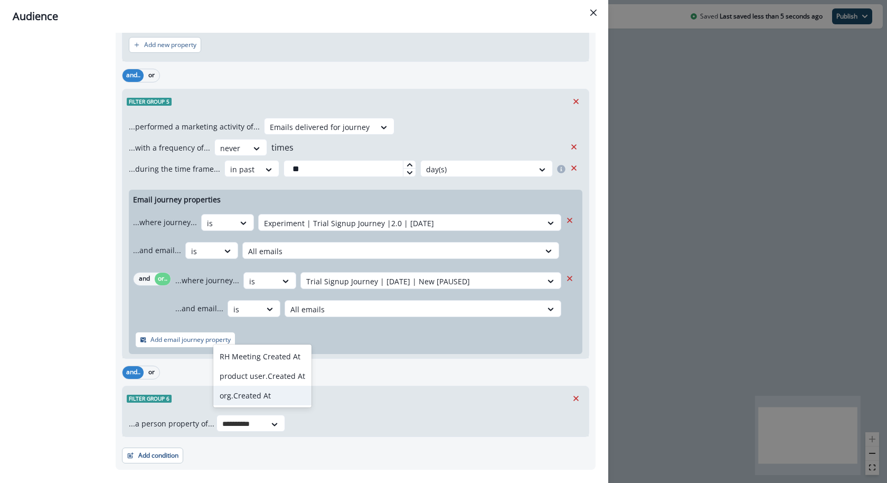
click at [254, 397] on div "org.Created At" at bounding box center [262, 396] width 98 height 20
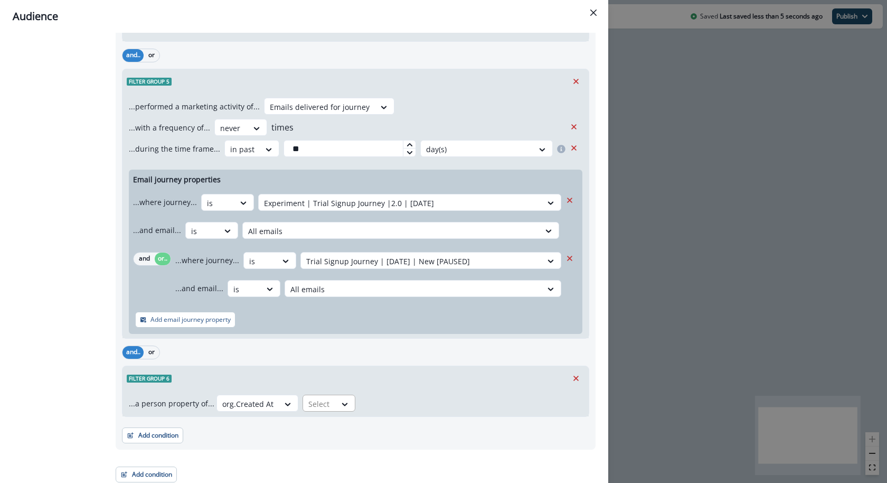
click at [321, 395] on div "Select" at bounding box center [319, 403] width 33 height 17
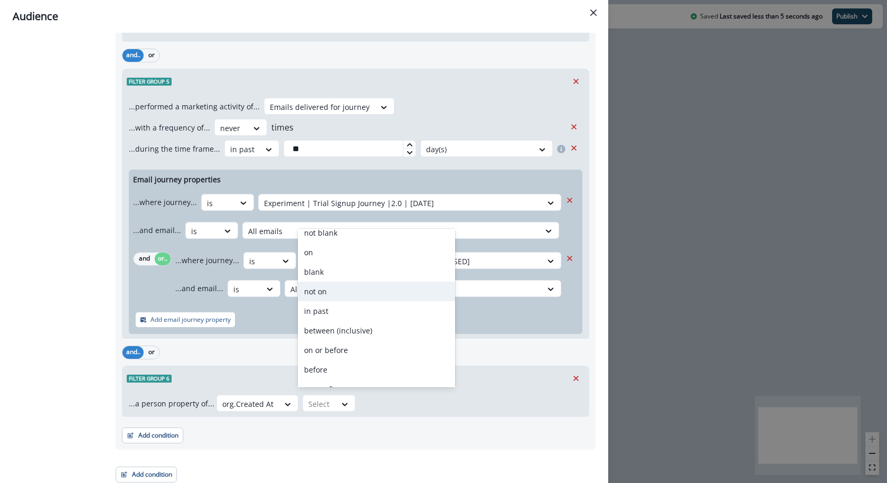
scroll to position [80, 0]
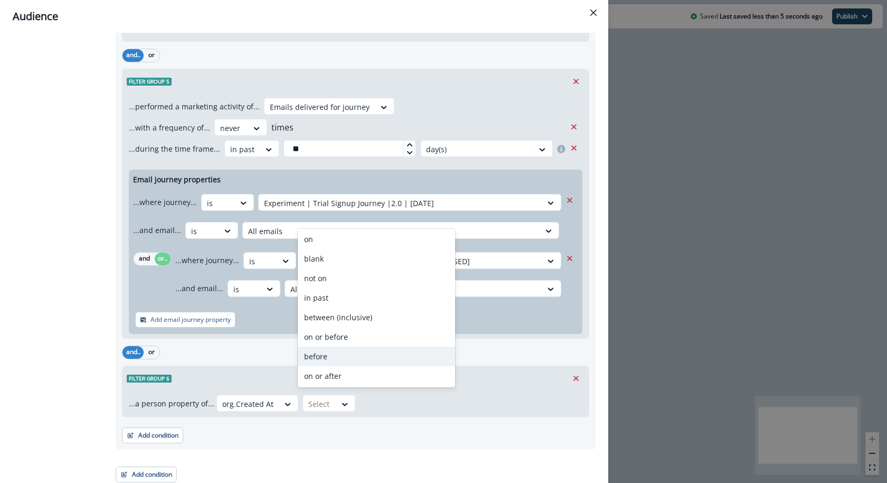
click at [347, 360] on div "before" at bounding box center [376, 356] width 157 height 20
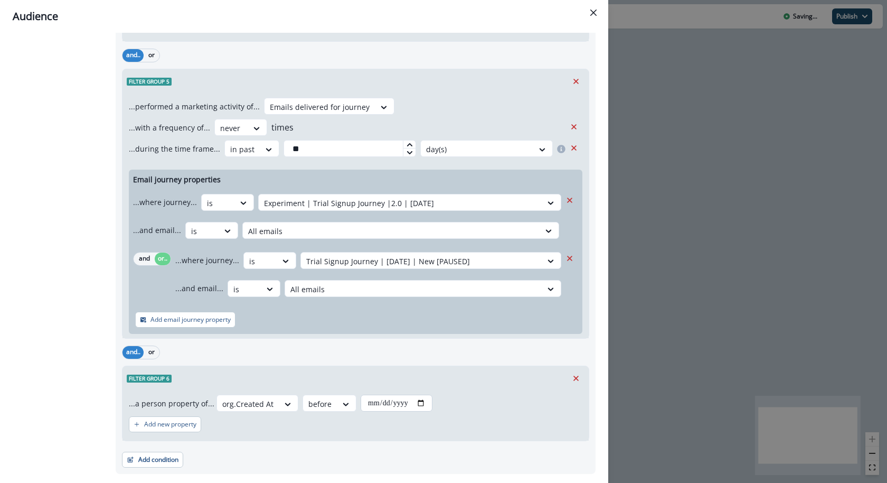
click at [424, 401] on input "date" at bounding box center [397, 403] width 72 height 17
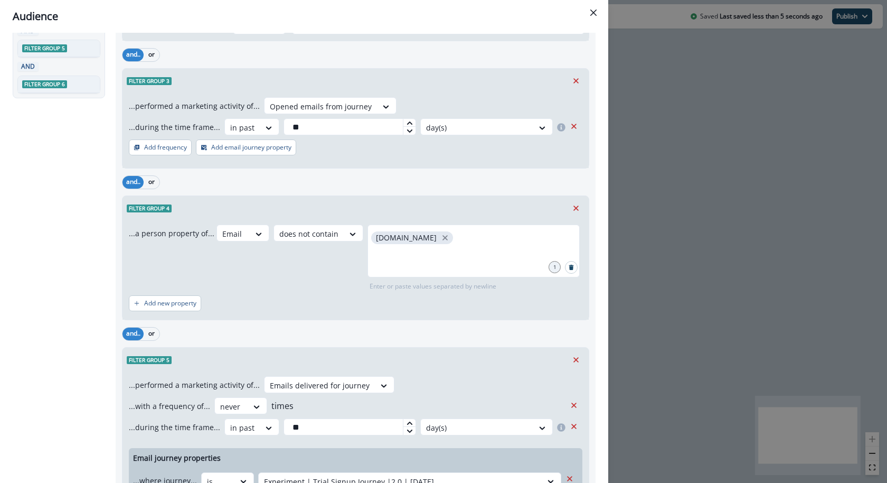
scroll to position [0, 0]
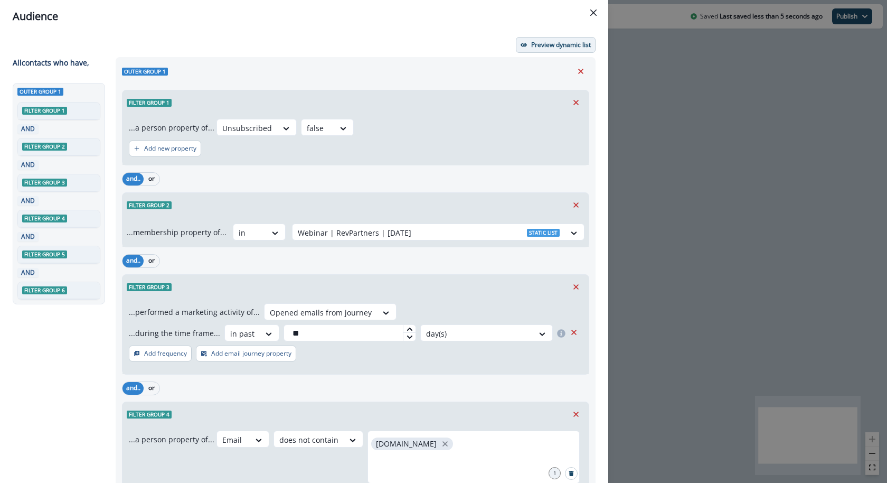
click at [548, 44] on p "Preview dynamic list" at bounding box center [561, 44] width 60 height 7
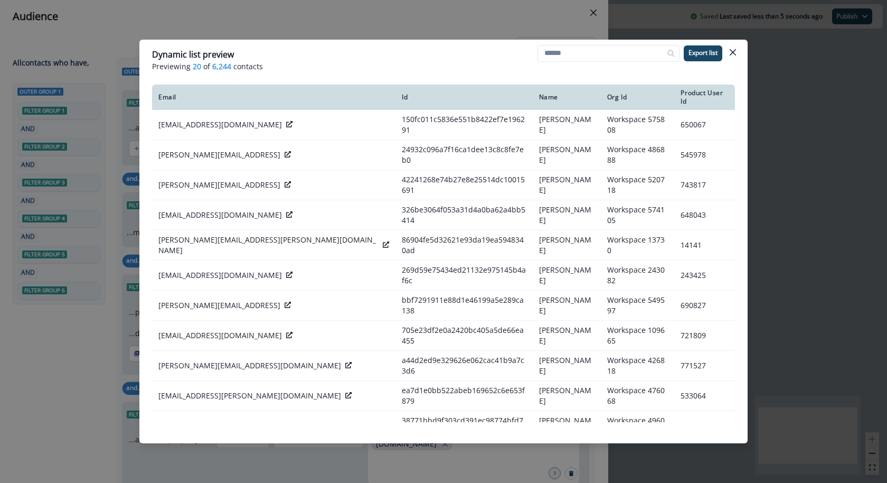
click at [534, 14] on div "Dynamic list preview Previewing 20 of 6,244 contacts Export list Email Id Name …" at bounding box center [443, 241] width 887 height 483
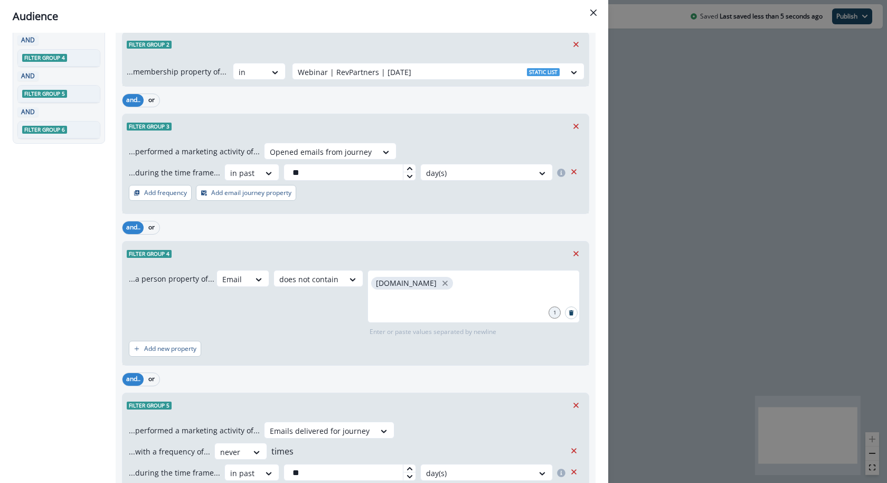
scroll to position [509, 0]
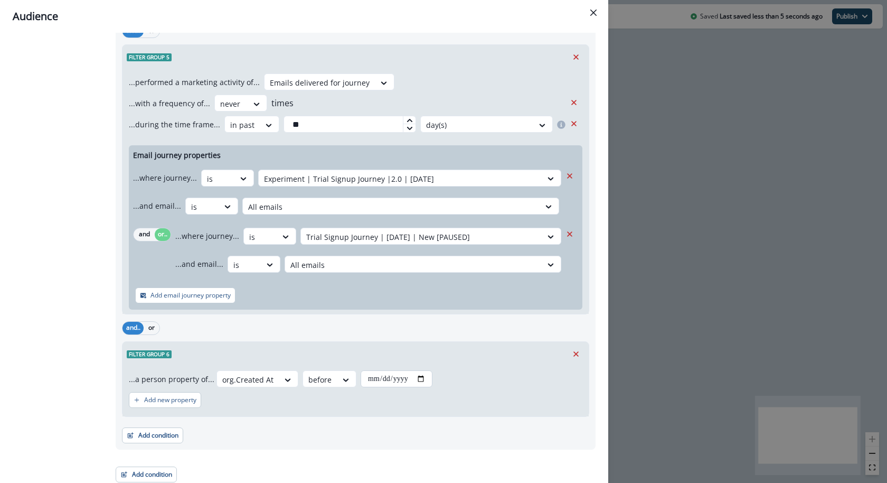
click at [420, 379] on input "**********" at bounding box center [397, 378] width 72 height 17
type input "**********"
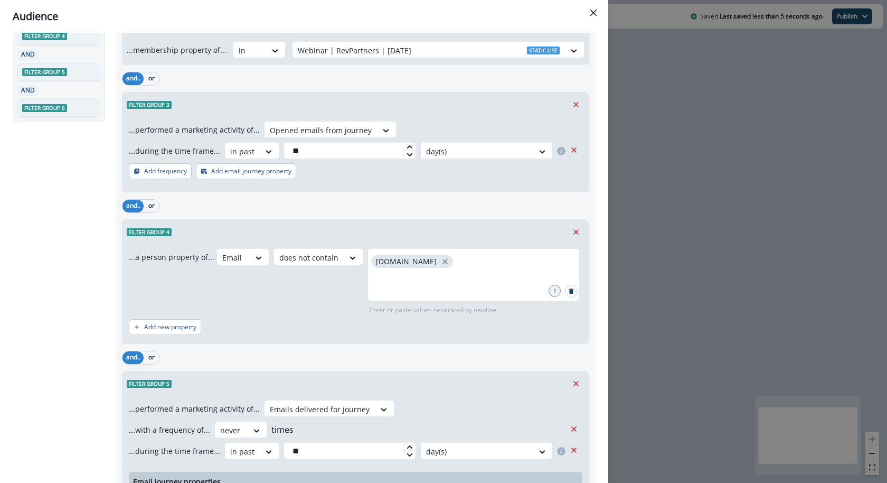
scroll to position [0, 0]
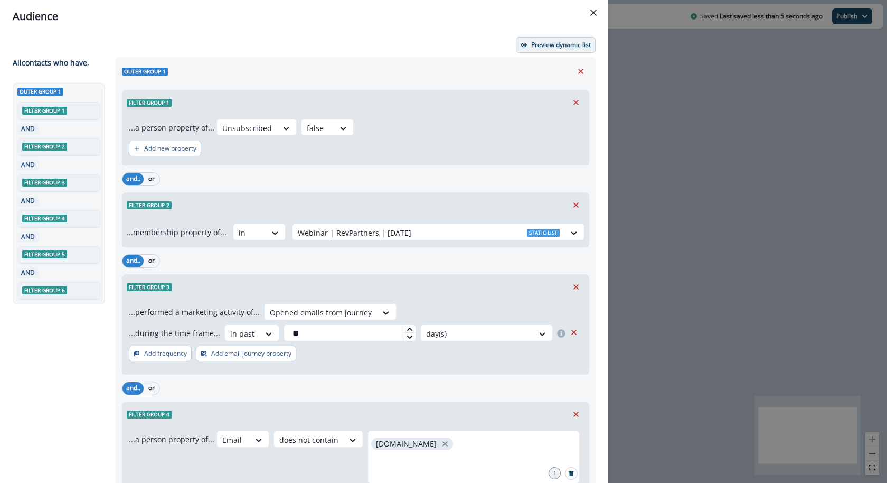
click at [546, 44] on p "Preview dynamic list" at bounding box center [561, 44] width 60 height 7
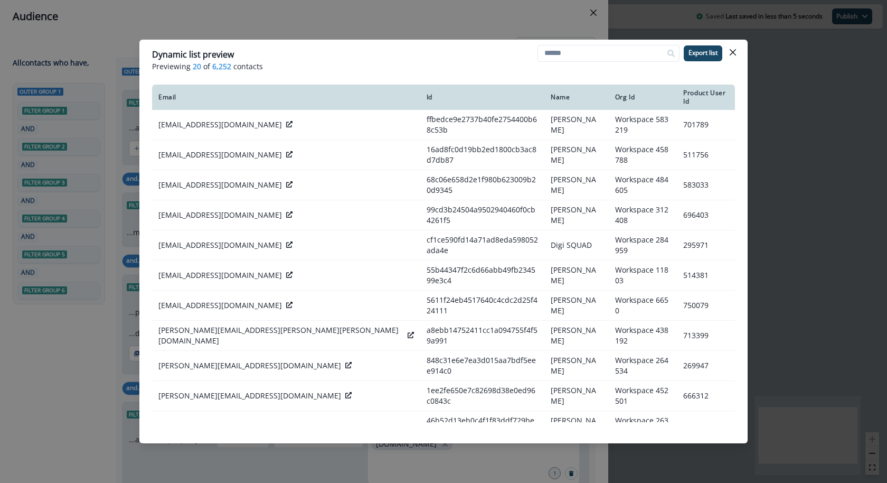
click at [541, 16] on div "Dynamic list preview Previewing 20 of 6,252 contacts Export list Email Id Name …" at bounding box center [443, 241] width 887 height 483
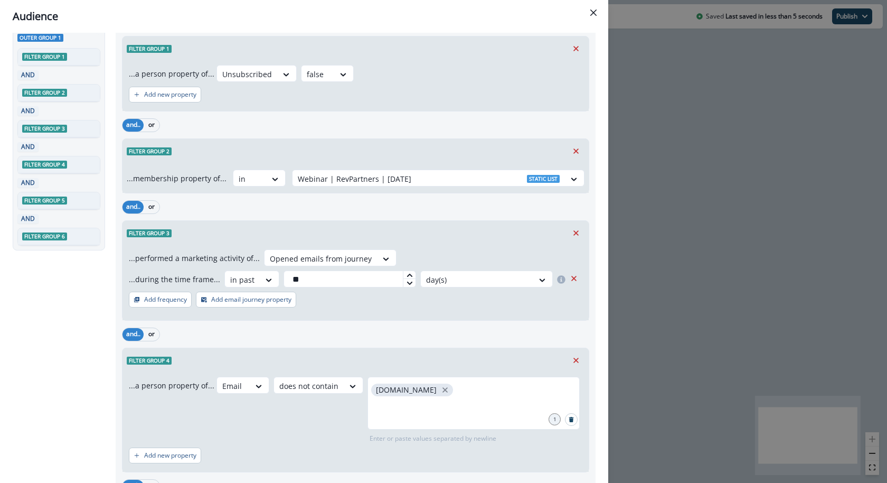
scroll to position [61, 0]
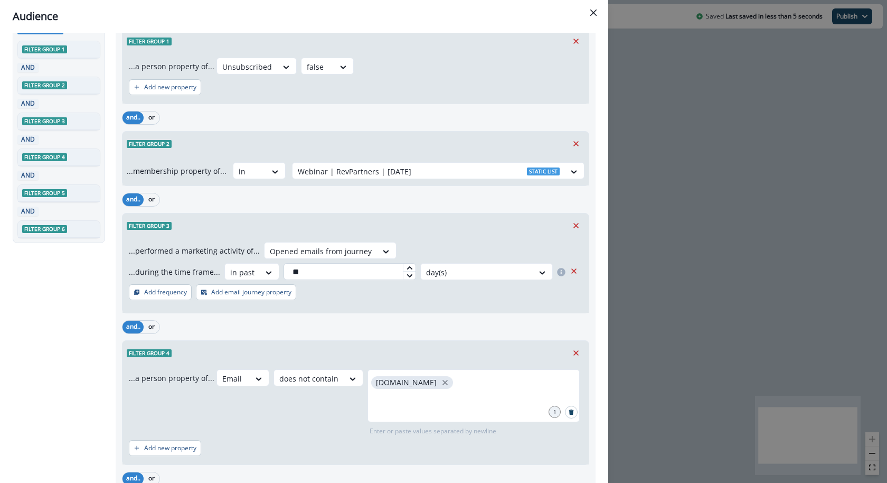
click at [374, 266] on input "**" at bounding box center [350, 271] width 133 height 17
click at [396, 213] on div "Filter group 3" at bounding box center [356, 225] width 466 height 24
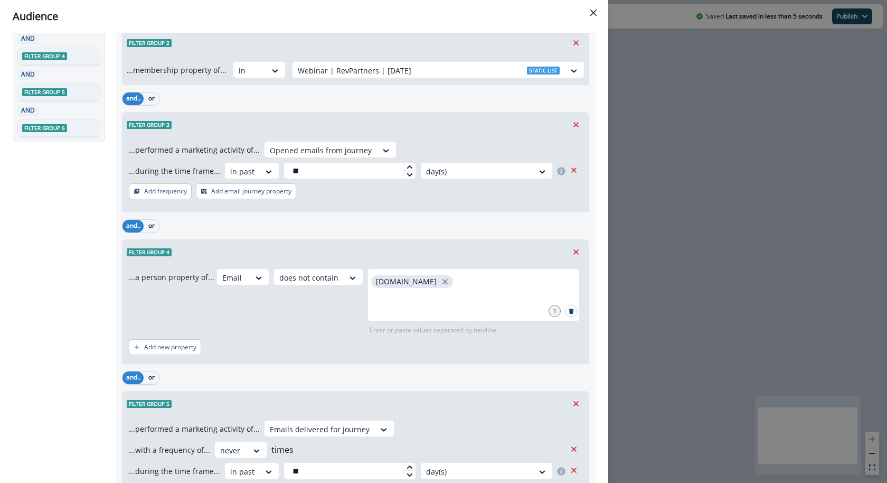
scroll to position [0, 0]
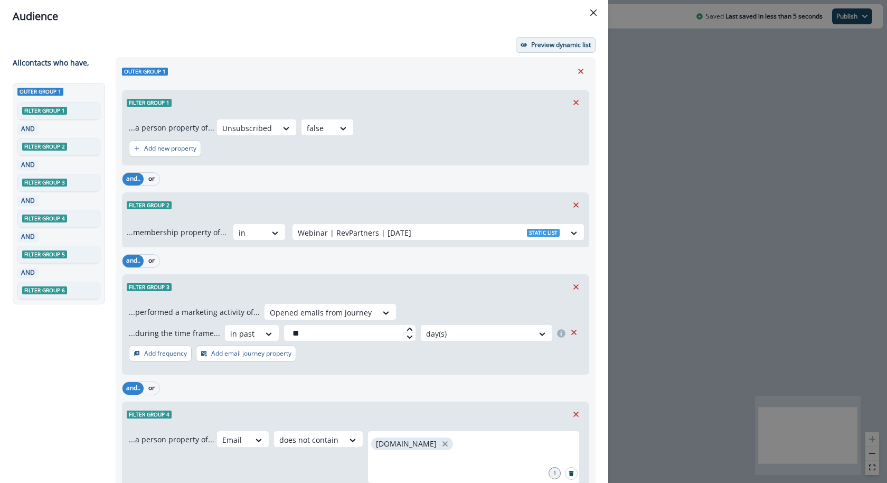
click at [549, 46] on p "Preview dynamic list" at bounding box center [561, 44] width 60 height 7
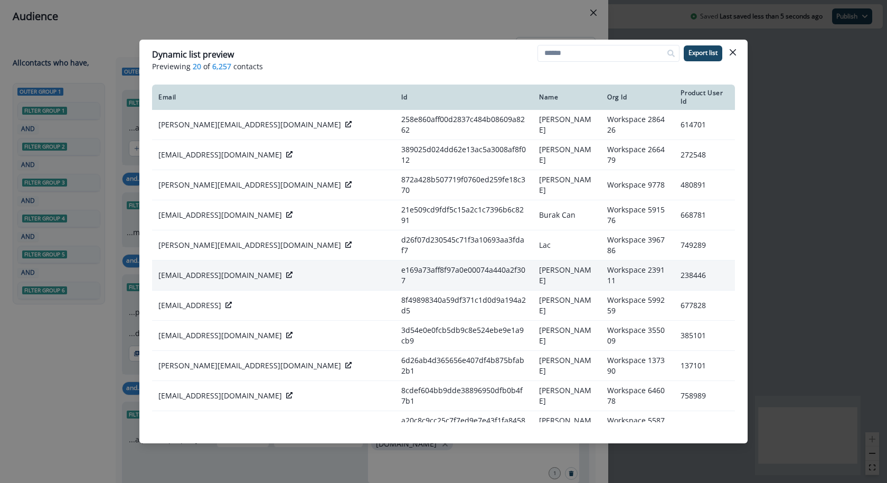
click at [286, 271] on icon at bounding box center [289, 274] width 6 height 6
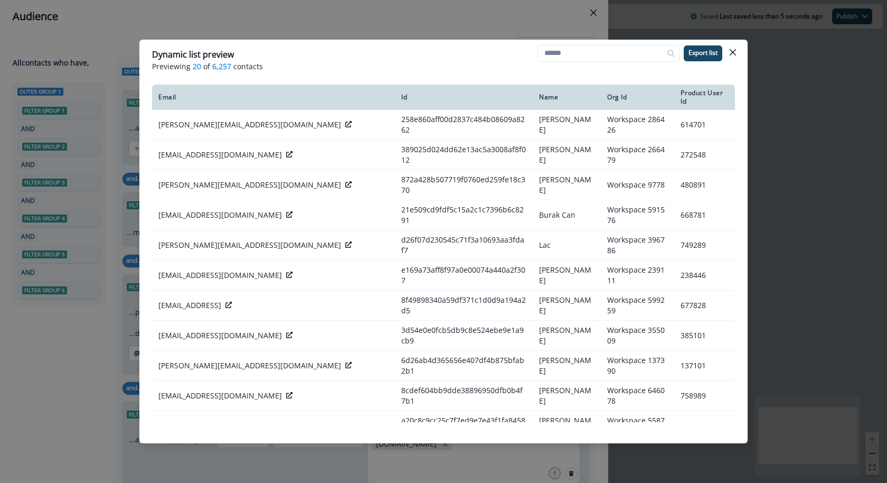
click at [470, 22] on div "Dynamic list preview Previewing 20 of 6,257 contacts Export list Email Id Name …" at bounding box center [443, 241] width 887 height 483
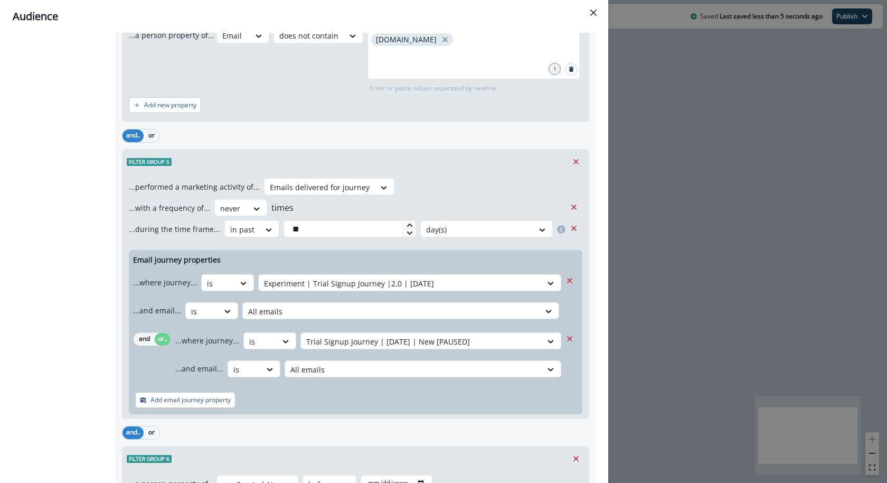
scroll to position [509, 0]
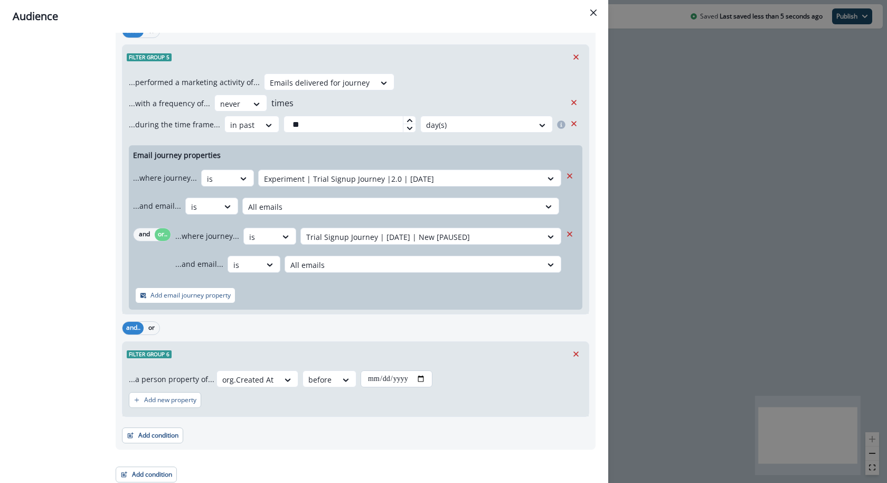
click at [418, 377] on input "**********" at bounding box center [397, 378] width 72 height 17
click at [578, 354] on icon "Remove" at bounding box center [576, 354] width 10 height 10
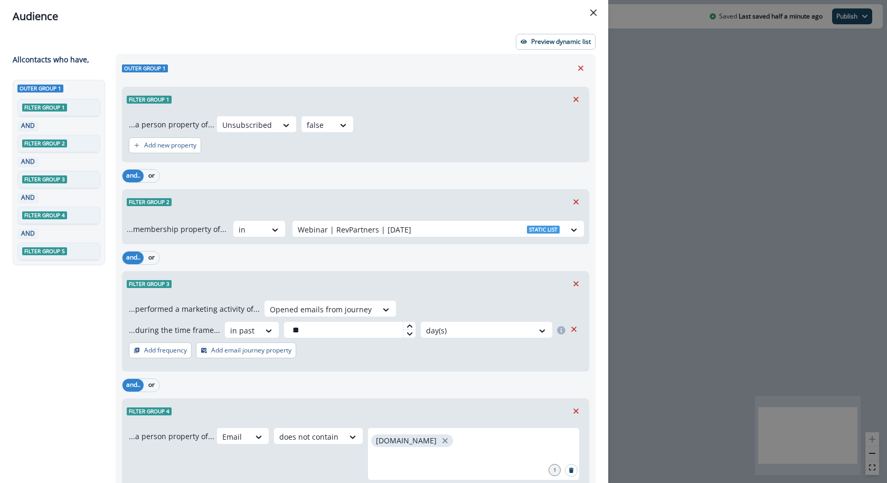
scroll to position [0, 0]
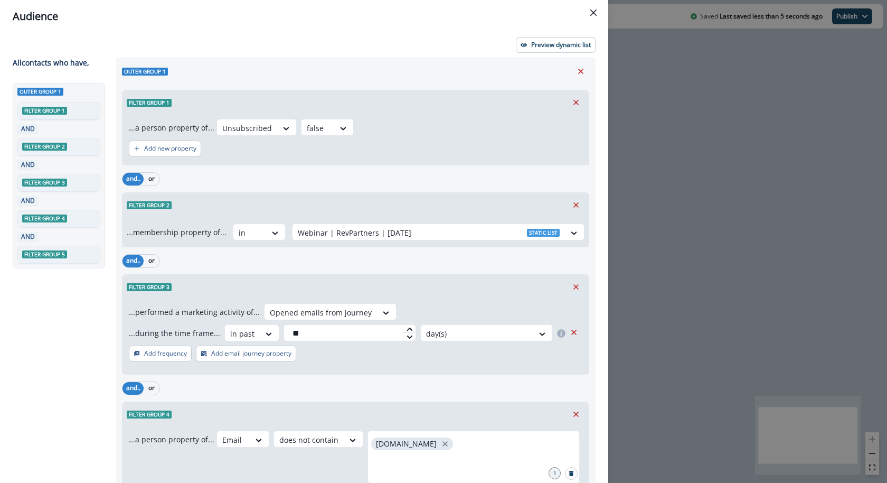
click at [576, 35] on div "Preview dynamic list All contact s who have, Outer group 1 Filter group 1 AND F…" at bounding box center [304, 258] width 608 height 450
click at [569, 46] on p "Preview dynamic list" at bounding box center [561, 44] width 60 height 7
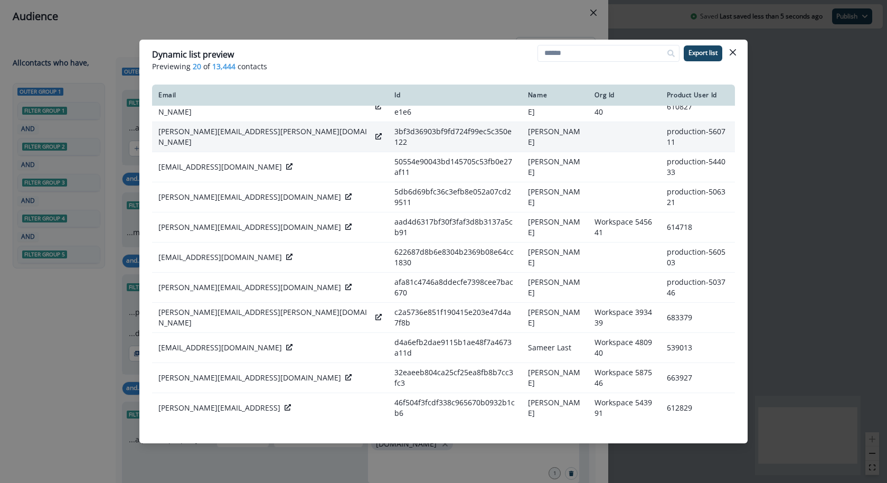
scroll to position [211, 0]
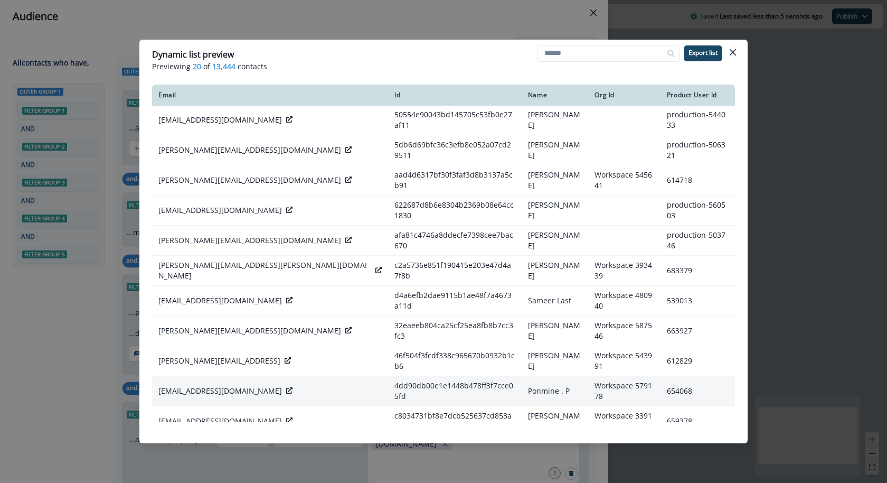
click at [286, 387] on icon at bounding box center [289, 390] width 6 height 6
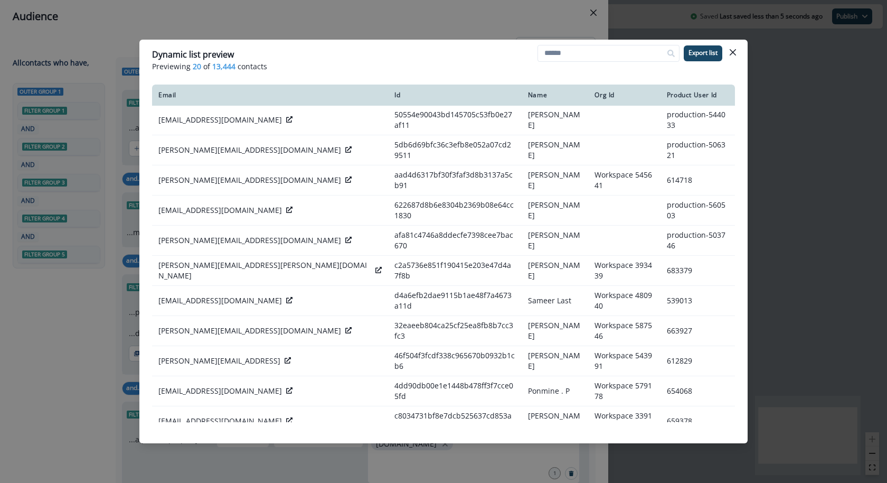
click at [376, 447] on icon at bounding box center [379, 450] width 6 height 6
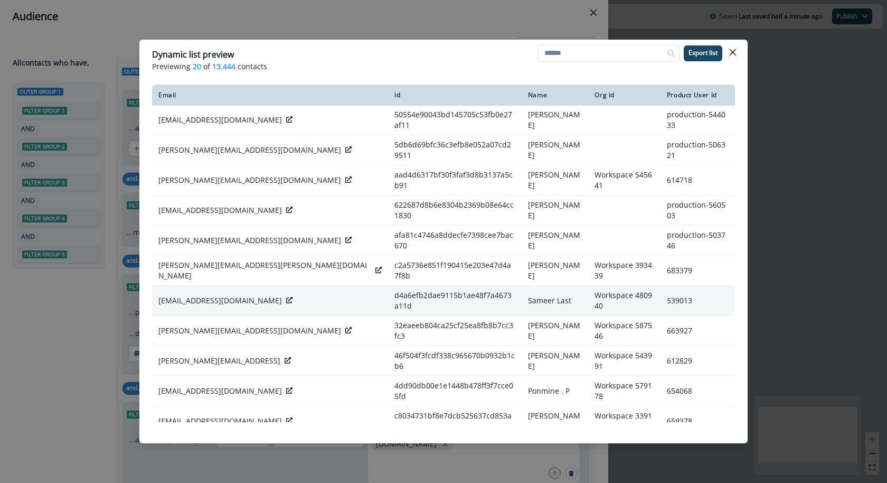
click at [243, 295] on div "sameer@eocworks.com" at bounding box center [269, 300] width 223 height 11
click at [286, 297] on icon at bounding box center [289, 300] width 6 height 6
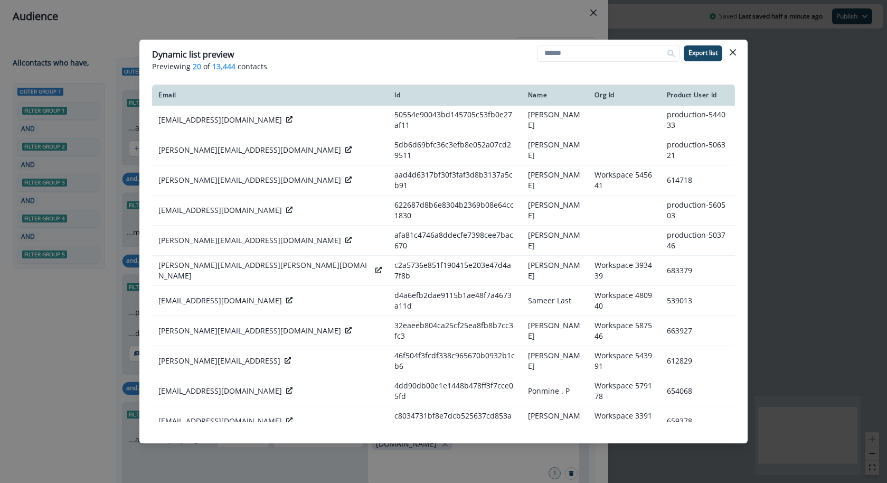
click at [451, 16] on div "Dynamic list preview Previewing 20 of 13,444 contacts Export list Email Id Name…" at bounding box center [443, 241] width 887 height 483
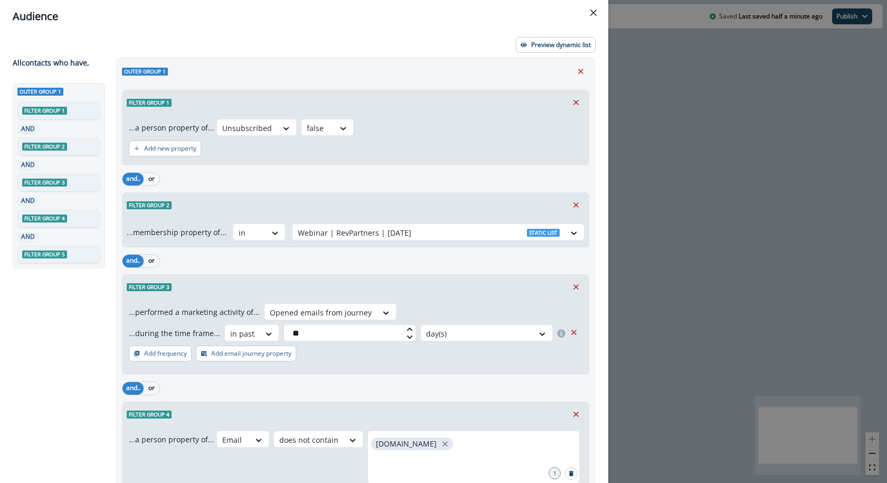
click at [604, 12] on header "Audience" at bounding box center [304, 16] width 608 height 33
click at [594, 13] on icon "Close" at bounding box center [594, 13] width 6 height 6
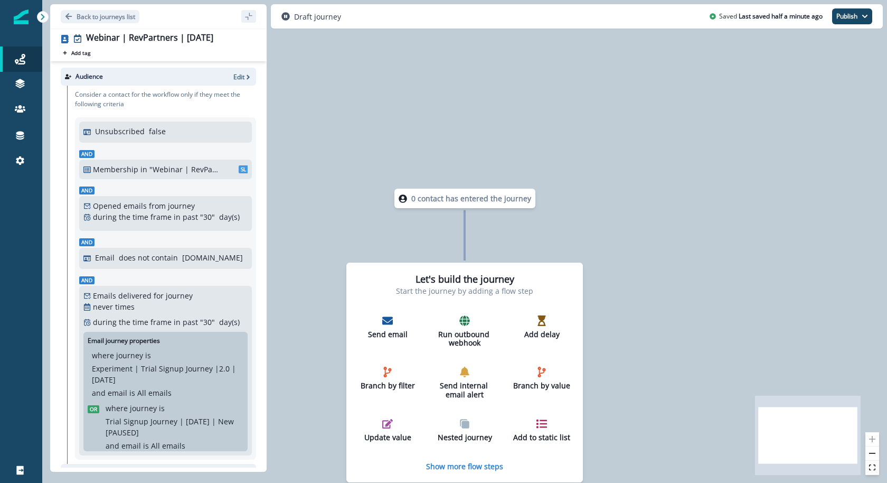
scroll to position [145, 0]
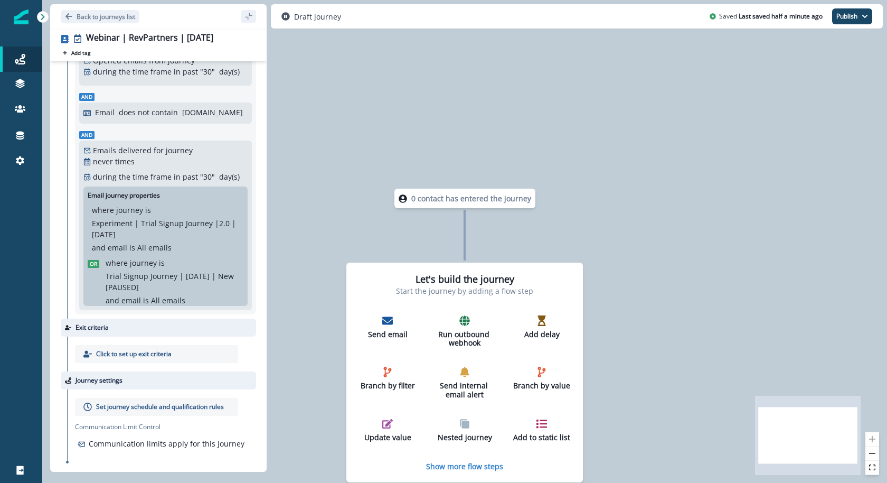
click at [118, 354] on p "Click to set up exit criteria" at bounding box center [134, 354] width 76 height 10
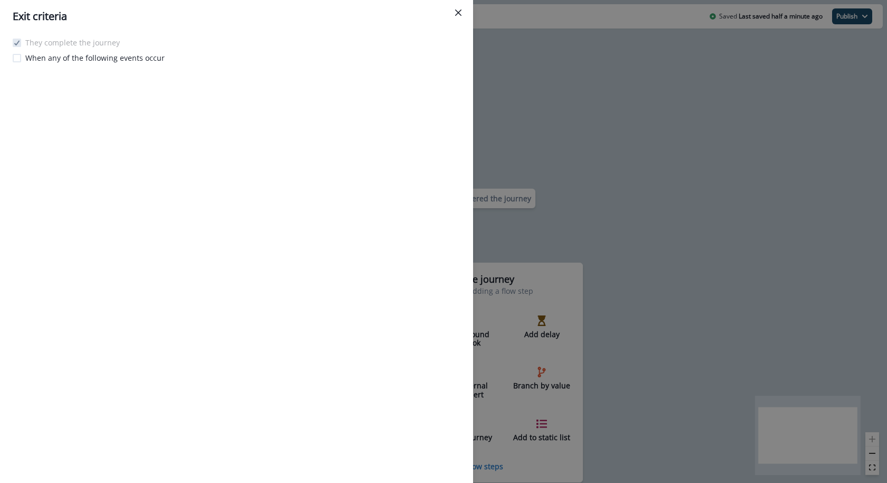
click at [89, 58] on p "When any of the following events occur" at bounding box center [94, 57] width 139 height 11
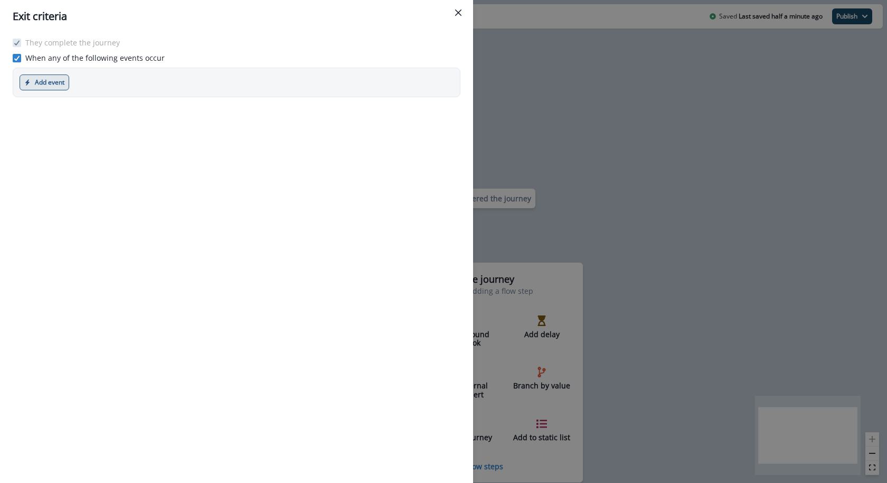
click at [55, 83] on button "Add event" at bounding box center [45, 82] width 50 height 16
click at [110, 122] on button "Marketing event" at bounding box center [78, 124] width 117 height 17
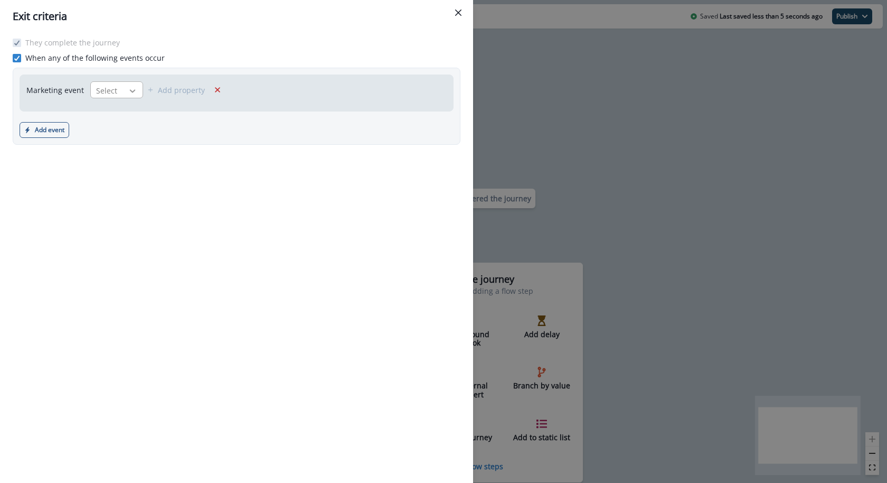
click at [124, 95] on div at bounding box center [133, 91] width 18 height 11
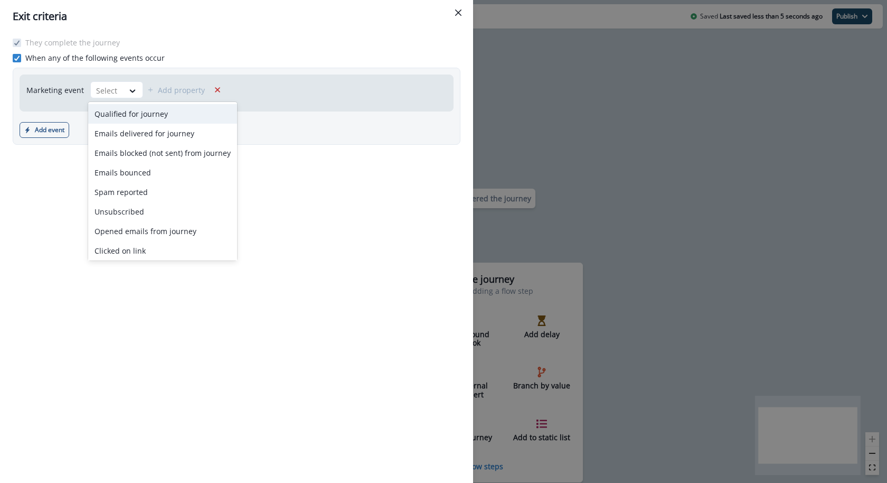
click at [122, 107] on div "Qualified for journey" at bounding box center [162, 114] width 149 height 20
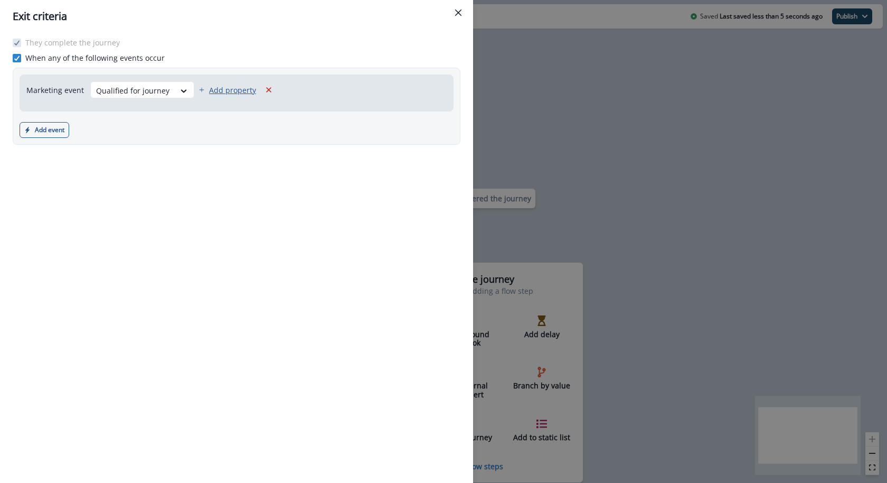
click at [215, 88] on p "Add property" at bounding box center [232, 90] width 47 height 10
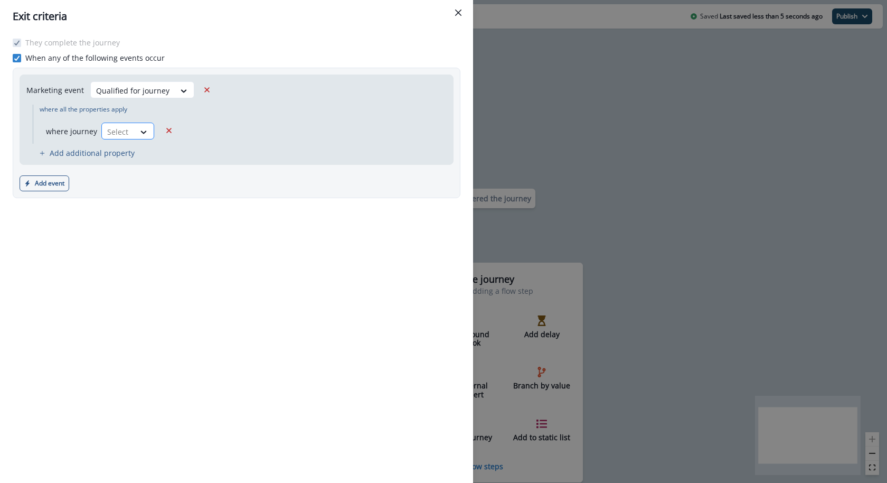
click at [144, 124] on div at bounding box center [144, 131] width 19 height 17
click at [139, 156] on div "is" at bounding box center [148, 155] width 99 height 20
click at [192, 134] on div at bounding box center [230, 131] width 133 height 13
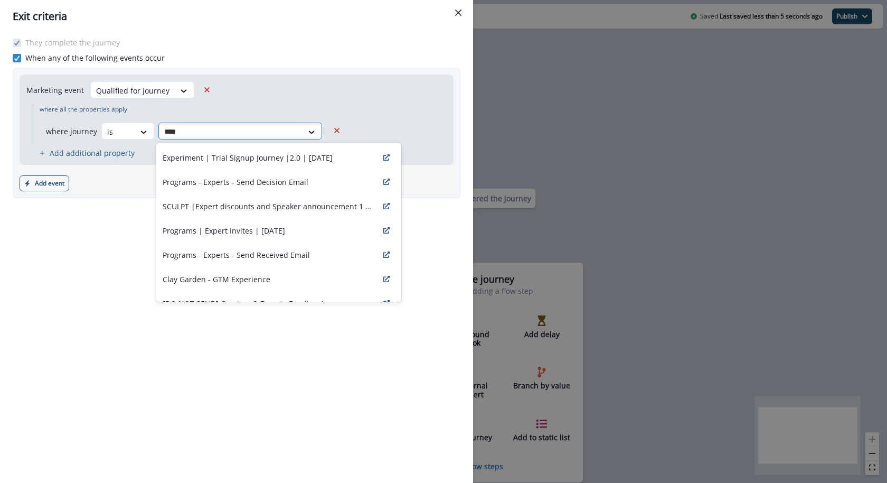
type input "*****"
click at [199, 151] on div "Experiment | Trial Signup Journey |2.0 | [DATE]" at bounding box center [278, 157] width 245 height 24
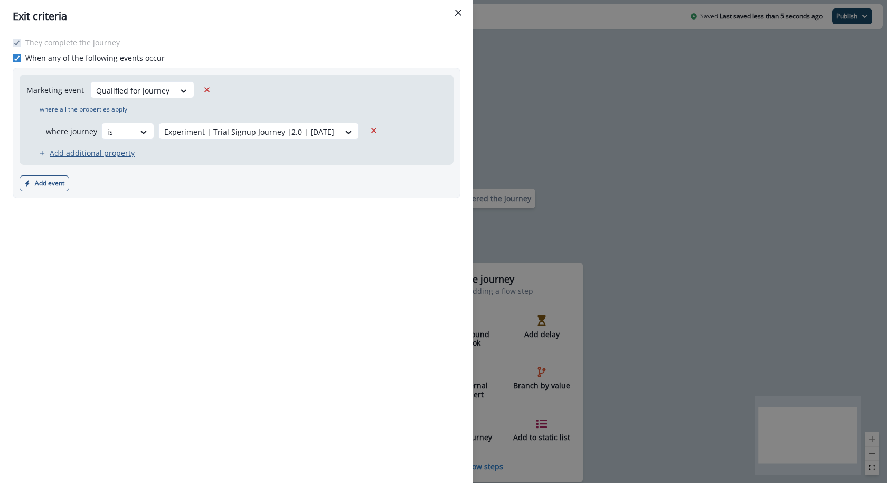
click at [88, 154] on p "Add additional property" at bounding box center [92, 153] width 85 height 10
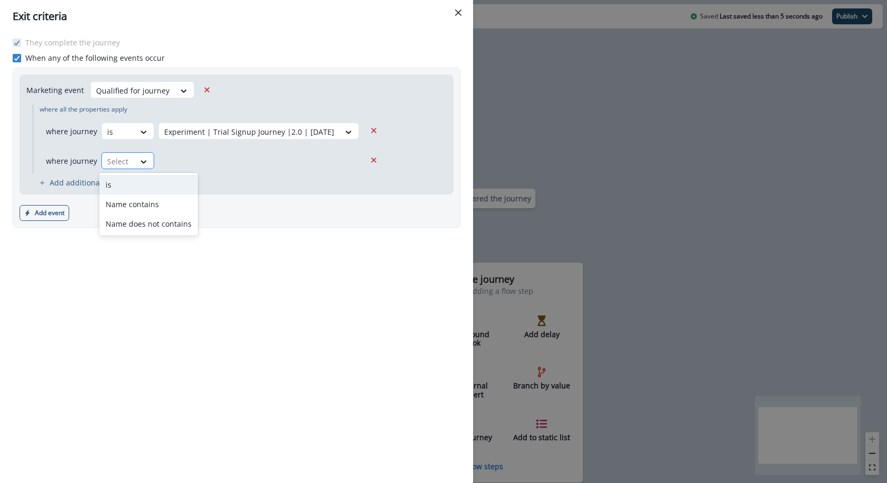
click at [125, 158] on div at bounding box center [118, 161] width 22 height 13
click at [126, 185] on div "is" at bounding box center [148, 185] width 99 height 20
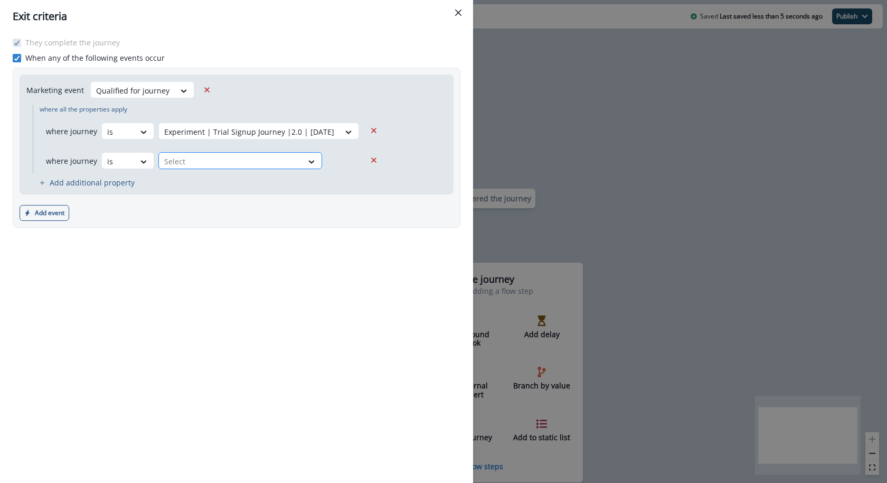
click at [209, 168] on div "Select" at bounding box center [231, 161] width 144 height 17
type input "*****"
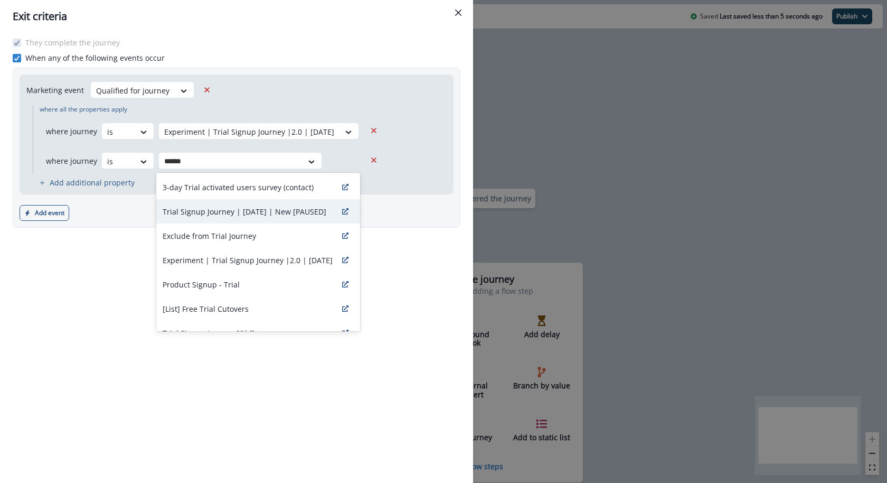
click at [215, 207] on p "Trial Signup Journey | [DATE] | New [PAUSED]" at bounding box center [245, 211] width 164 height 11
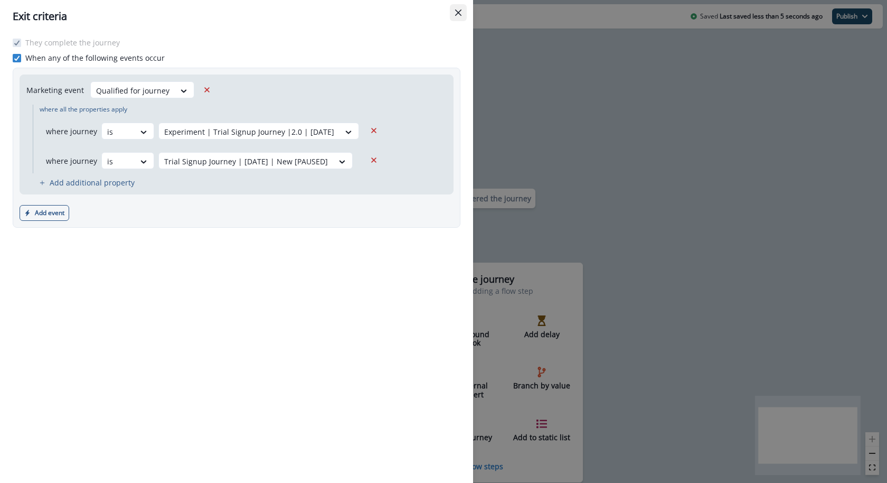
click at [457, 18] on button "Close" at bounding box center [458, 12] width 17 height 17
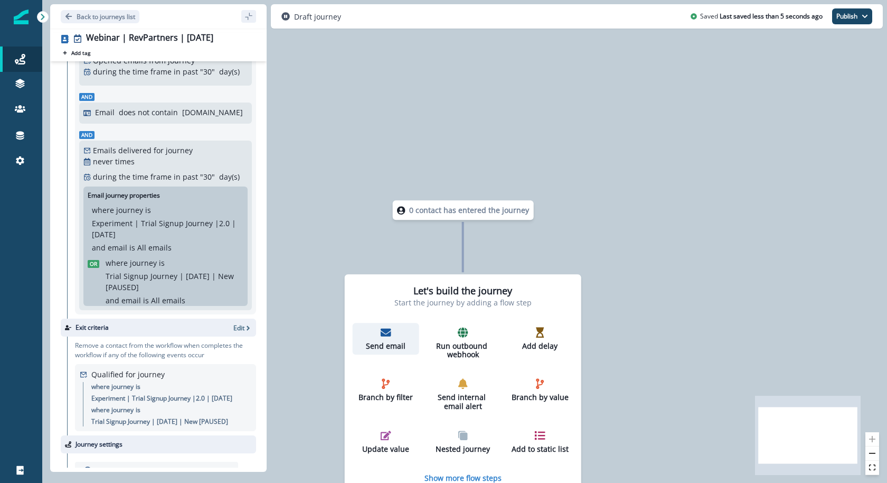
click at [381, 327] on icon "button" at bounding box center [386, 332] width 11 height 11
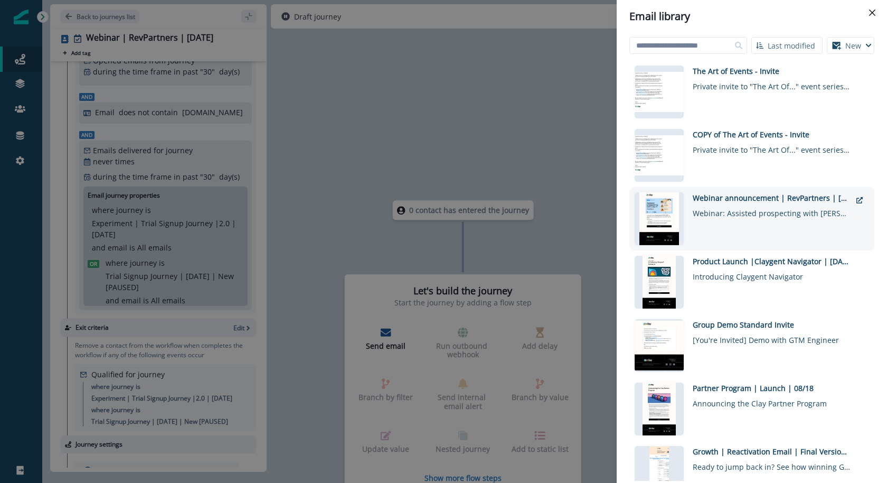
click at [690, 196] on div "Click to preview" at bounding box center [664, 218] width 58 height 53
click at [665, 207] on div at bounding box center [659, 218] width 49 height 53
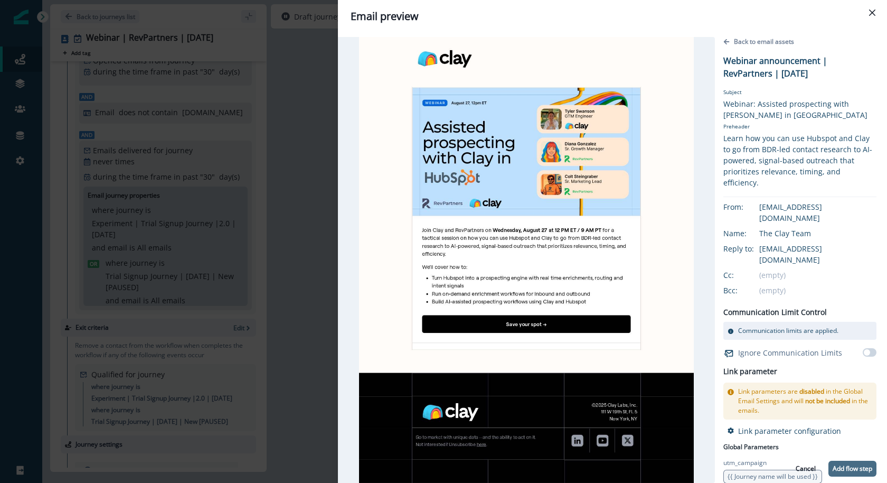
click at [838, 466] on p "Add flow step" at bounding box center [853, 468] width 40 height 7
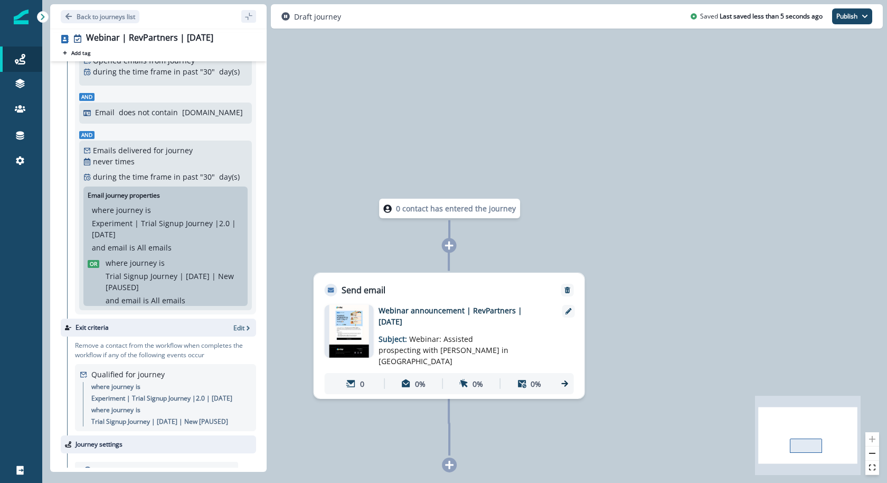
click at [354, 330] on img at bounding box center [350, 331] width 40 height 53
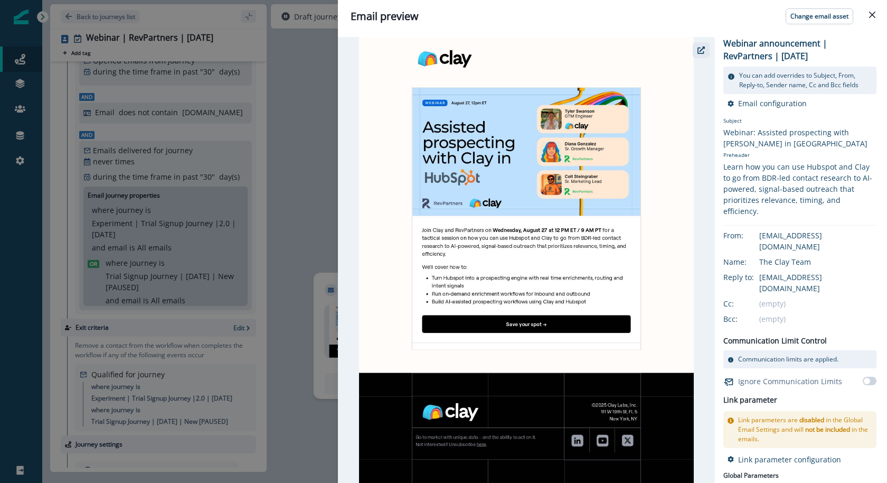
click at [697, 50] on button "button" at bounding box center [701, 50] width 17 height 16
click at [292, 79] on div "Email preview Change email asset Webinar announcement | RevPartners | June 2025…" at bounding box center [443, 241] width 887 height 483
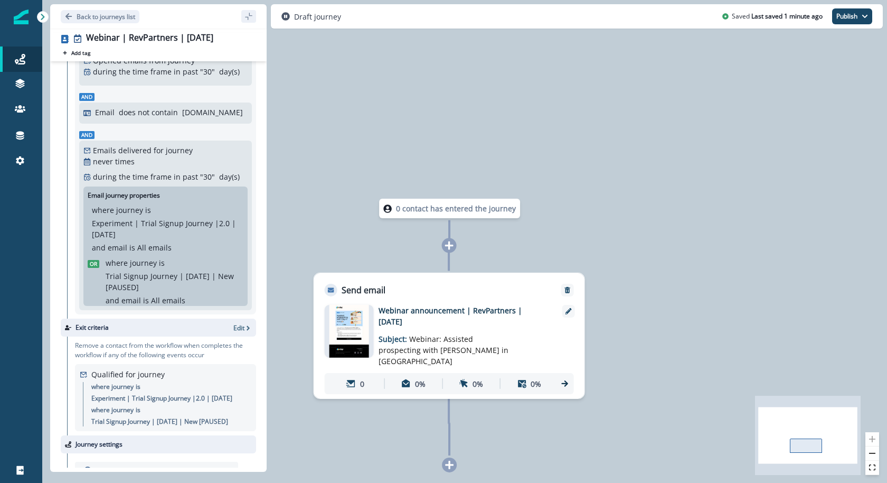
click at [334, 332] on img at bounding box center [350, 331] width 40 height 53
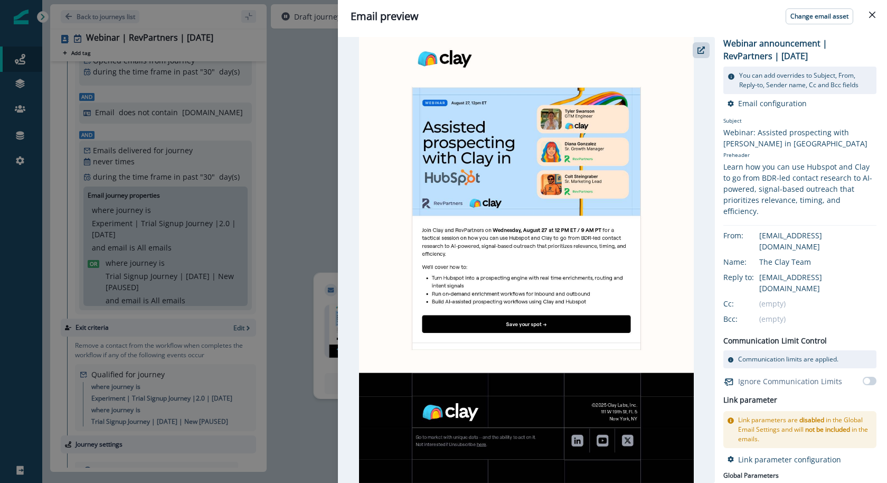
click at [313, 175] on div "Email preview Change email asset Webinar announcement | RevPartners | June 2025…" at bounding box center [443, 241] width 887 height 483
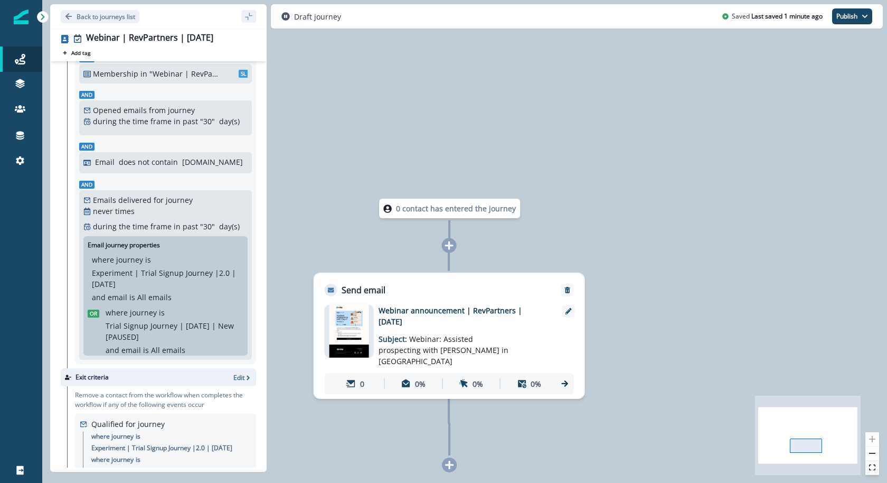
scroll to position [0, 0]
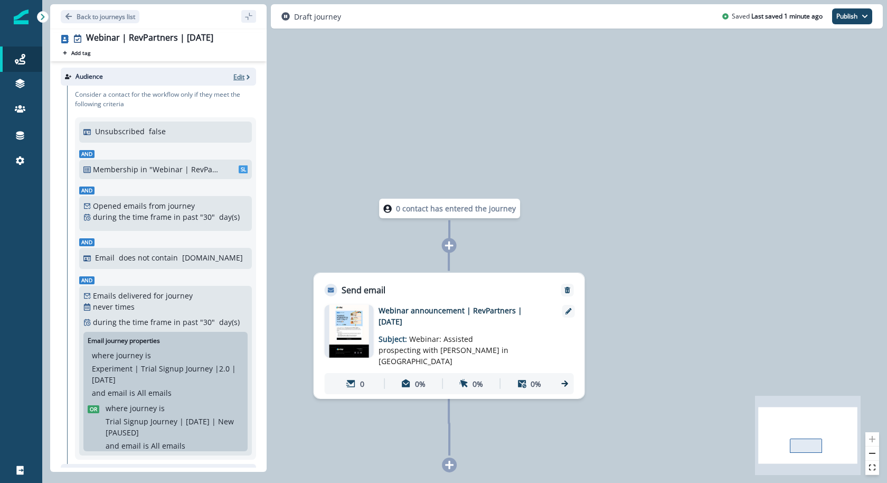
click at [240, 74] on p "Edit" at bounding box center [238, 76] width 11 height 9
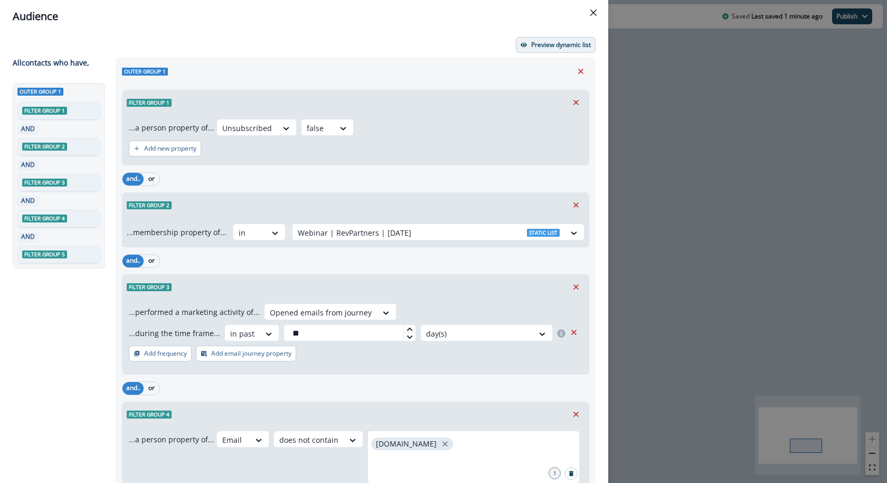
click at [554, 47] on p "Preview dynamic list" at bounding box center [561, 44] width 60 height 7
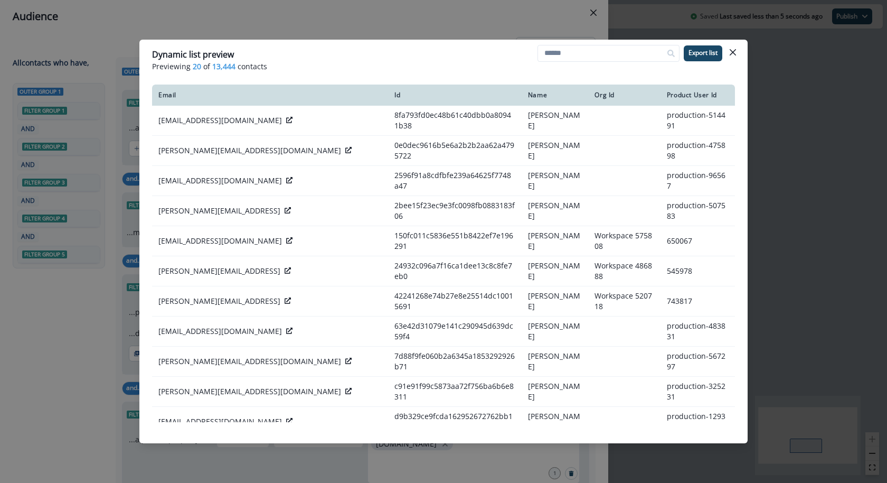
click at [451, 24] on div "Dynamic list preview Previewing 20 of 13,444 contacts Export list Email Id Name…" at bounding box center [443, 241] width 887 height 483
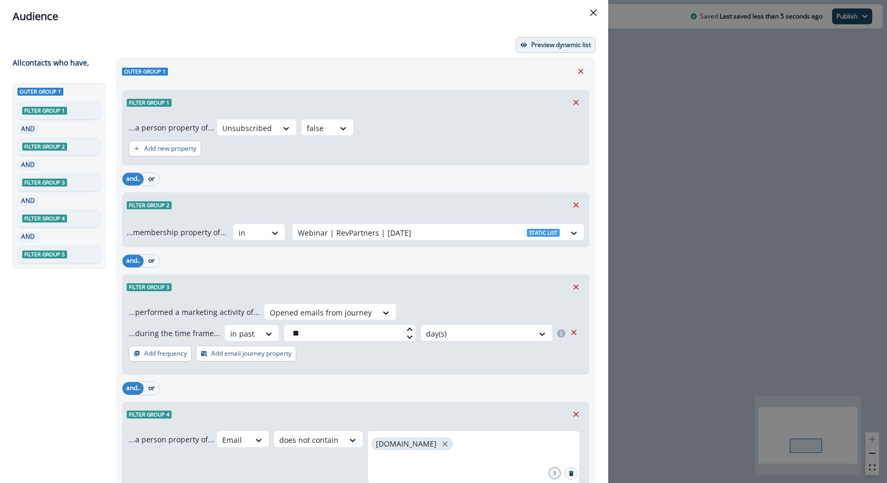
click at [552, 51] on button "Preview dynamic list" at bounding box center [556, 45] width 80 height 16
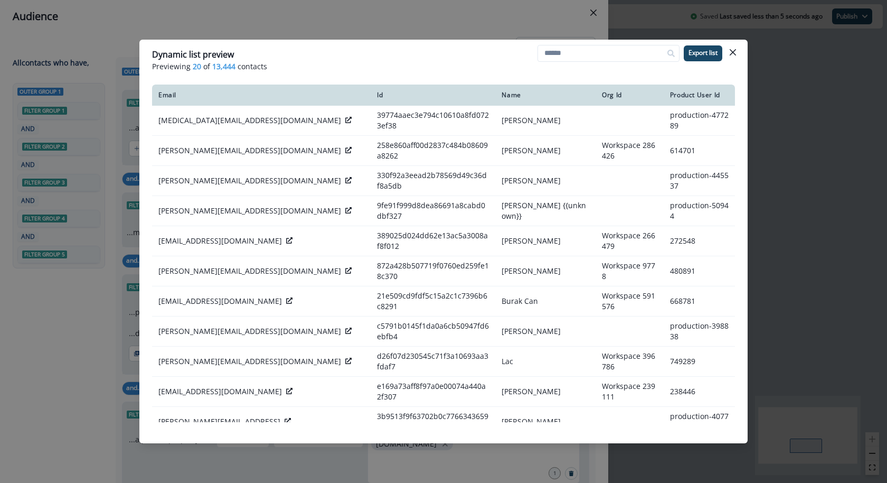
click at [779, 125] on div "Dynamic list preview Previewing 20 of 13,444 contacts Export list Email Id Name…" at bounding box center [443, 241] width 887 height 483
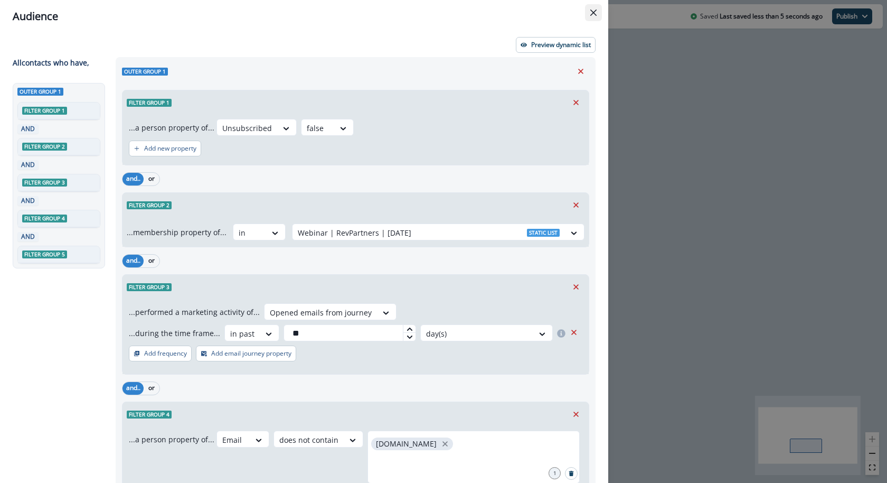
click at [595, 9] on button "Close" at bounding box center [593, 12] width 17 height 17
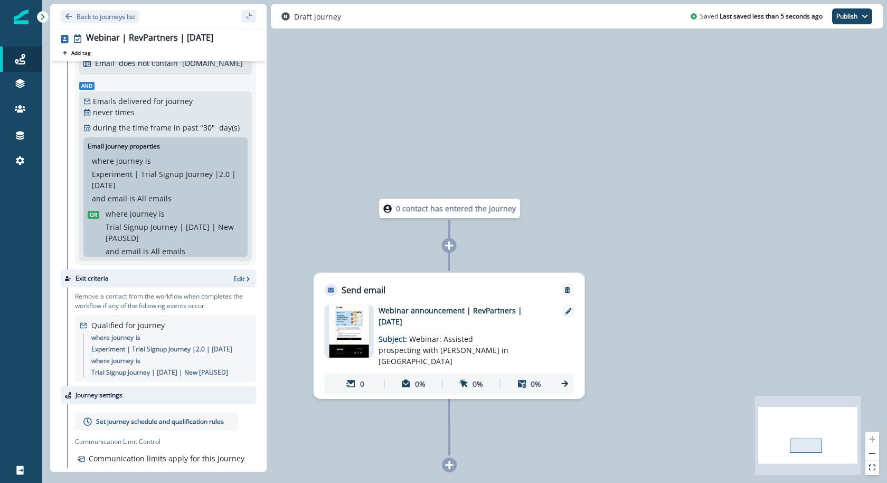
scroll to position [209, 0]
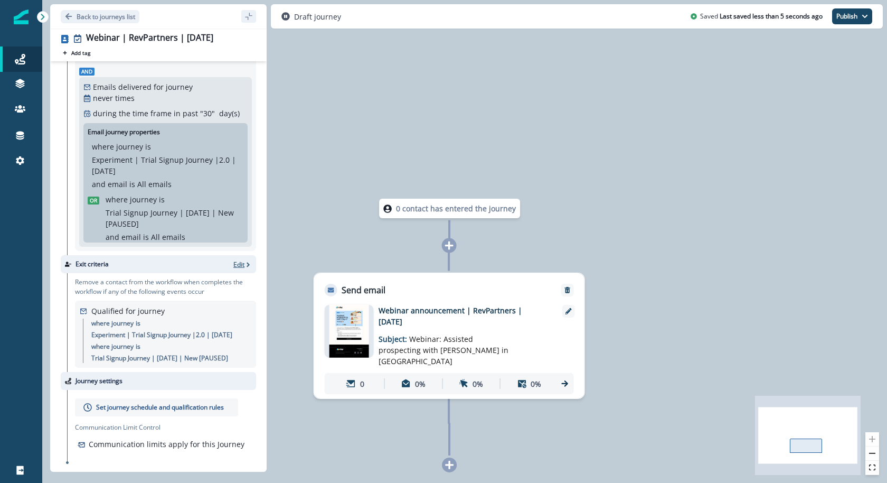
click at [238, 266] on p "Edit" at bounding box center [238, 264] width 11 height 9
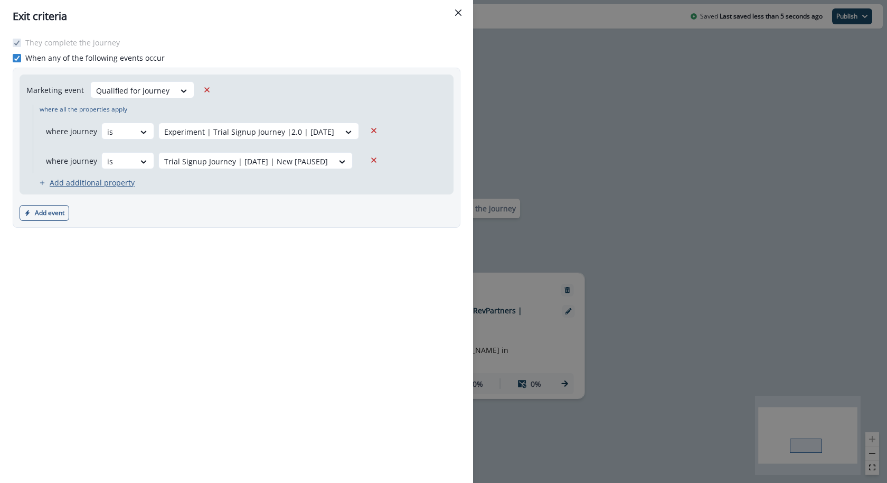
click at [82, 180] on p "Add additional property" at bounding box center [92, 182] width 85 height 10
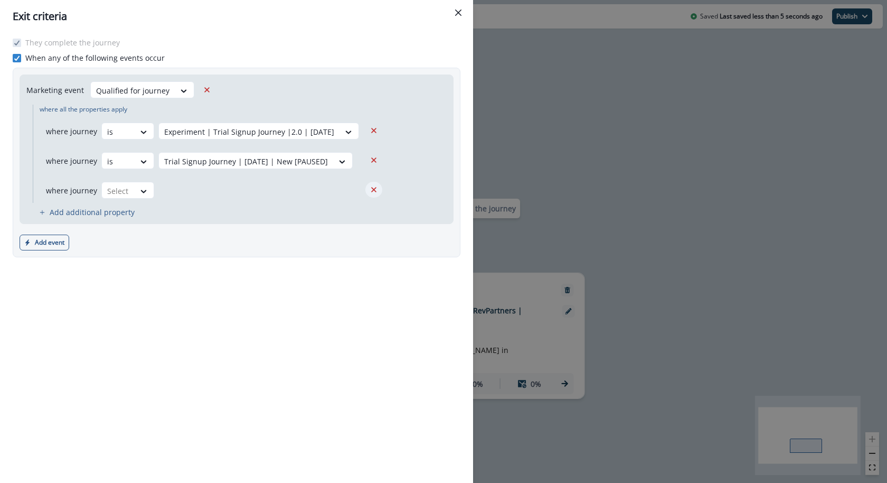
click at [369, 187] on icon "Remove" at bounding box center [374, 190] width 10 height 10
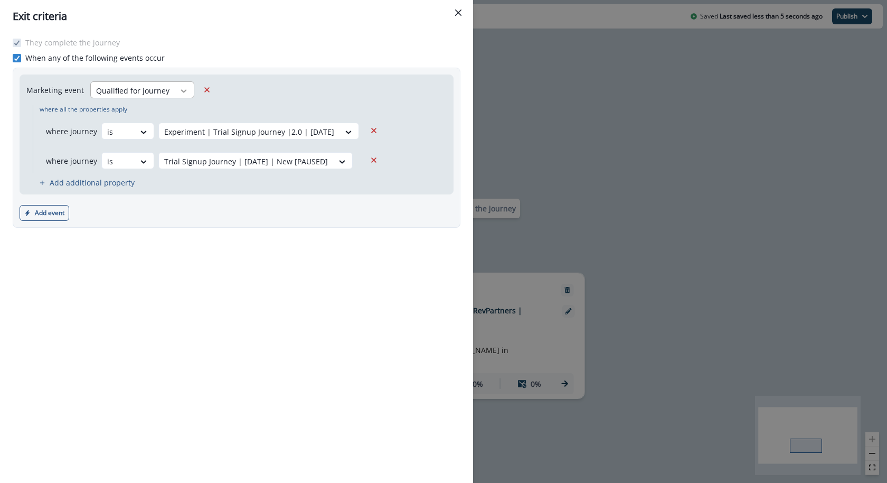
click at [185, 95] on div at bounding box center [184, 91] width 18 height 11
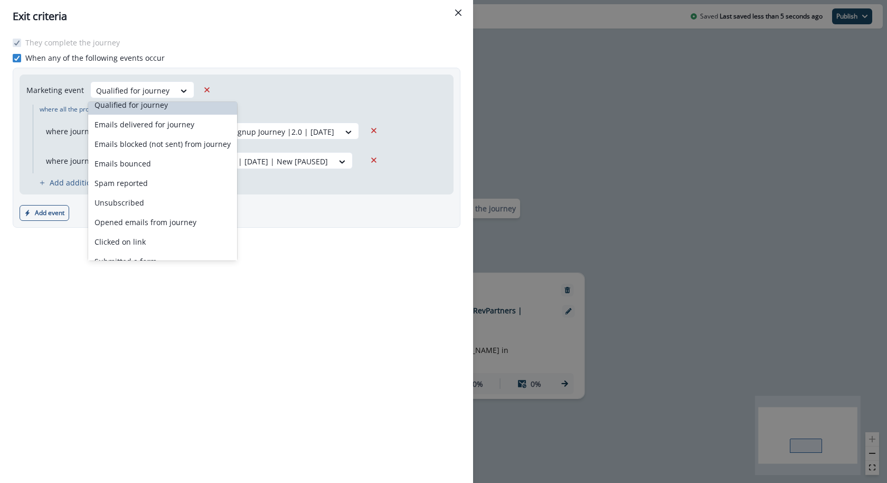
scroll to position [7, 0]
click at [178, 119] on div "Emails delivered for journey" at bounding box center [162, 126] width 149 height 20
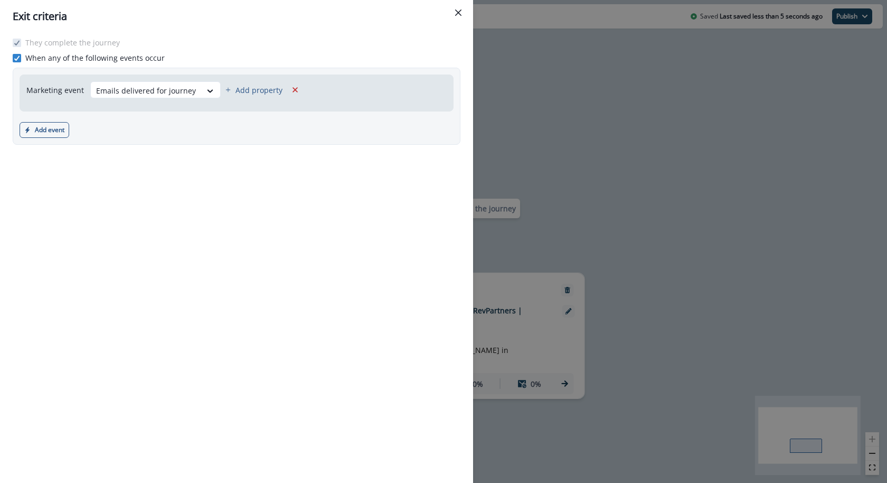
scroll to position [164, 0]
click at [462, 14] on button "Close" at bounding box center [458, 12] width 17 height 17
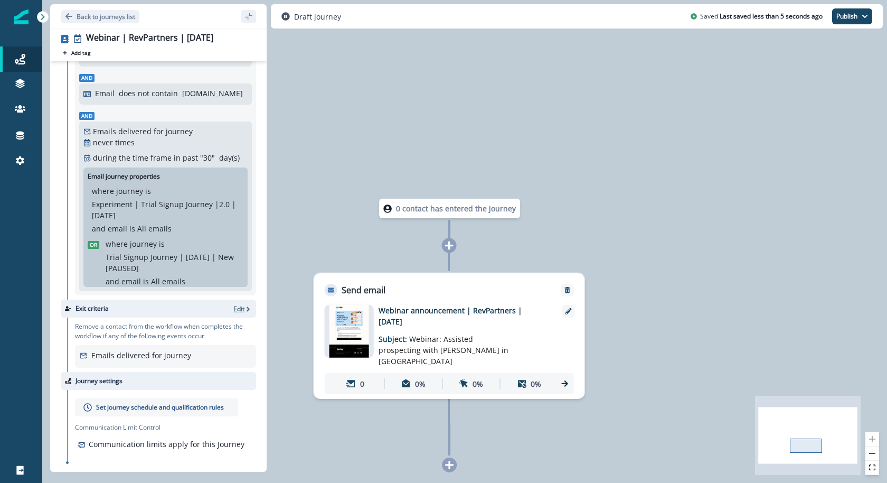
click at [236, 304] on p "Edit" at bounding box center [238, 308] width 11 height 9
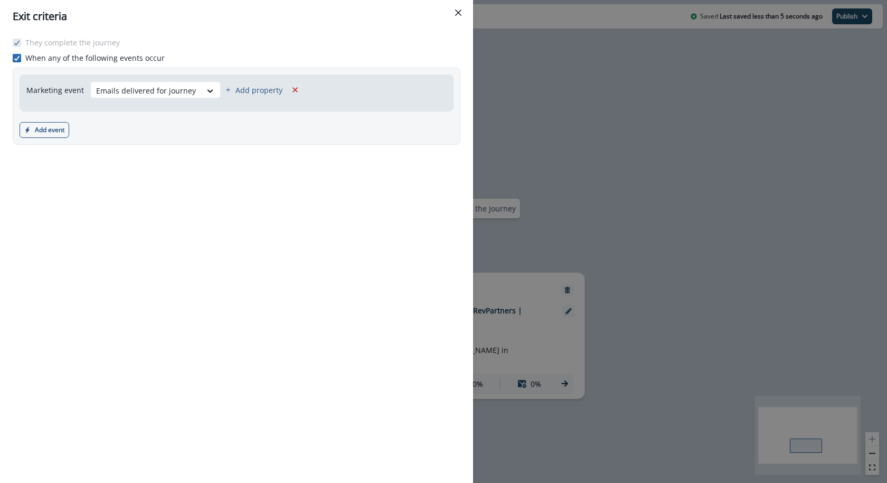
click at [18, 60] on icon at bounding box center [17, 57] width 6 height 5
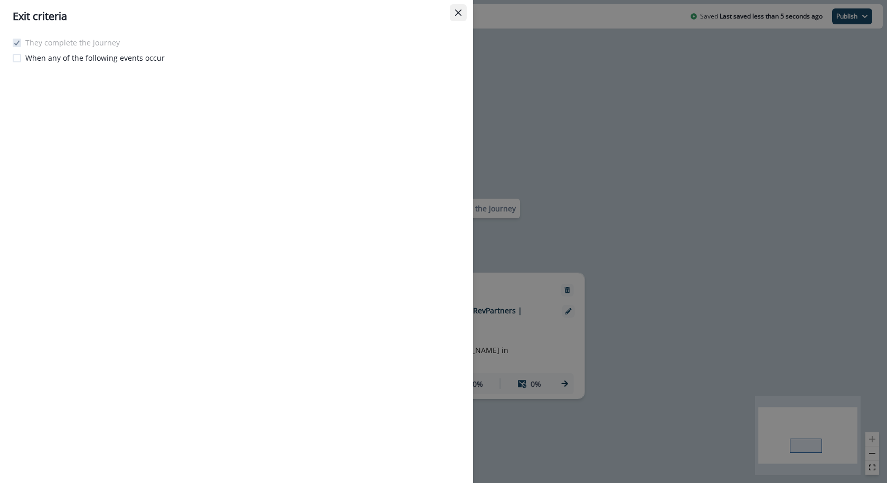
click at [465, 8] on button "Close" at bounding box center [458, 12] width 17 height 17
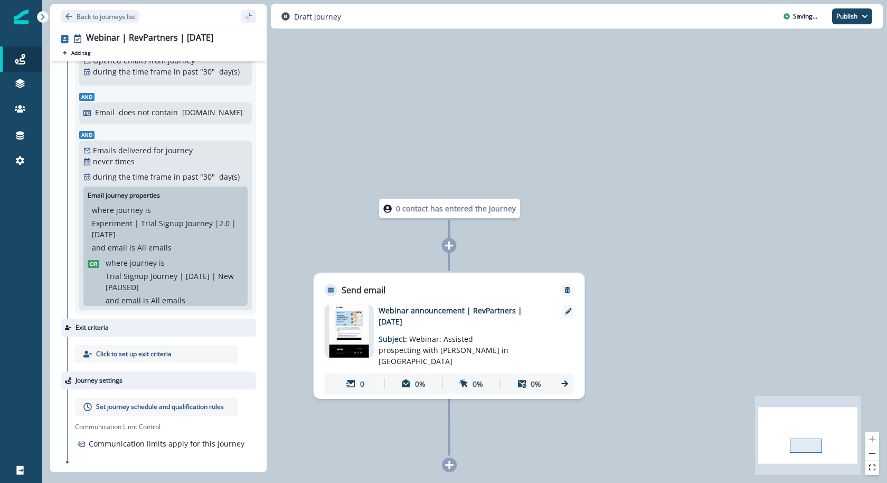
scroll to position [0, 0]
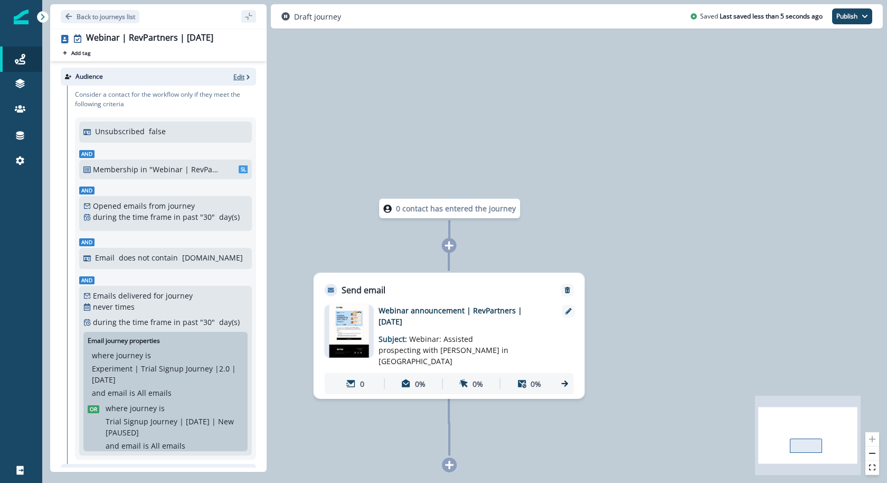
click at [244, 73] on p "Edit" at bounding box center [238, 76] width 11 height 9
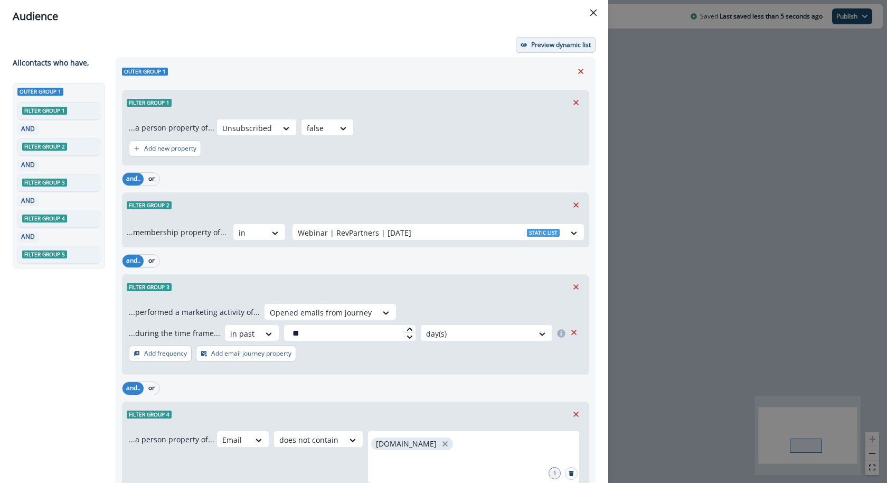
click at [569, 49] on button "Preview dynamic list" at bounding box center [556, 45] width 80 height 16
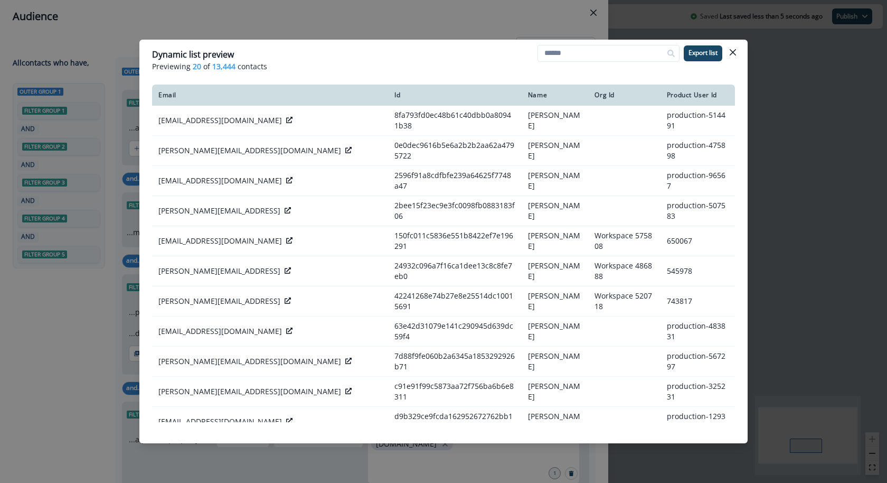
click at [354, 28] on div "Dynamic list preview Previewing 20 of 13,444 contacts Export list Email Id Name…" at bounding box center [443, 241] width 887 height 483
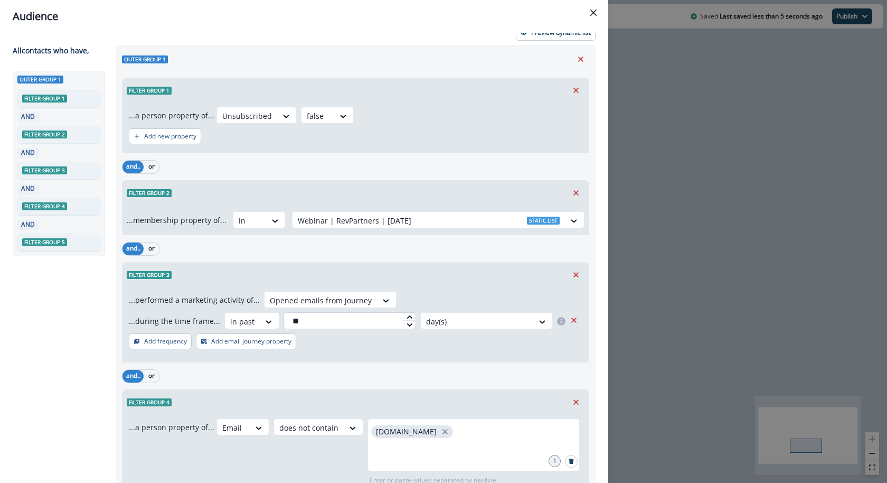
scroll to position [11, 0]
click at [737, 145] on div "Audience Preview dynamic list All contact s who have, Outer group 1 Filter grou…" at bounding box center [443, 241] width 887 height 483
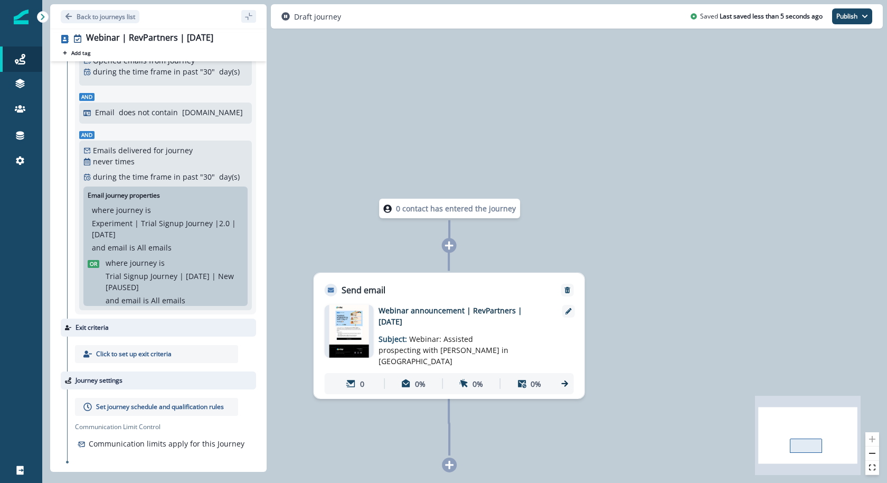
scroll to position [0, 0]
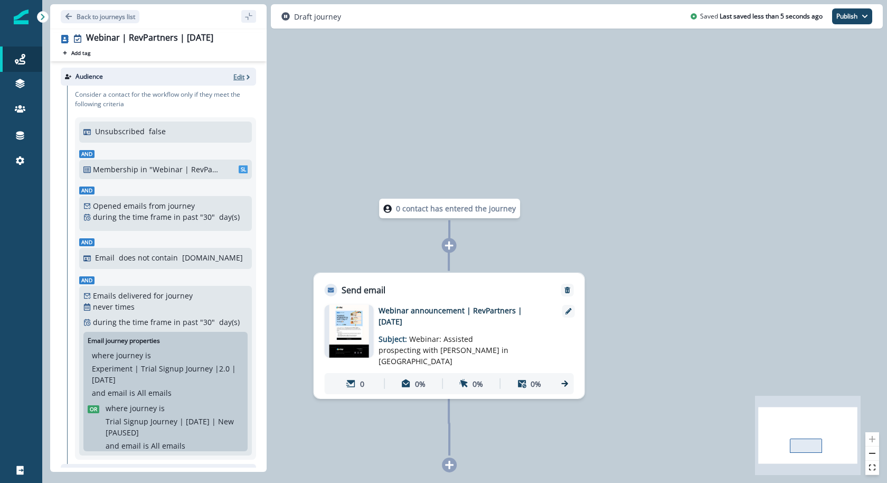
click at [245, 77] on icon "button" at bounding box center [248, 76] width 7 height 7
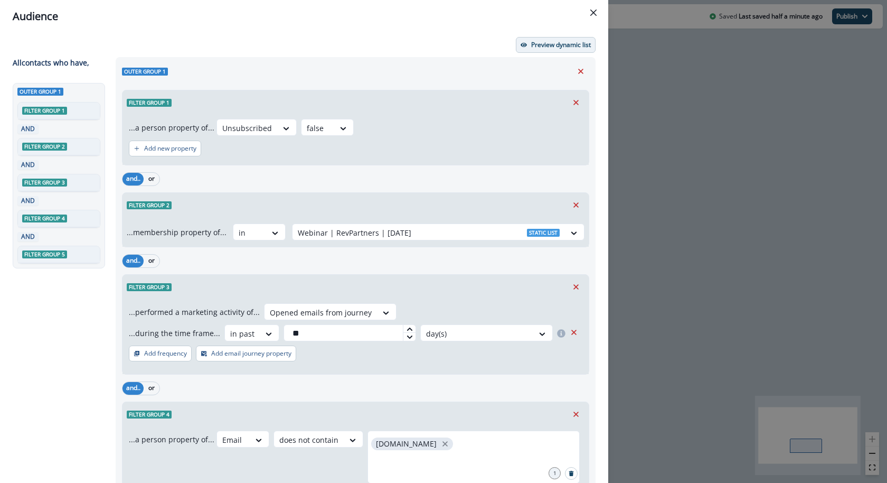
click at [547, 46] on p "Preview dynamic list" at bounding box center [561, 44] width 60 height 7
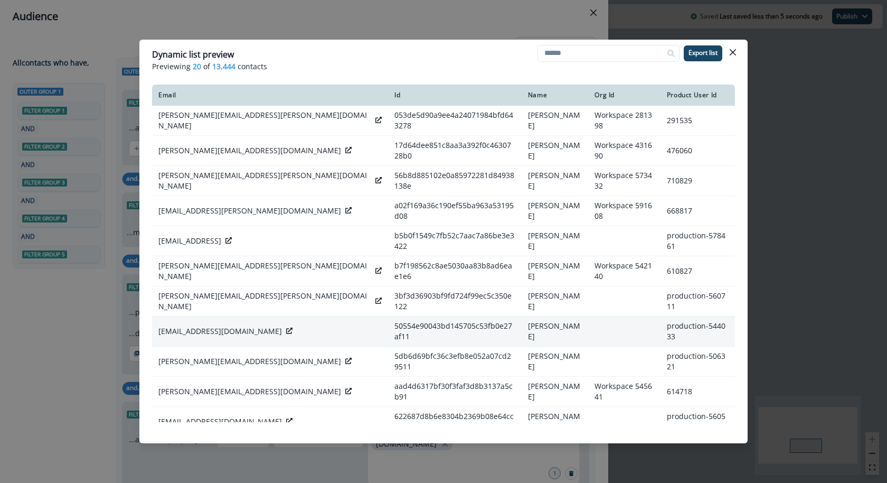
click at [286, 326] on div at bounding box center [289, 331] width 6 height 11
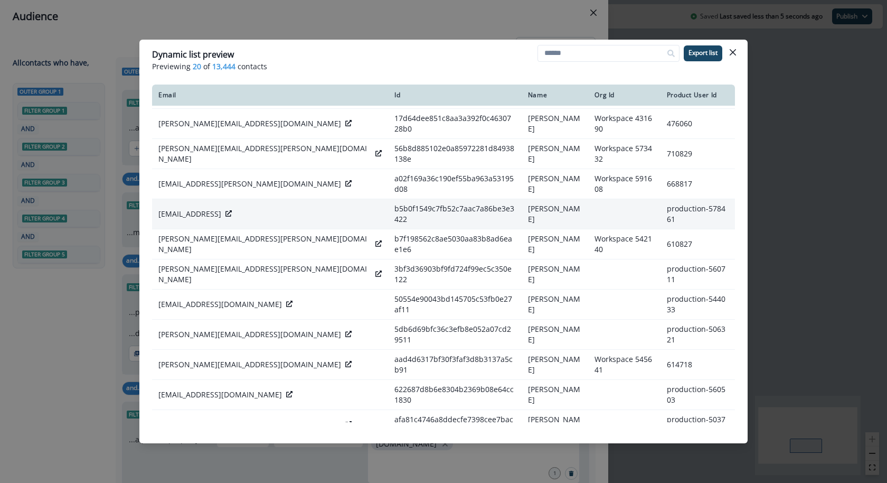
scroll to position [34, 0]
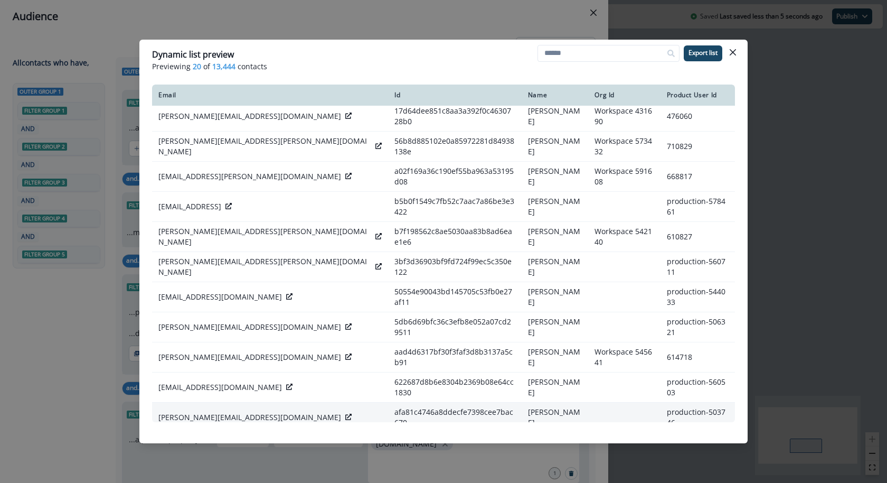
click at [345, 414] on icon at bounding box center [348, 417] width 6 height 6
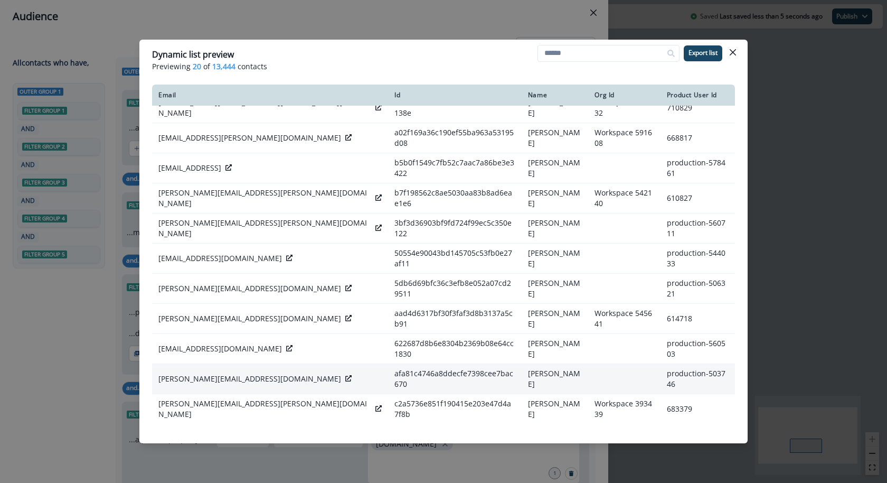
scroll to position [87, 0]
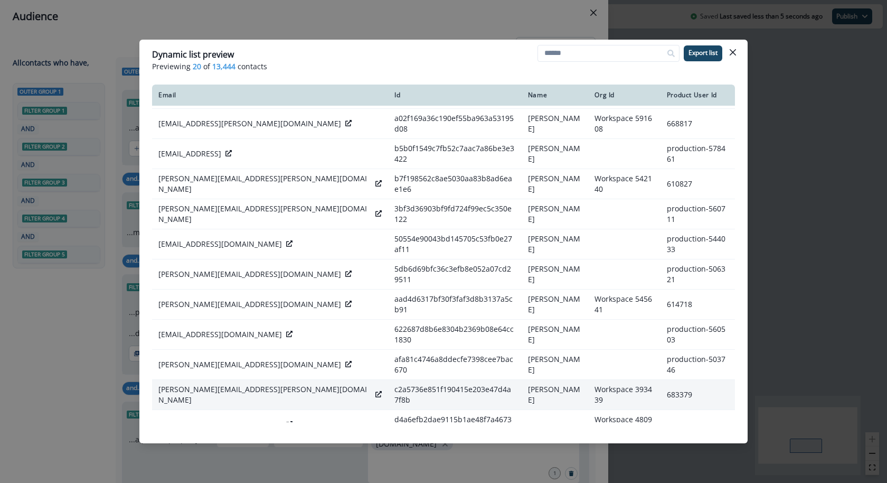
click at [376, 391] on icon at bounding box center [379, 394] width 6 height 6
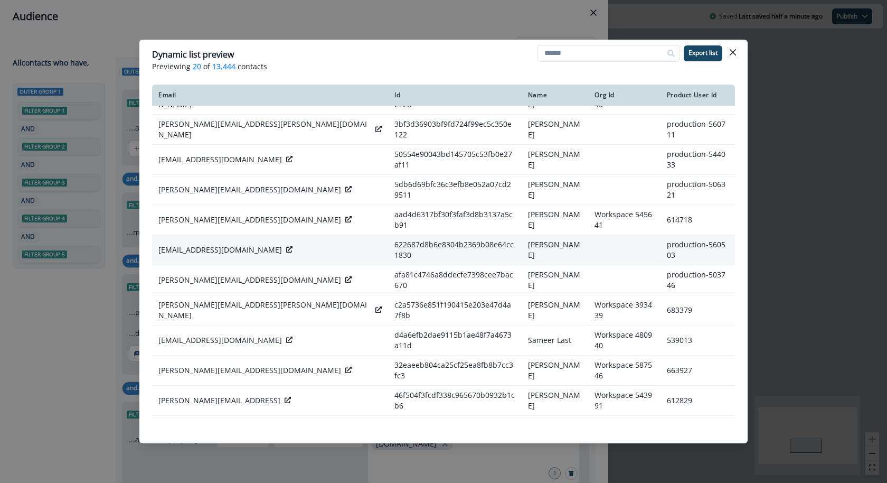
scroll to position [211, 0]
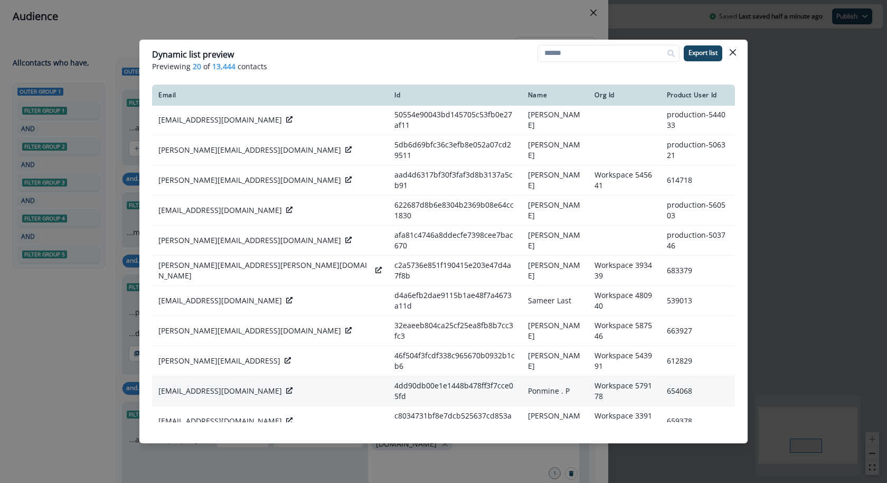
click at [286, 387] on icon at bounding box center [289, 390] width 6 height 6
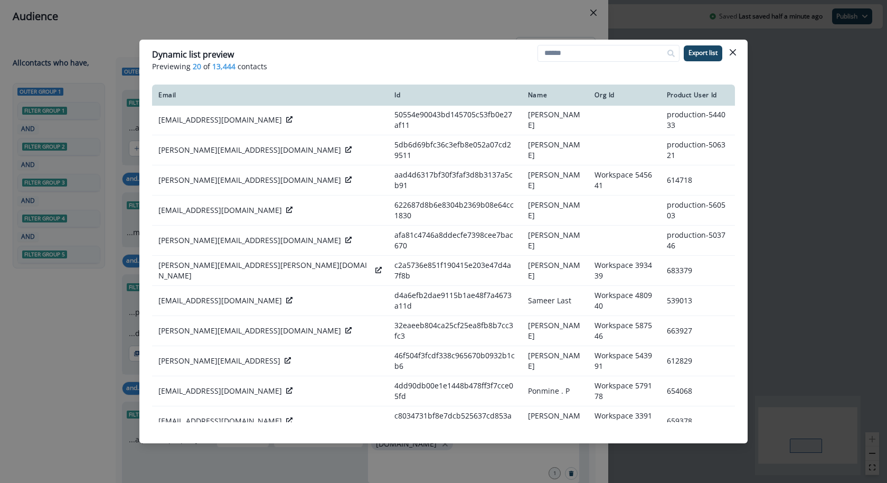
click at [488, 32] on div "Dynamic list preview Previewing 20 of 13,444 contacts Export list Email Id Name…" at bounding box center [443, 241] width 887 height 483
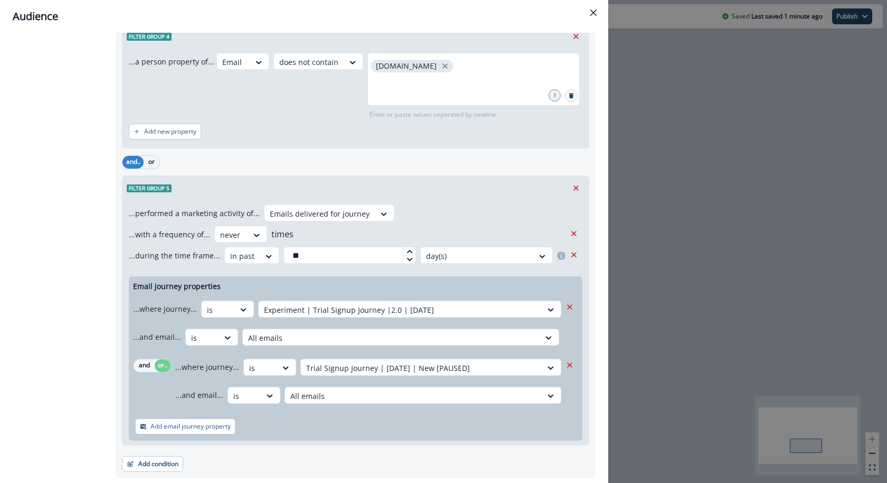
scroll to position [381, 0]
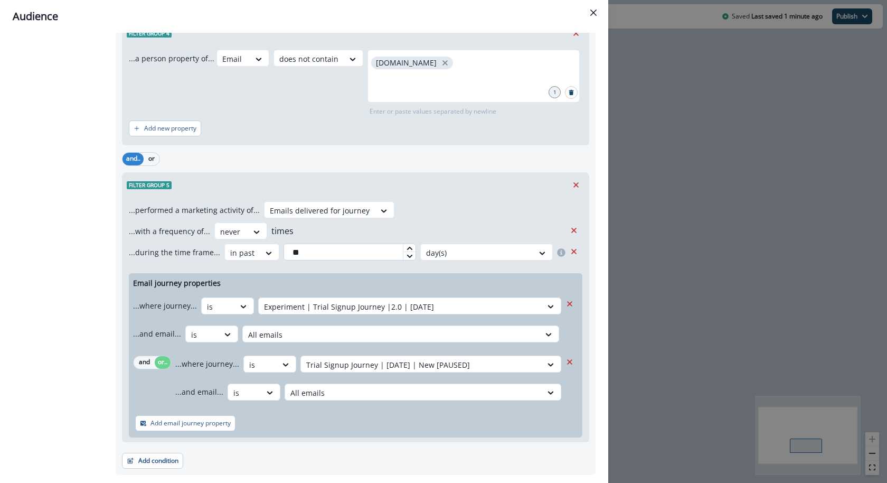
click at [313, 249] on input "**" at bounding box center [350, 251] width 133 height 17
type input "*"
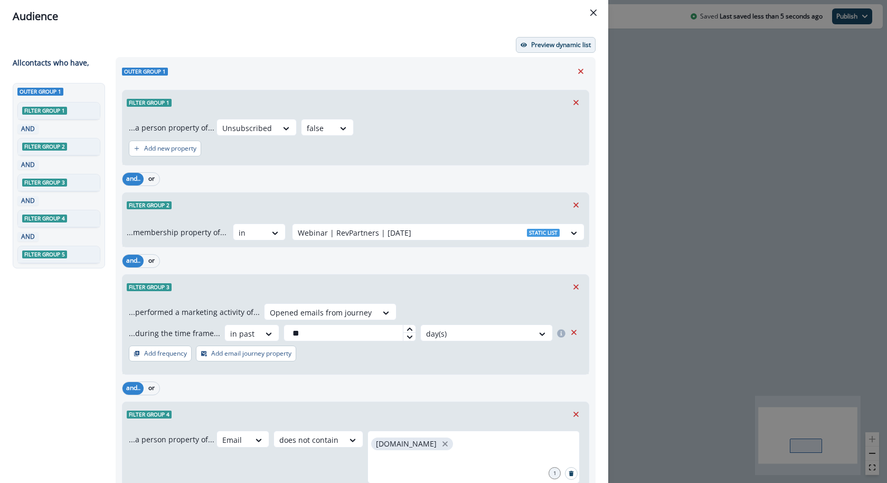
click at [552, 41] on p "Preview dynamic list" at bounding box center [561, 44] width 60 height 7
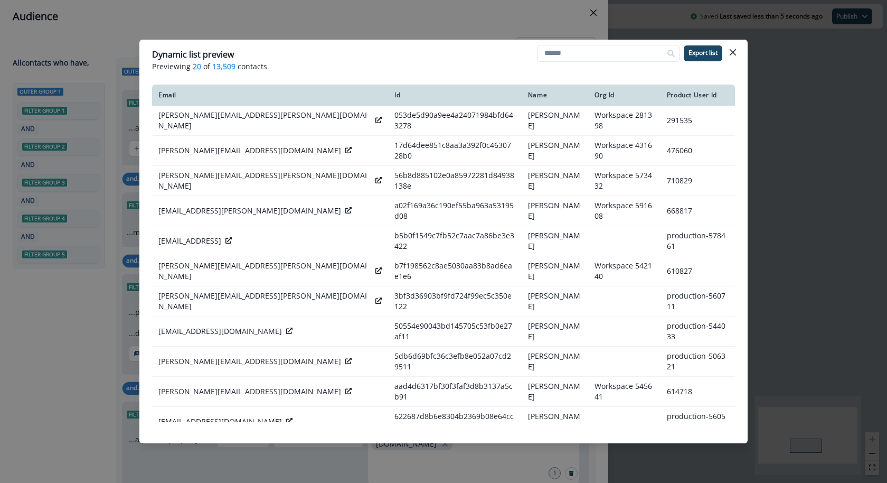
click at [454, 17] on div "Dynamic list preview Previewing 20 of 13,509 contacts Export list Email Id Name…" at bounding box center [443, 241] width 887 height 483
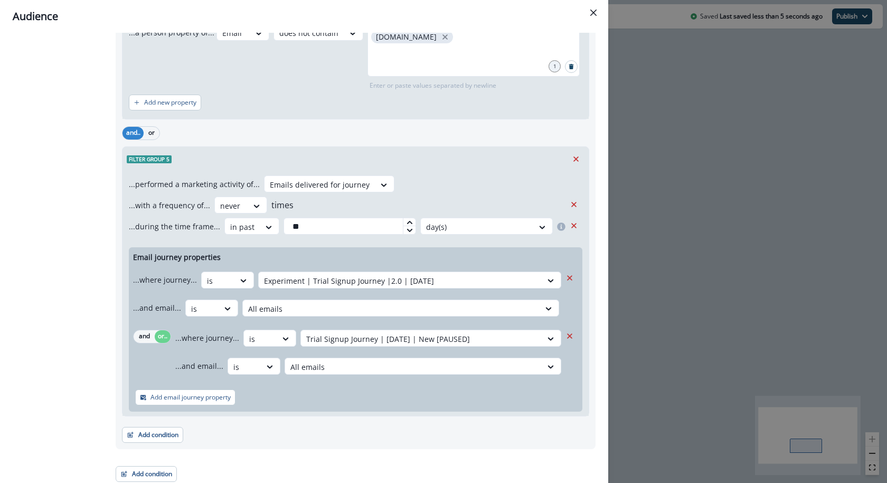
scroll to position [407, 0]
click at [355, 228] on input "**" at bounding box center [350, 226] width 133 height 17
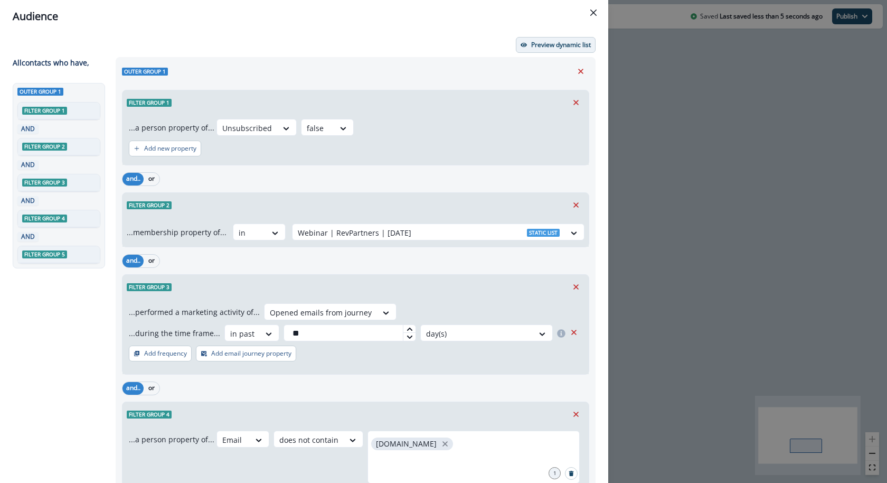
type input "**"
click at [563, 39] on button "Preview dynamic list" at bounding box center [556, 45] width 80 height 16
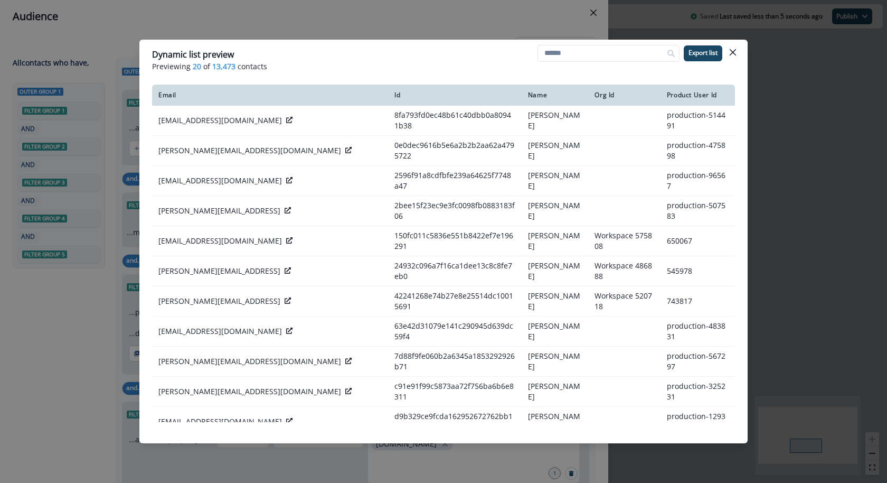
click at [463, 27] on div "Dynamic list preview Previewing 20 of 13,473 contacts Export list Email Id Name…" at bounding box center [443, 241] width 887 height 483
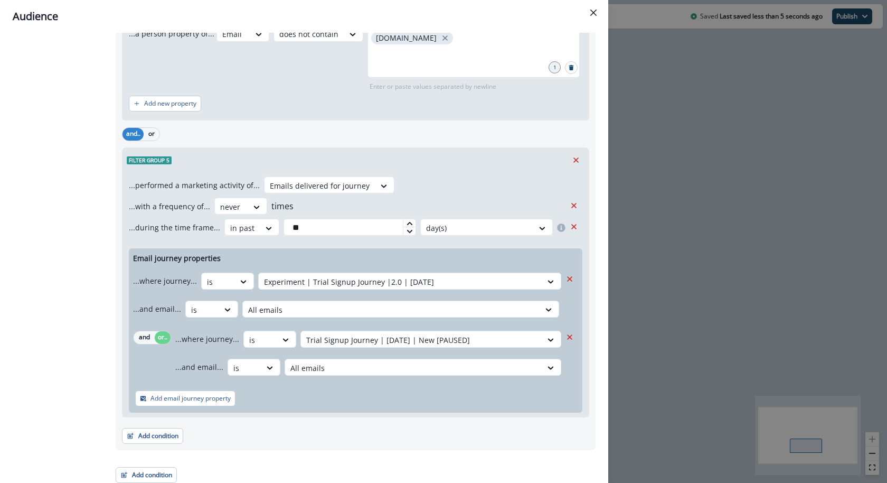
scroll to position [407, 0]
click at [727, 138] on div "Audience Preview dynamic list All contact s who have, Outer group 1 Filter grou…" at bounding box center [443, 241] width 887 height 483
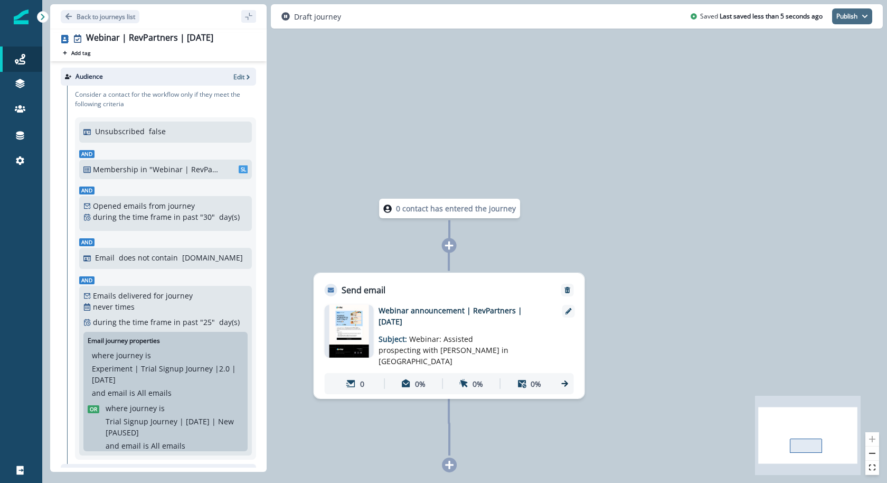
click at [857, 10] on button "Publish" at bounding box center [852, 16] width 40 height 16
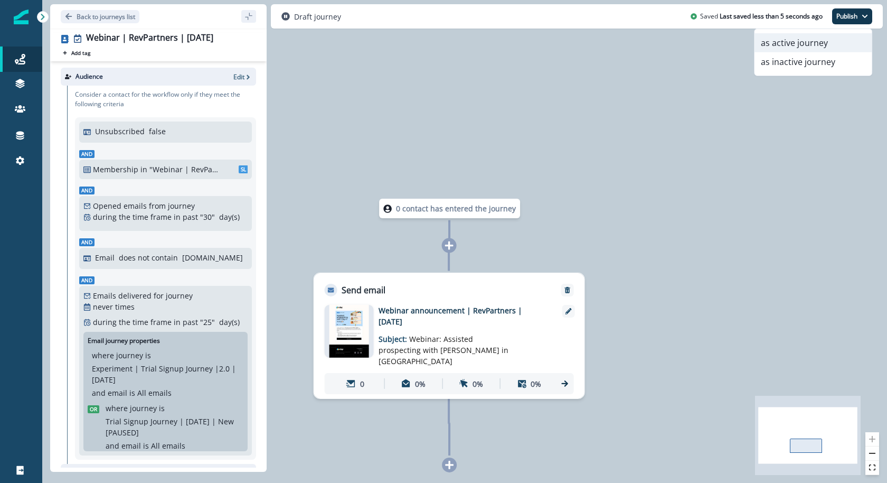
click at [837, 43] on button "as active journey" at bounding box center [813, 42] width 117 height 19
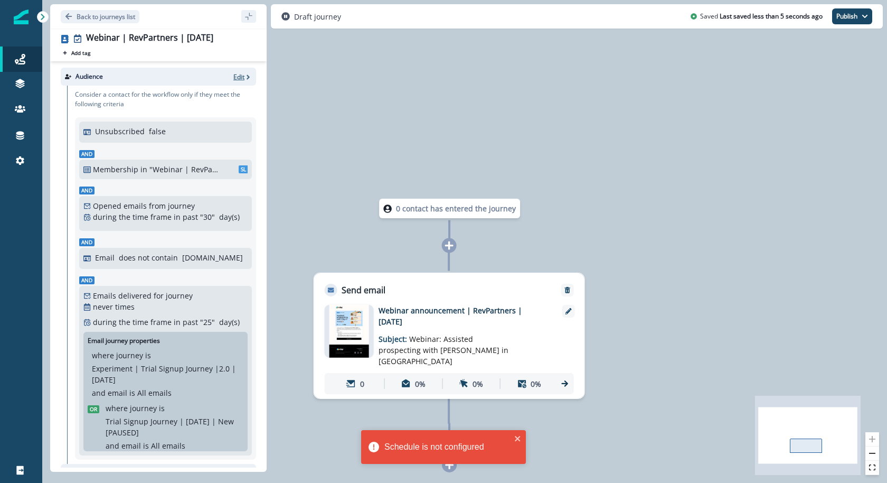
click at [234, 79] on p "Edit" at bounding box center [238, 76] width 11 height 9
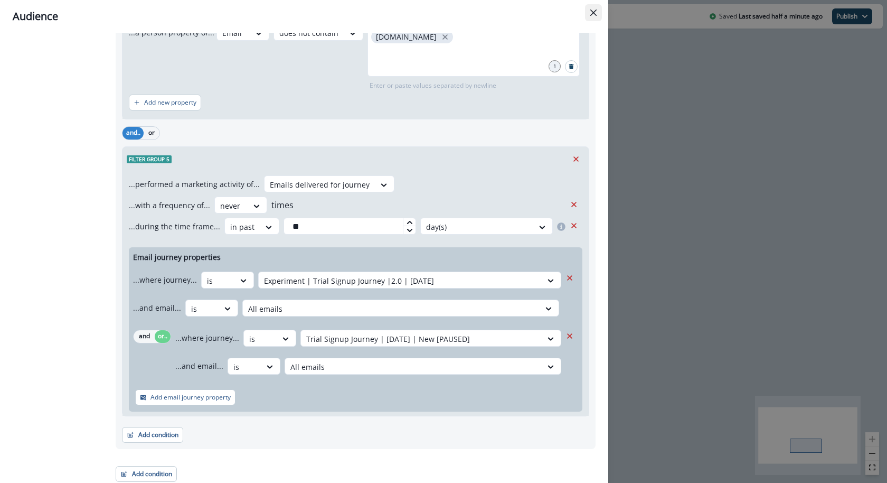
click at [595, 14] on icon "Close" at bounding box center [594, 13] width 6 height 6
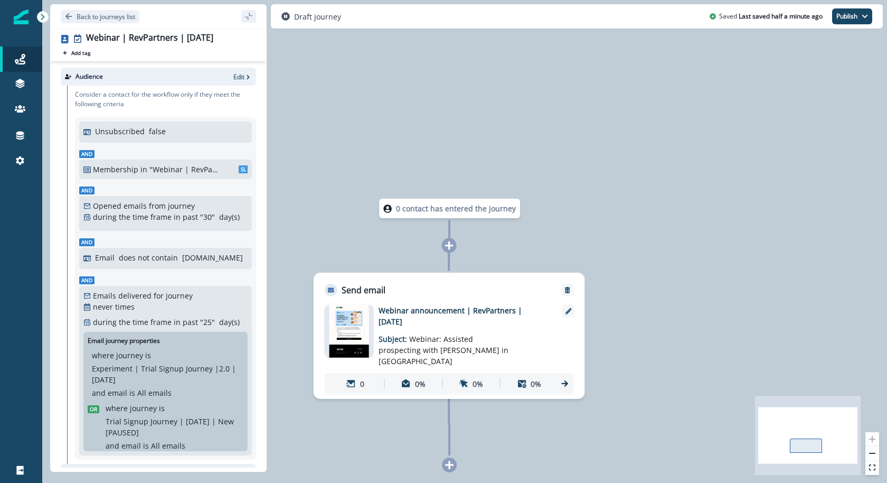
scroll to position [160, 0]
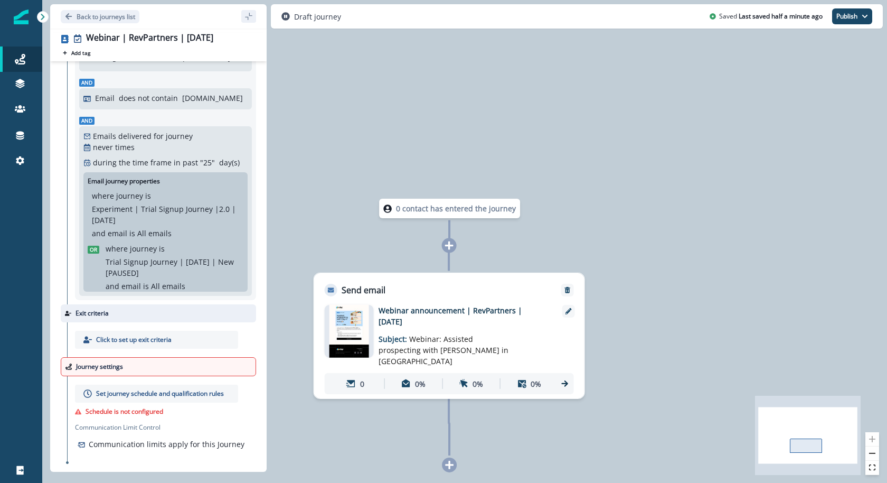
click at [147, 392] on p "Set journey schedule and qualification rules" at bounding box center [160, 394] width 128 height 10
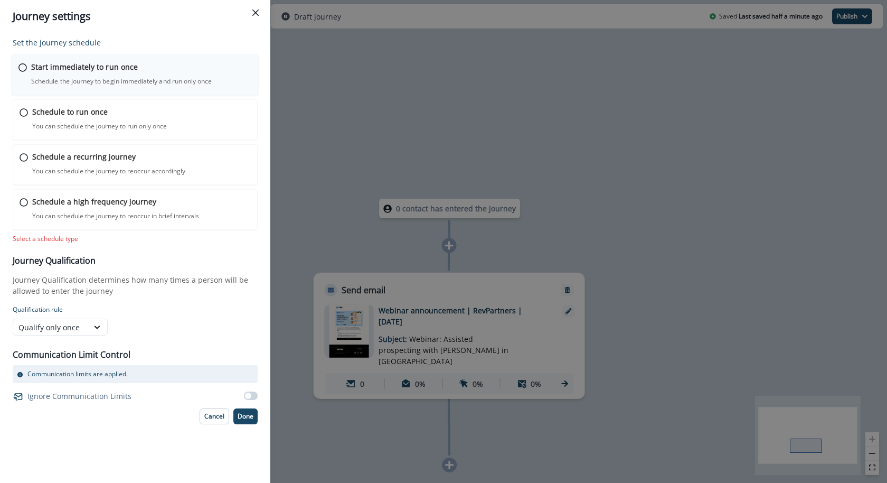
click at [182, 73] on div "Start immediately to run once Schedule the journey to begin immediately and run…" at bounding box center [141, 73] width 221 height 25
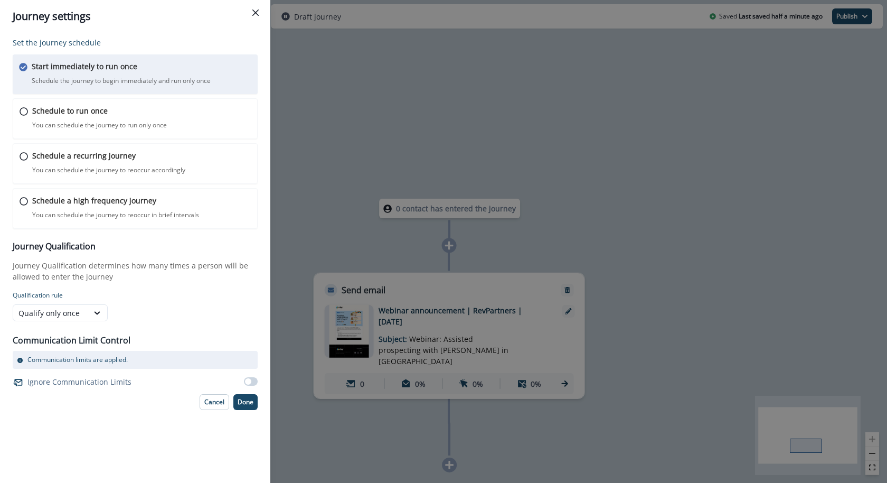
click at [689, 30] on div "Journey settings Set the journey schedule Start immediately to run once Schedul…" at bounding box center [443, 241] width 887 height 483
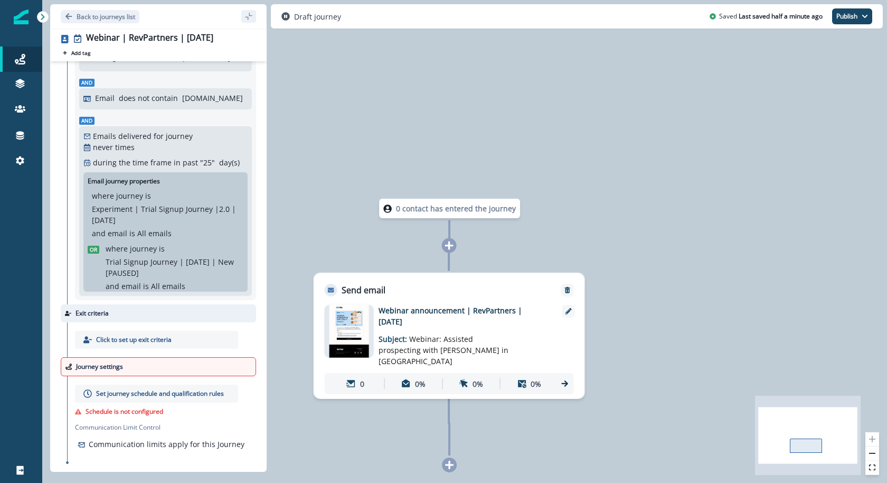
click at [180, 392] on p "Set journey schedule and qualification rules" at bounding box center [160, 394] width 128 height 10
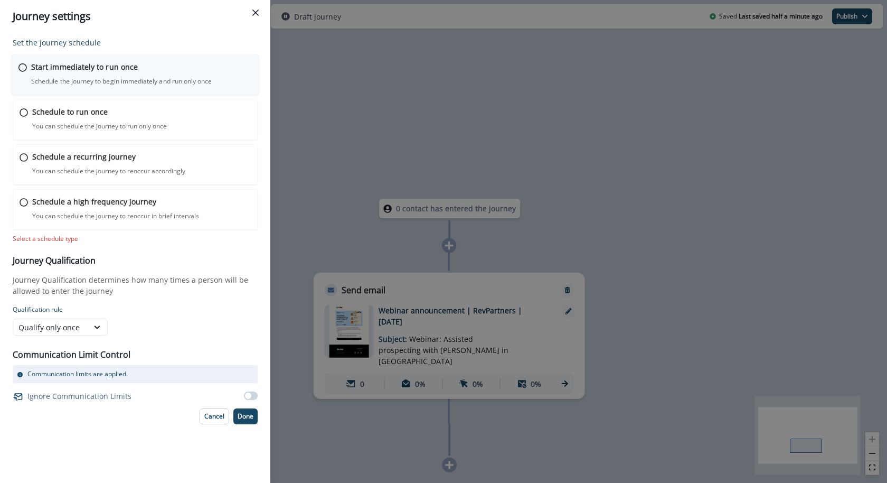
click at [157, 73] on div "Start immediately to run once Schedule the journey to begin immediately and run…" at bounding box center [141, 73] width 221 height 25
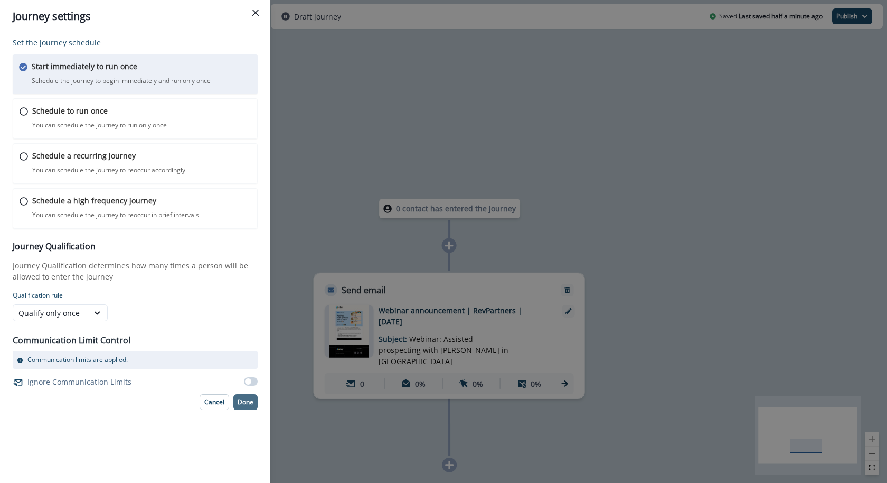
click at [242, 394] on button "Done" at bounding box center [245, 402] width 24 height 16
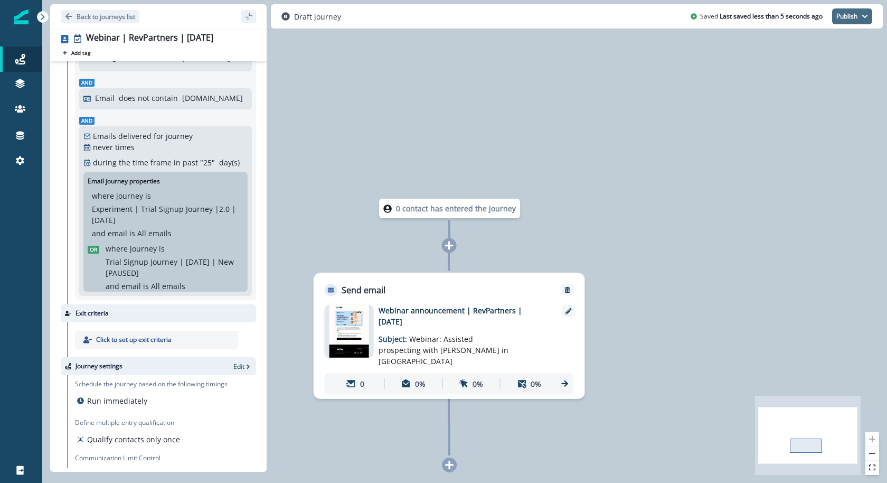
click at [861, 19] on button "Publish" at bounding box center [852, 16] width 40 height 16
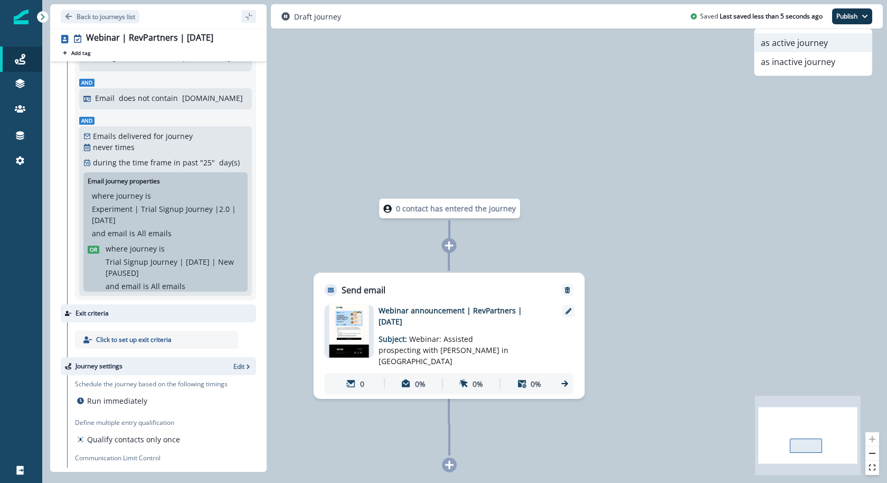
click at [847, 33] on button "as active journey" at bounding box center [813, 42] width 117 height 19
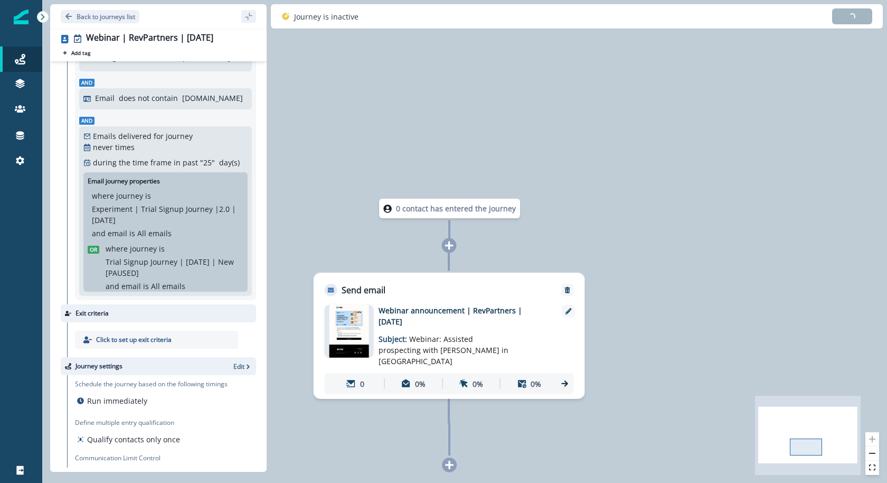
click at [354, 327] on img at bounding box center [350, 331] width 40 height 53
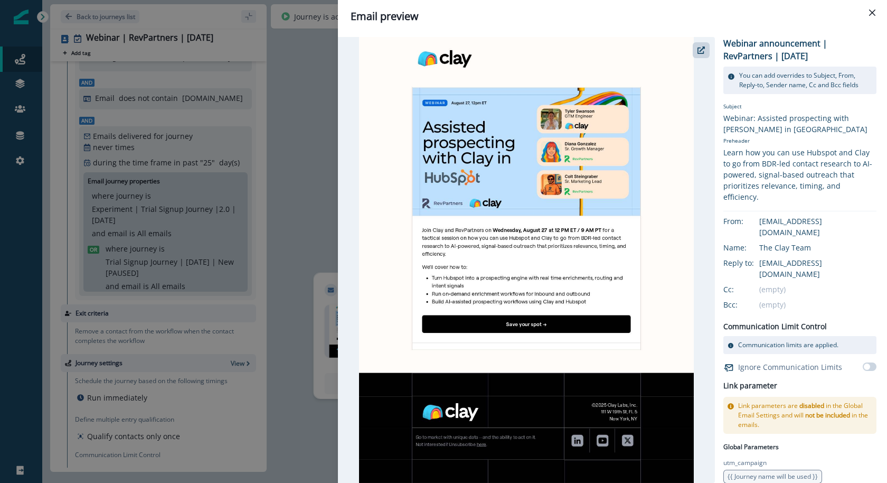
click at [324, 180] on div "Email preview Webinar announcement | RevPartners | June 2025 You can add overri…" at bounding box center [443, 241] width 887 height 483
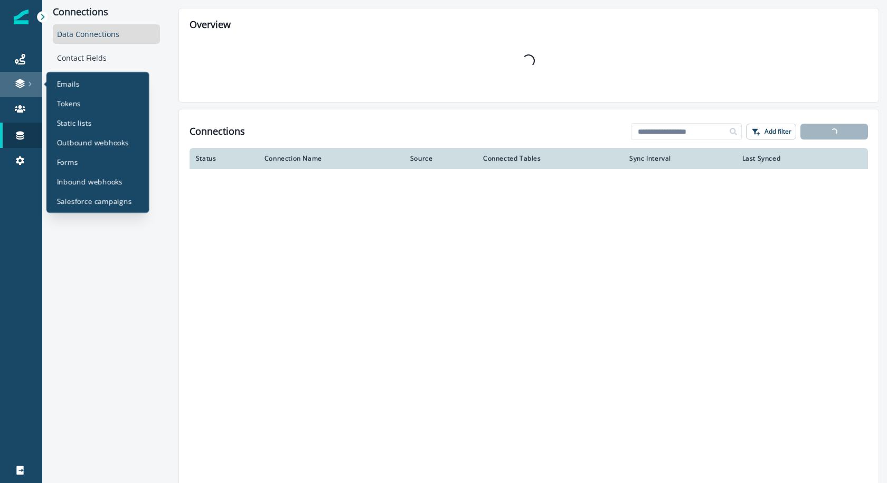
click at [27, 78] on div at bounding box center [21, 83] width 34 height 11
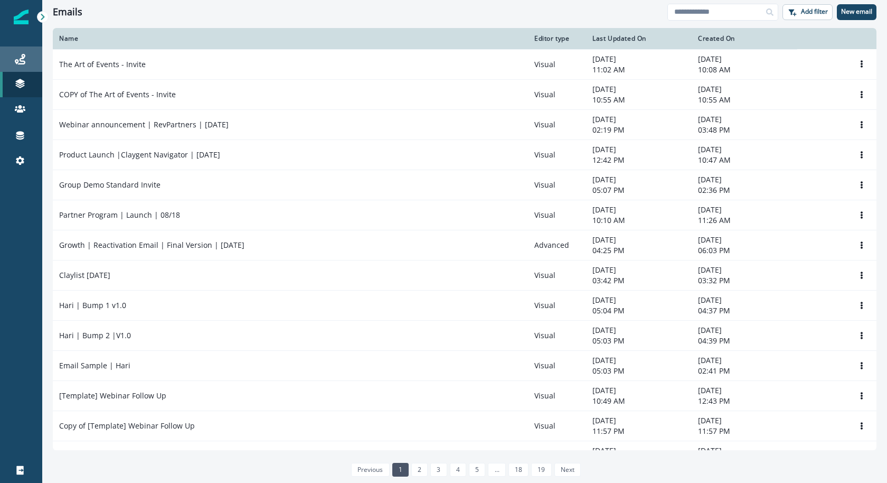
click at [25, 60] on div "Journeys" at bounding box center [21, 59] width 34 height 13
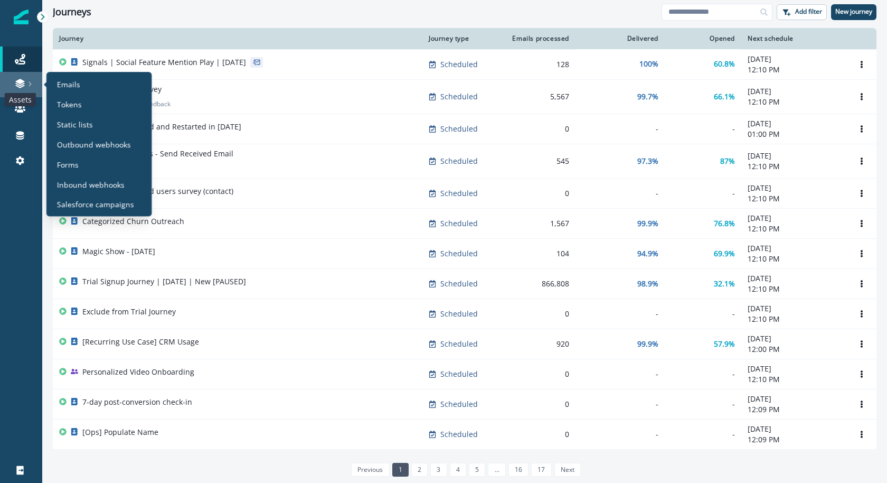
click at [18, 83] on icon at bounding box center [19, 81] width 9 height 5
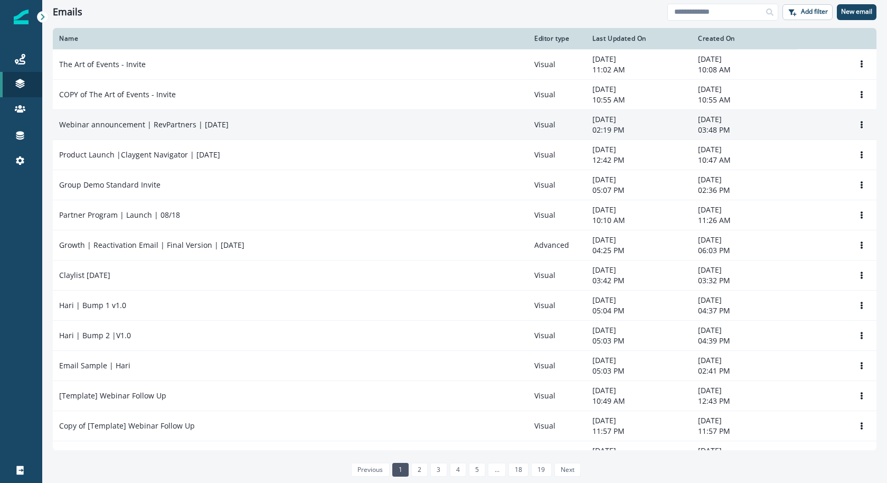
click at [135, 121] on p "Webinar announcement | RevPartners | June 2025" at bounding box center [144, 124] width 170 height 11
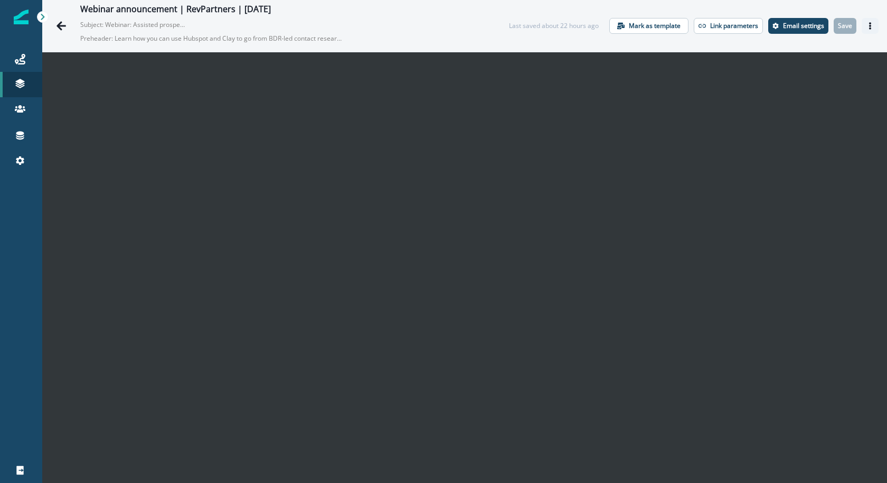
click at [866, 28] on button "Actions" at bounding box center [870, 26] width 17 height 16
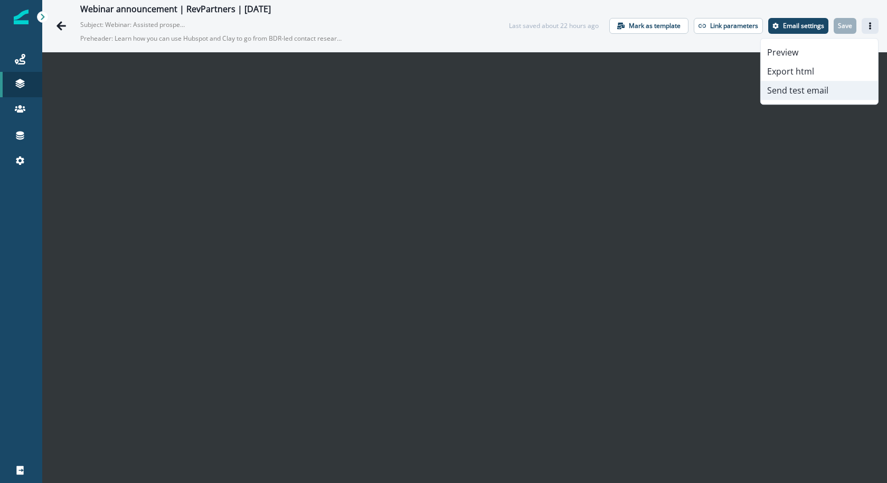
click at [838, 86] on button "Send test email" at bounding box center [819, 90] width 117 height 19
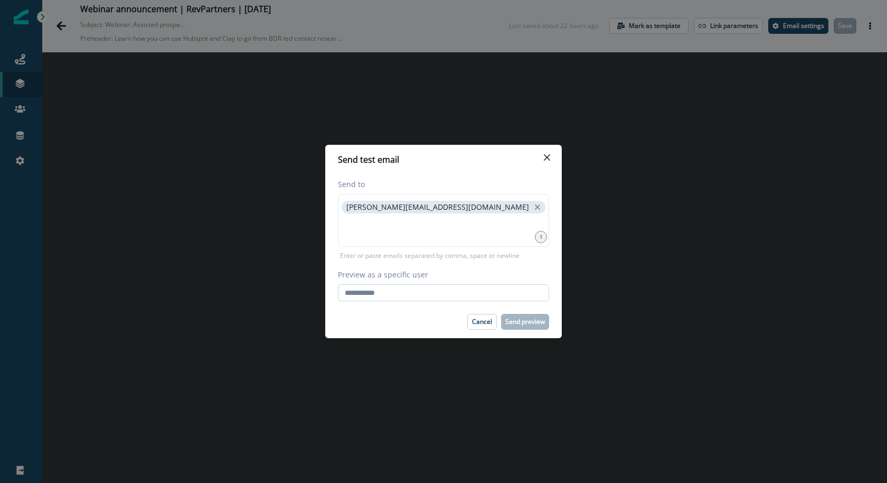
click at [513, 293] on input "Preview as a specific user" at bounding box center [443, 292] width 211 height 17
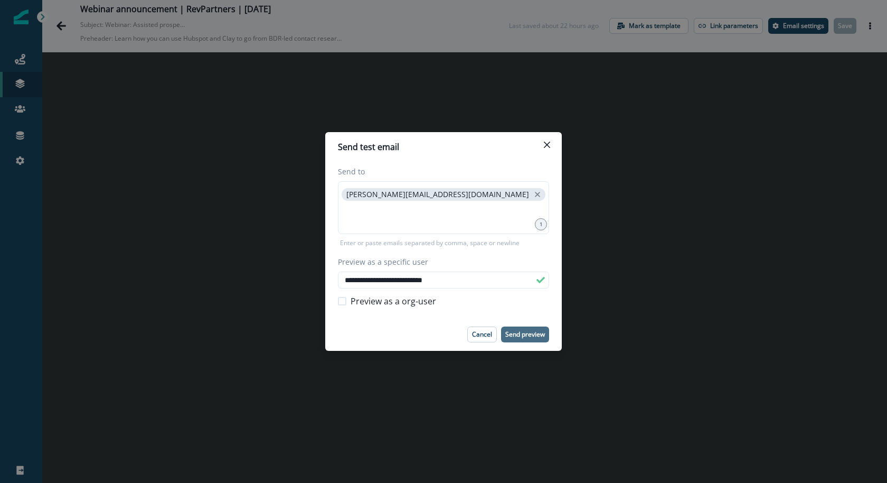
type input "**********"
click at [522, 333] on p "Send preview" at bounding box center [525, 334] width 40 height 7
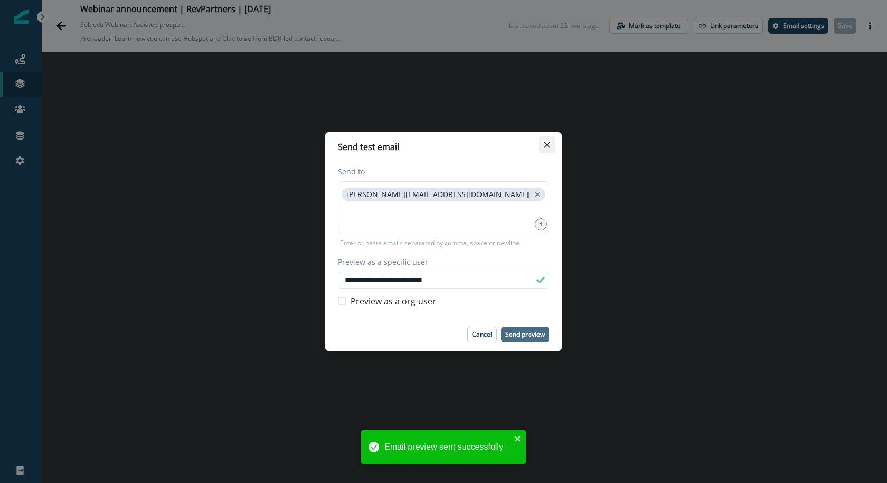
click at [551, 147] on button "Close" at bounding box center [547, 144] width 17 height 17
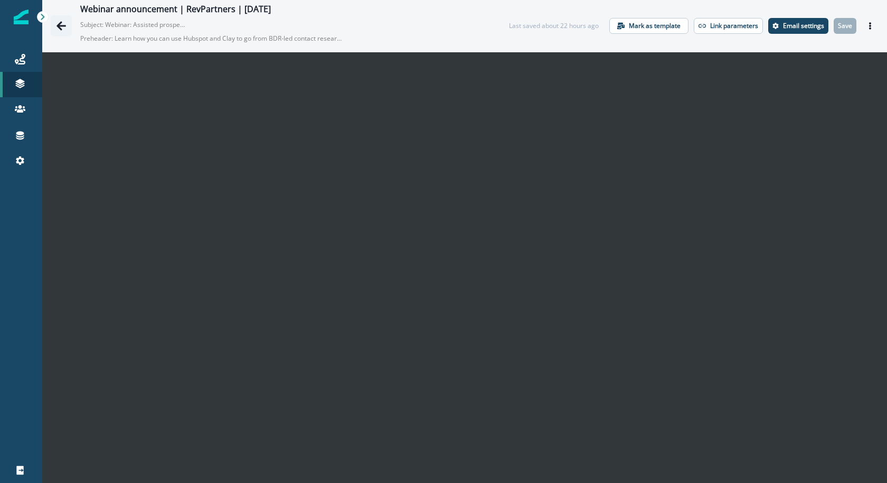
click at [61, 21] on icon "Go back" at bounding box center [61, 26] width 11 height 11
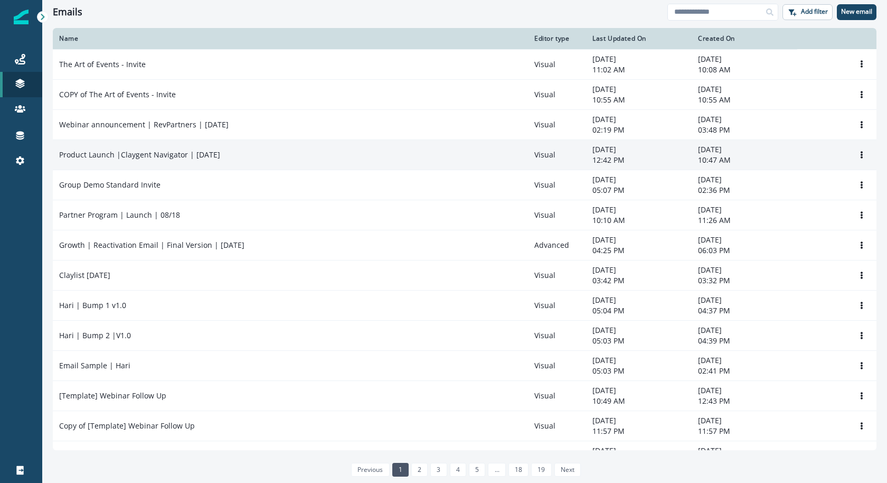
click at [186, 152] on p "Product Launch |Claygent Navigator | [DATE]" at bounding box center [139, 154] width 161 height 11
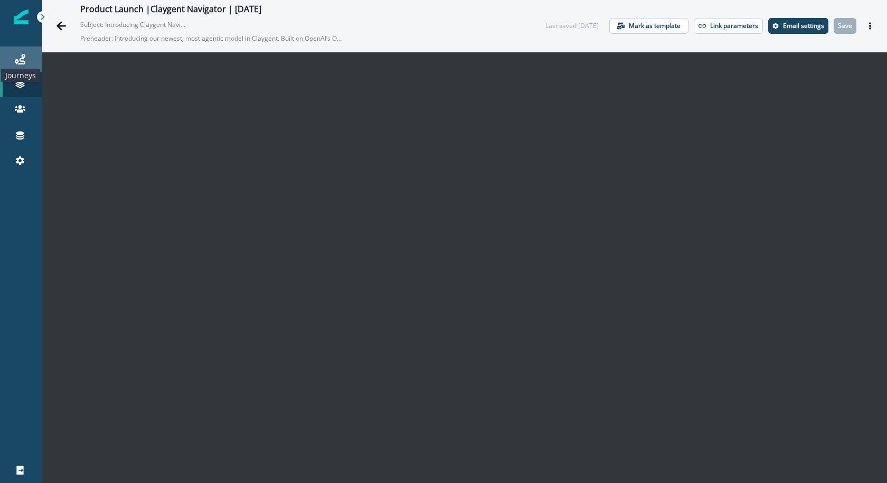
click at [20, 62] on icon at bounding box center [20, 59] width 11 height 11
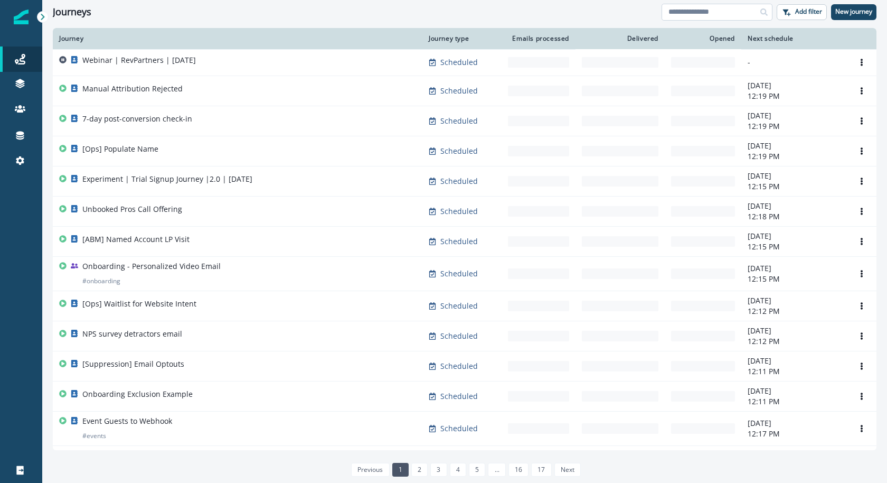
click at [728, 14] on input at bounding box center [717, 12] width 111 height 17
type input "*********"
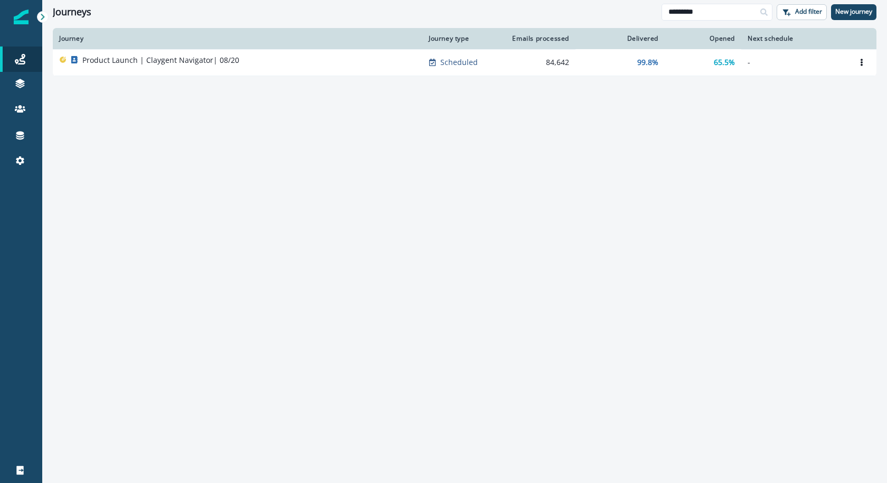
click at [259, 59] on div "Product Launch | Claygent Navigator| 08/20" at bounding box center [237, 62] width 357 height 15
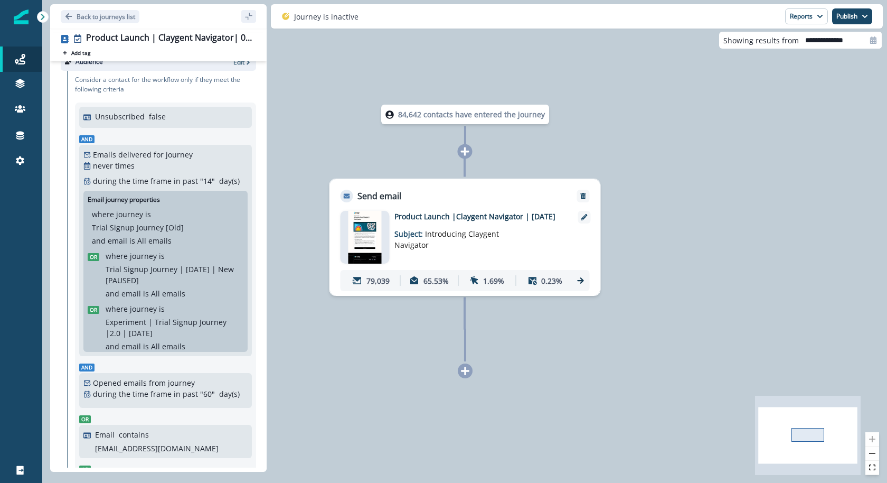
scroll to position [16, 0]
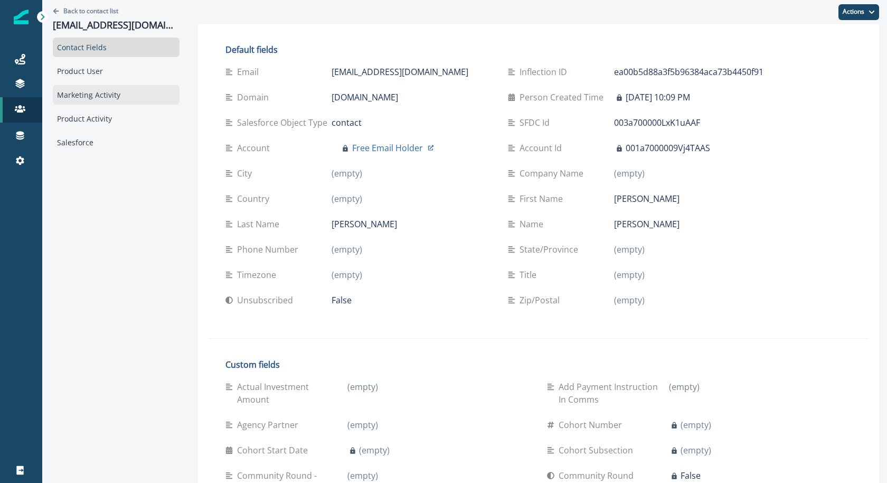
click at [113, 91] on div "Marketing Activity" at bounding box center [116, 95] width 127 height 20
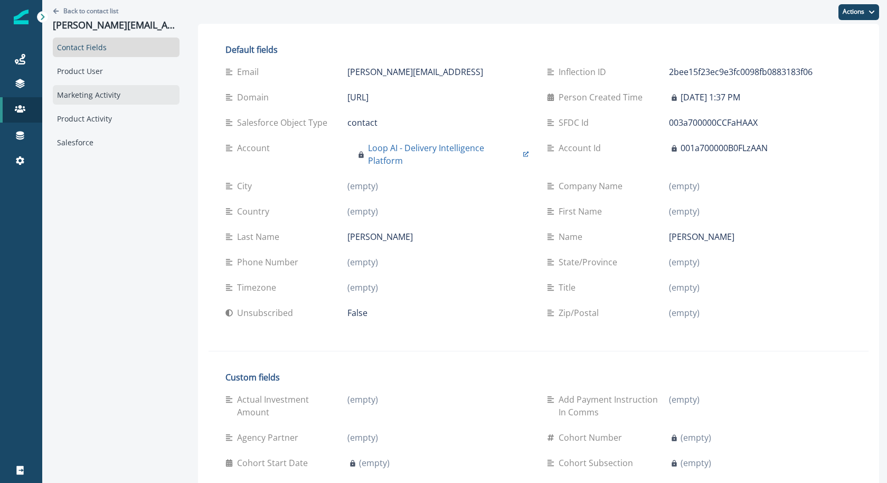
click at [125, 88] on div "Marketing Activity" at bounding box center [116, 95] width 127 height 20
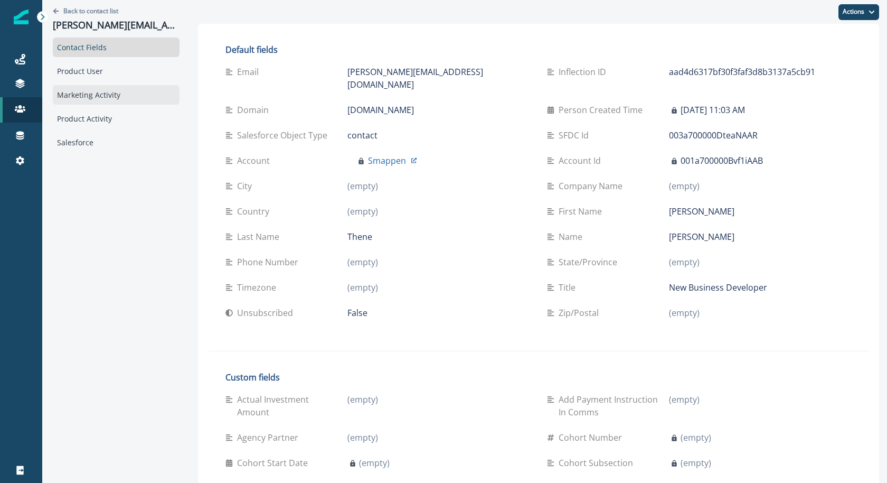
click at [119, 93] on div "Marketing Activity" at bounding box center [116, 95] width 127 height 20
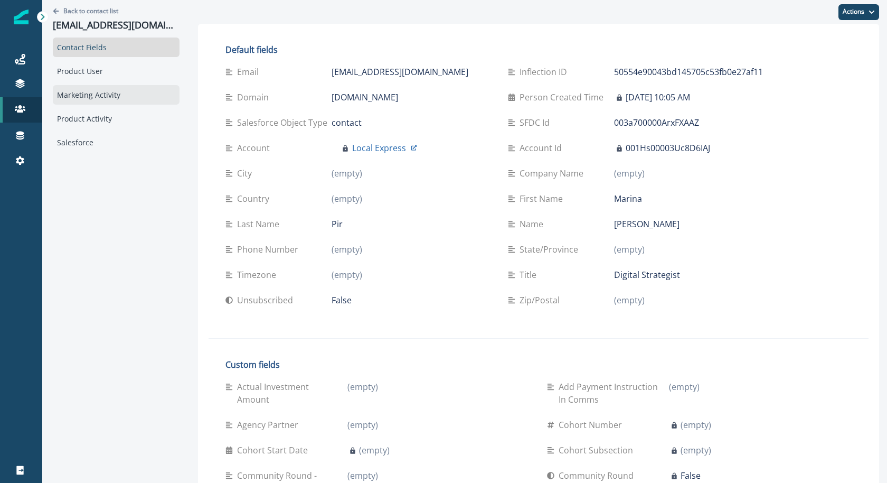
click at [97, 92] on div "Marketing Activity" at bounding box center [116, 95] width 127 height 20
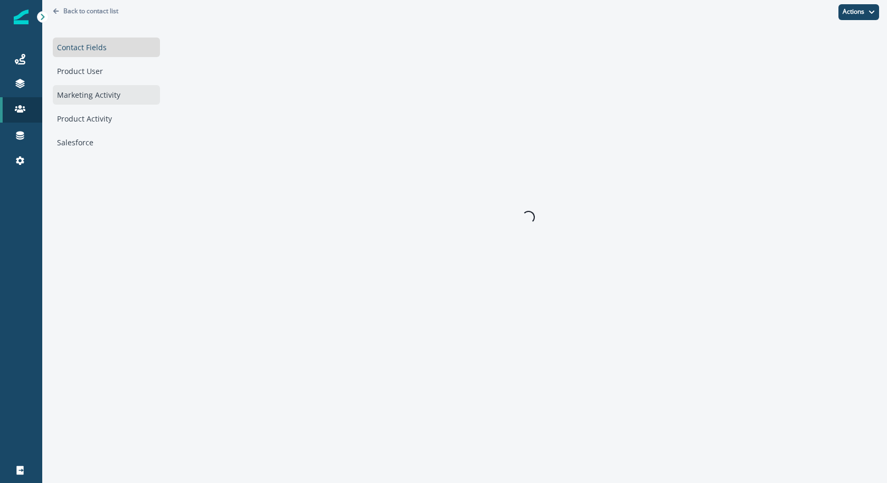
click at [105, 95] on div "Marketing Activity" at bounding box center [106, 95] width 107 height 20
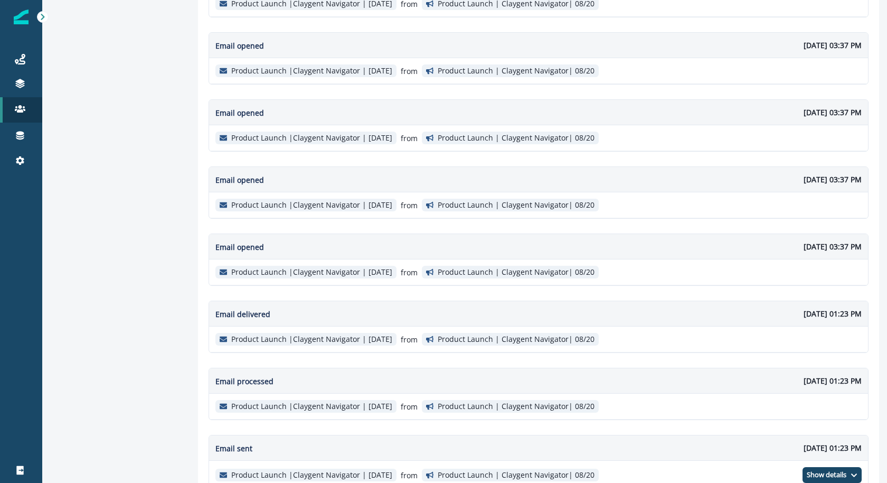
scroll to position [222, 0]
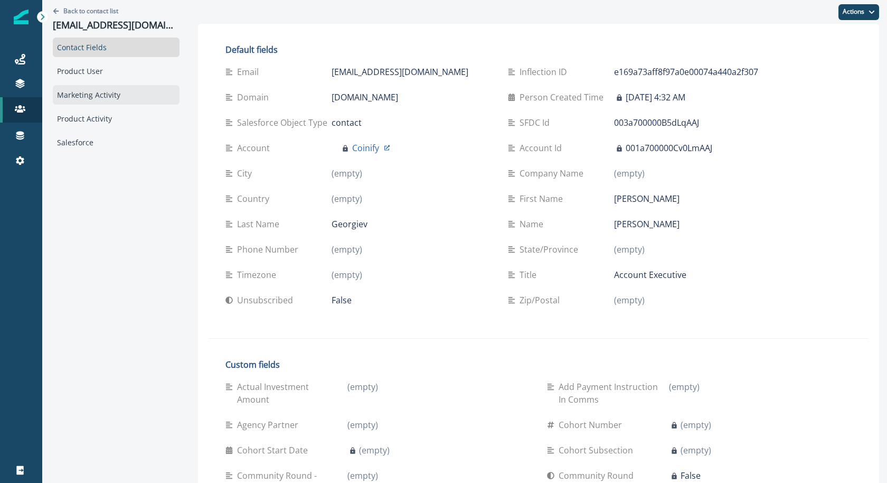
click at [92, 96] on div "Marketing Activity" at bounding box center [116, 95] width 127 height 20
click at [136, 94] on div "Marketing Activity" at bounding box center [116, 95] width 127 height 20
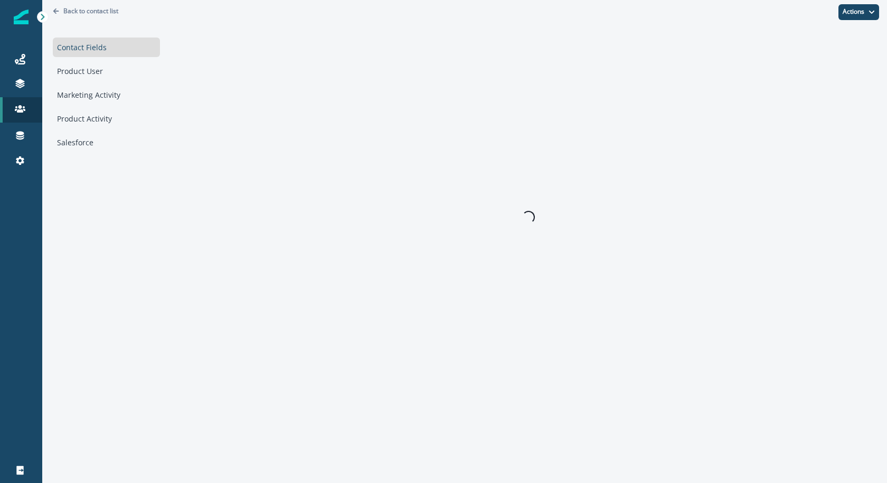
click at [125, 104] on div "Contact Fields Product User Marketing Activity Product Activity Salesforce" at bounding box center [106, 95] width 107 height 115
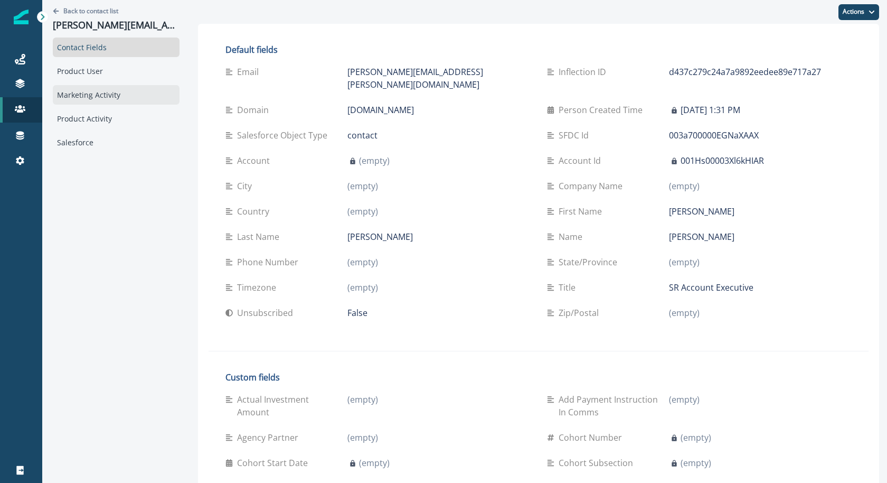
click at [125, 99] on div "Marketing Activity" at bounding box center [116, 95] width 127 height 20
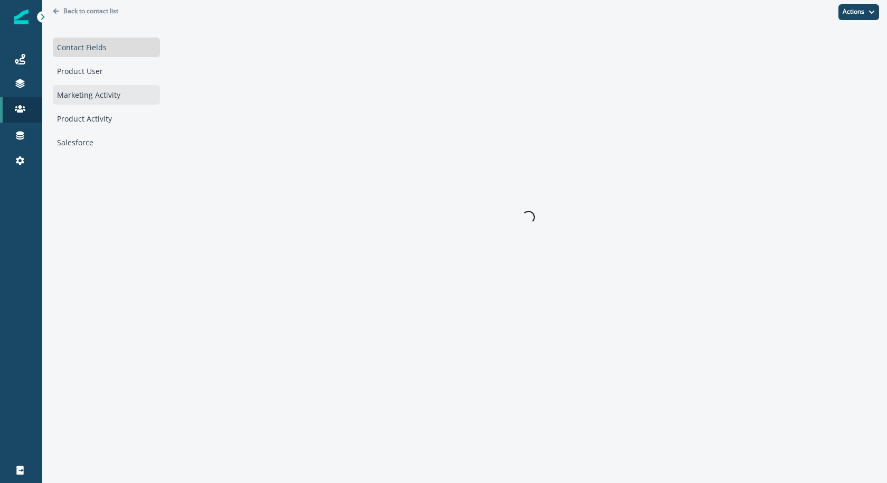
click at [117, 95] on div "Marketing Activity" at bounding box center [106, 95] width 107 height 20
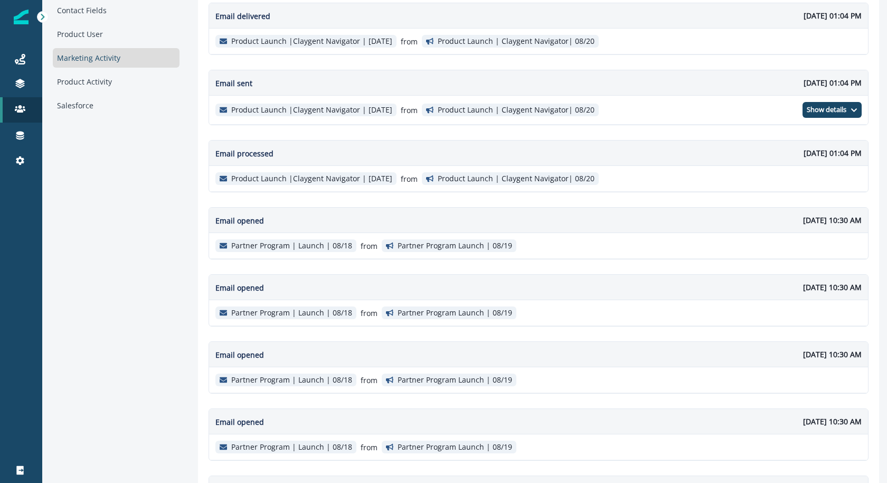
scroll to position [43, 0]
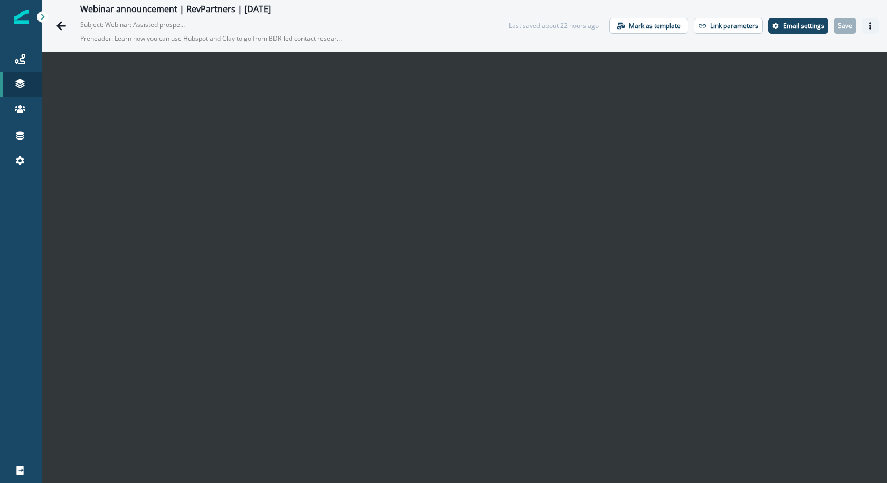
click at [873, 23] on icon "Actions" at bounding box center [870, 25] width 7 height 7
click at [868, 25] on icon "Actions" at bounding box center [870, 25] width 7 height 7
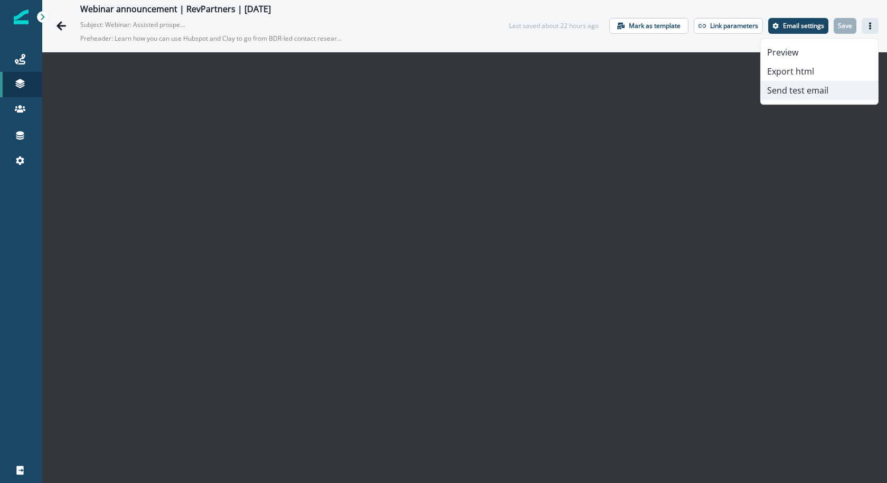
click at [826, 87] on button "Send test email" at bounding box center [819, 90] width 117 height 19
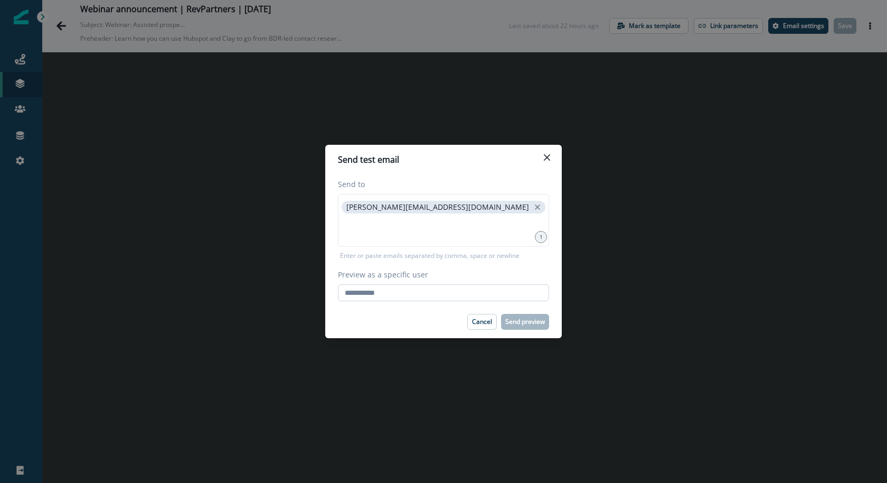
click at [507, 296] on input "Preview as a specific user" at bounding box center [443, 292] width 211 height 17
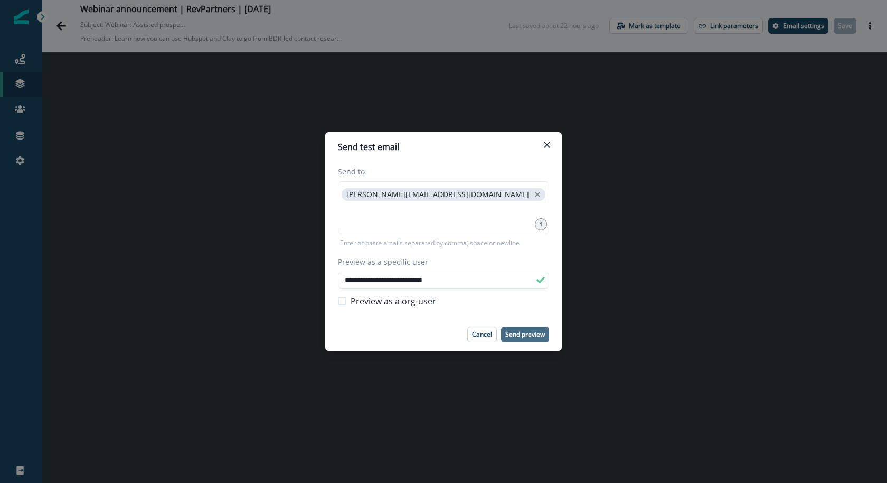
type input "**********"
click at [507, 331] on p "Send preview" at bounding box center [525, 334] width 40 height 7
click at [546, 146] on icon "Close" at bounding box center [547, 145] width 6 height 6
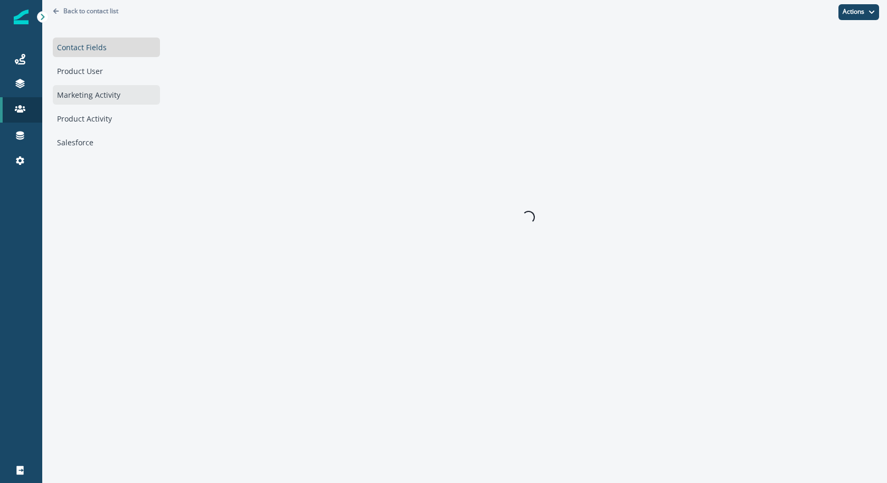
click at [128, 96] on div "Marketing Activity" at bounding box center [106, 95] width 107 height 20
click at [117, 96] on div "Marketing Activity" at bounding box center [106, 95] width 107 height 20
click at [127, 92] on div "Marketing Activity" at bounding box center [106, 95] width 107 height 20
